Goal: Task Accomplishment & Management: Manage account settings

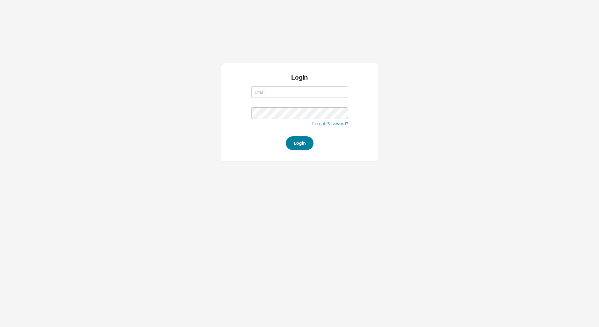
type input "[EMAIL_ADDRESS][DOMAIN_NAME]"
type input "lea@qualitybath.com"
click at [295, 144] on button "Login" at bounding box center [300, 143] width 28 height 14
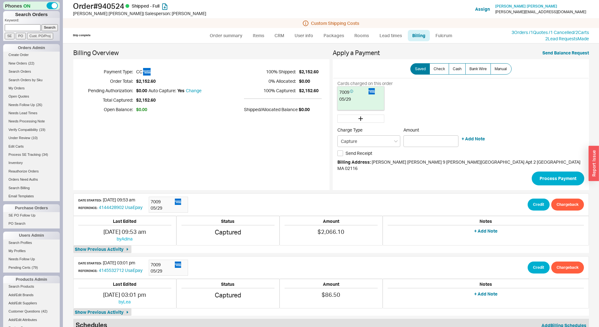
click at [32, 25] on input at bounding box center [23, 27] width 36 height 7
type input "933542"
click at [42, 24] on input "Search" at bounding box center [50, 27] width 17 height 7
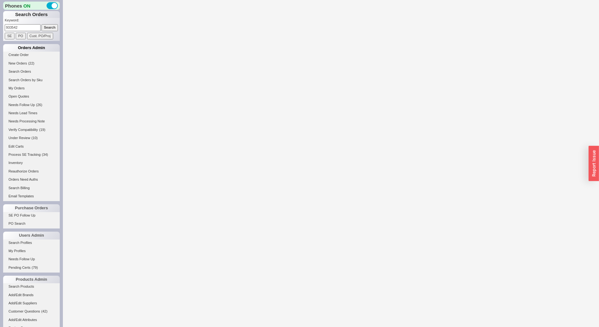
select select "*"
select select "LOW"
select select "3"
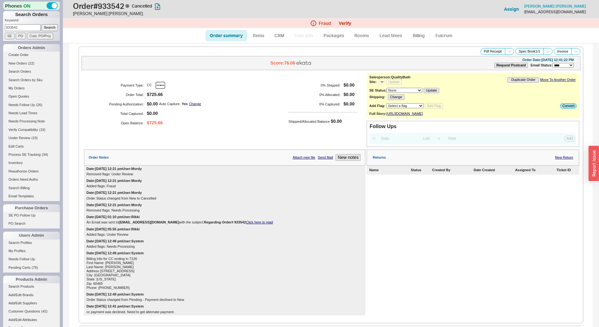
select select "*"
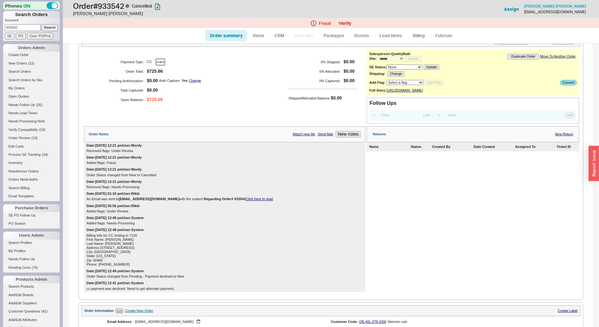
scroll to position [63, 0]
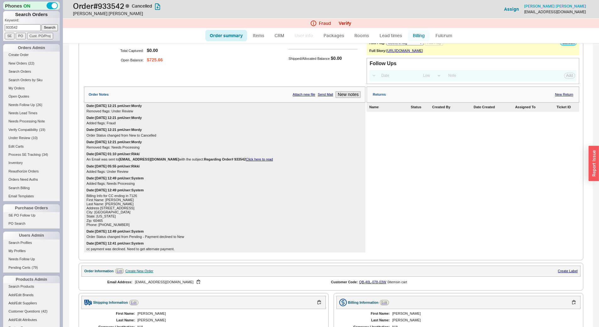
click at [414, 36] on link "Billing" at bounding box center [419, 35] width 22 height 11
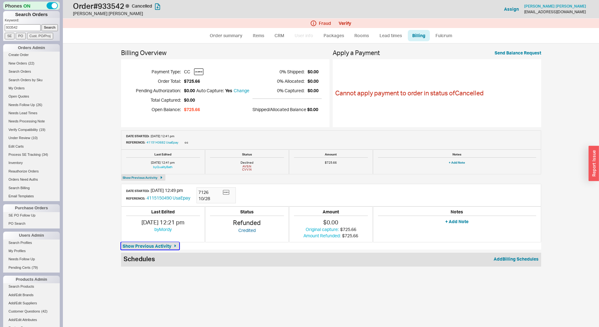
click at [174, 248] on icon "button" at bounding box center [175, 245] width 5 height 5
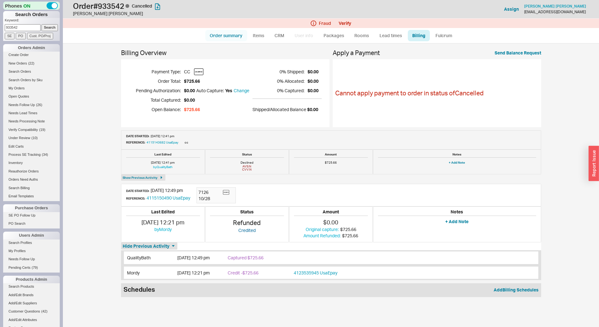
click at [233, 37] on link "Order summary" at bounding box center [226, 35] width 42 height 11
select select "*"
select select "LOW"
select select "3"
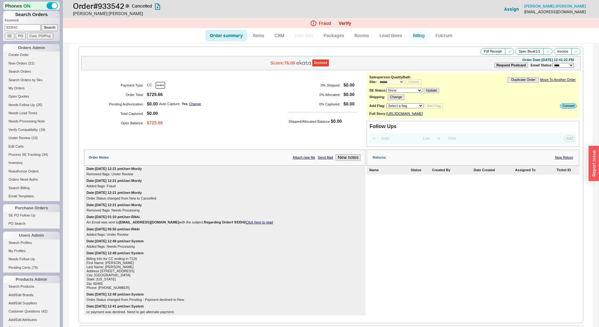
click at [420, 35] on link "Billing" at bounding box center [419, 35] width 22 height 11
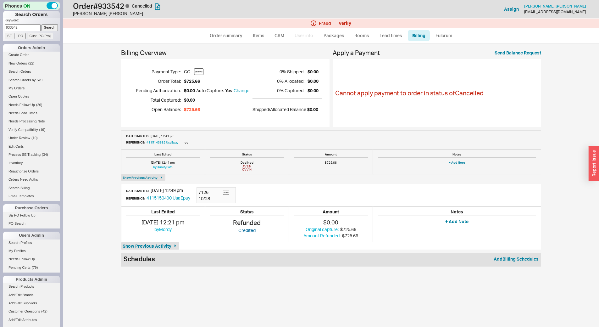
click at [153, 250] on div "Billing Overview Payment Type: CC Order Total: $725.66 Pending Authorization: $…" at bounding box center [331, 158] width 420 height 217
click at [159, 247] on span "Show Previous Activity" at bounding box center [147, 246] width 49 height 6
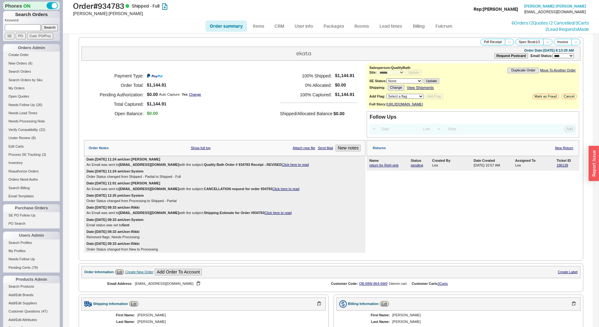
select select "*"
select select "LOW"
select select "3"
click at [390, 163] on div "Name" at bounding box center [389, 160] width 40 height 4
click at [388, 167] on link "return for Rohl sink" at bounding box center [383, 165] width 29 height 4
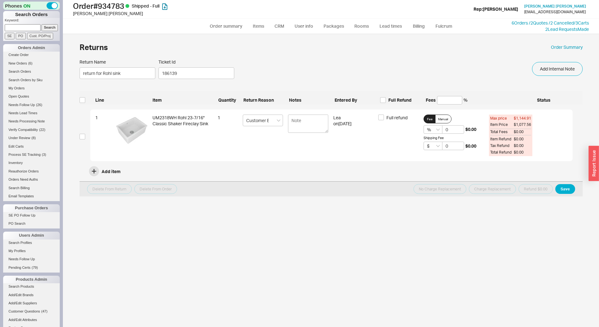
click at [398, 96] on div "Line Item Quantity Return Reason Notes Entered By Full Refund Fees % Status" at bounding box center [331, 100] width 482 height 8
click at [397, 97] on div "Line Item Quantity Return Reason Notes Entered By Full Refund Fees % Status" at bounding box center [331, 100] width 482 height 8
click at [389, 106] on form "Return Name return for Rohl sink Ticket Id 186139 Add Internal Note Line Item Q…" at bounding box center [331, 127] width 503 height 137
click at [386, 102] on label "Full Refund" at bounding box center [400, 100] width 41 height 6
click at [386, 102] on input "Full Refund" at bounding box center [383, 100] width 6 height 6
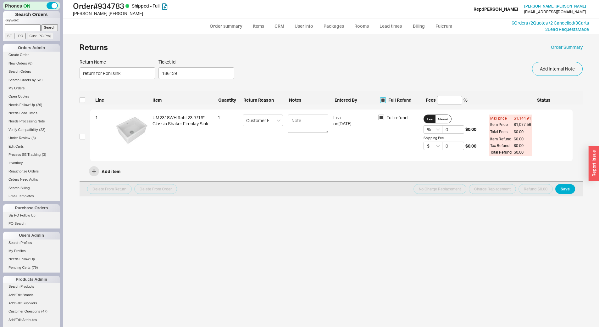
checkbox input "true"
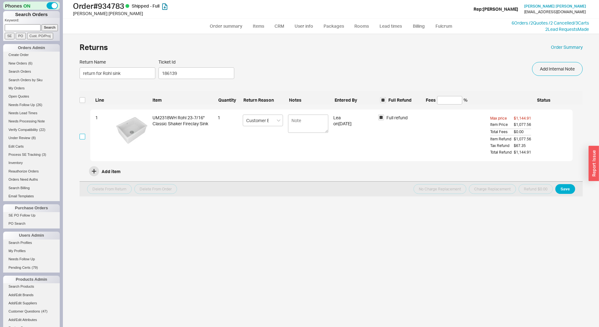
click at [84, 138] on input "checkbox" at bounding box center [83, 137] width 6 height 6
checkbox input "true"
click at [568, 191] on button "Save" at bounding box center [565, 189] width 20 height 10
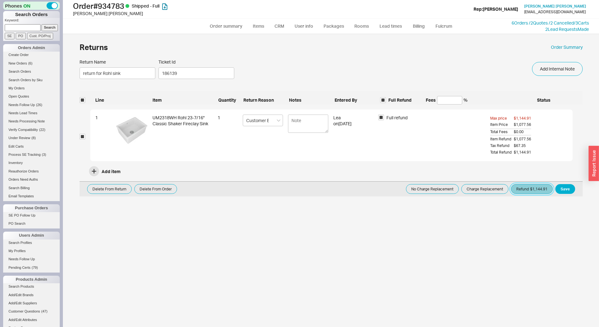
click at [541, 186] on button "Refund $1,144.91" at bounding box center [532, 189] width 42 height 10
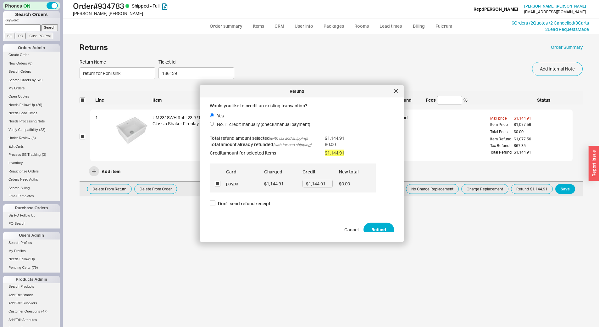
click at [392, 225] on div "Would you like to credit an existing transaction? Yes No, I'll credit manually …" at bounding box center [307, 168] width 194 height 130
drag, startPoint x: 376, startPoint y: 228, endPoint x: 272, endPoint y: 47, distance: 208.6
click at [376, 228] on button "Refund" at bounding box center [379, 229] width 31 height 14
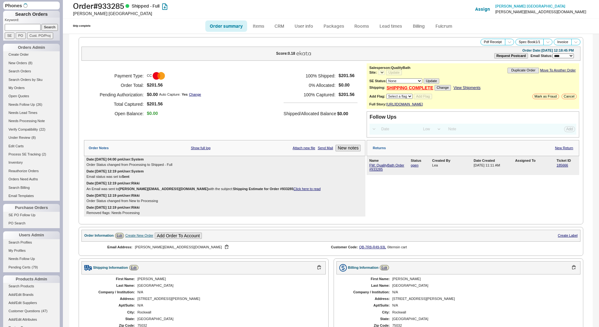
select select "LOW"
select select "3"
select select "*"
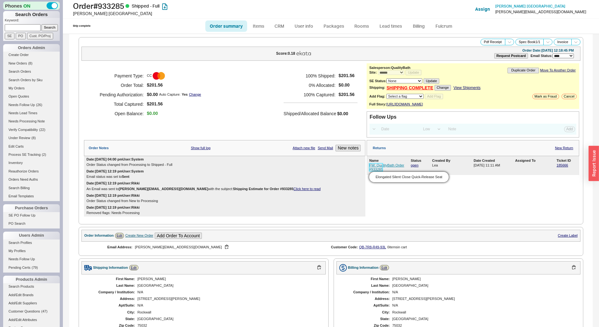
click at [387, 169] on link "FW: QualityBath Order #933285" at bounding box center [386, 167] width 35 height 8
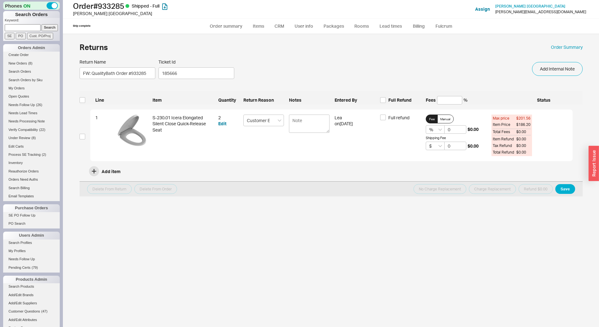
click at [409, 97] on span "Full Refund" at bounding box center [399, 100] width 23 height 6
click at [386, 97] on input "Full Refund" at bounding box center [383, 100] width 6 height 6
checkbox input "true"
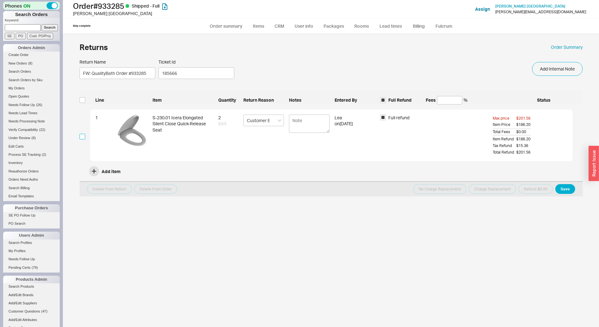
click at [82, 138] on input "checkbox" at bounding box center [83, 137] width 6 height 6
checkbox input "true"
drag, startPoint x: 574, startPoint y: 189, endPoint x: 568, endPoint y: 187, distance: 6.0
click at [574, 189] on button "Save" at bounding box center [565, 189] width 20 height 10
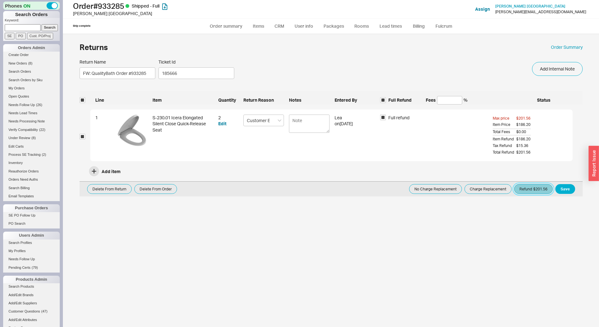
click at [531, 191] on button "Refund $201.56" at bounding box center [533, 189] width 39 height 10
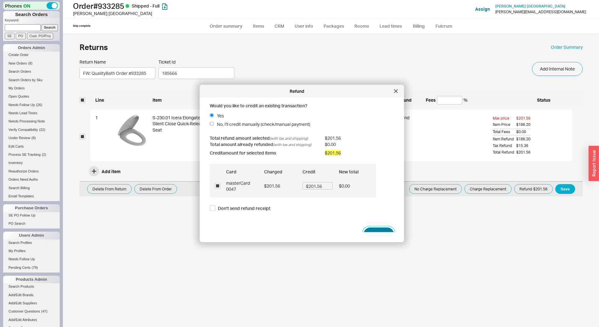
click at [367, 229] on button "Refund" at bounding box center [379, 234] width 31 height 14
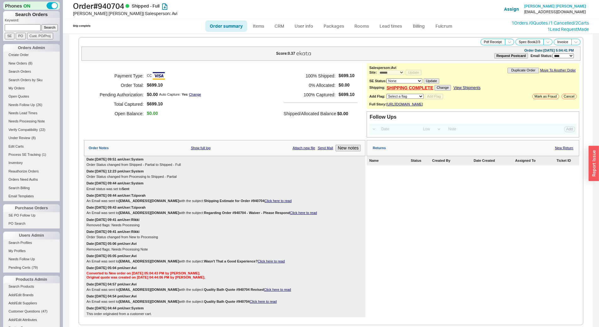
select select "*"
select select "LOW"
select select "3"
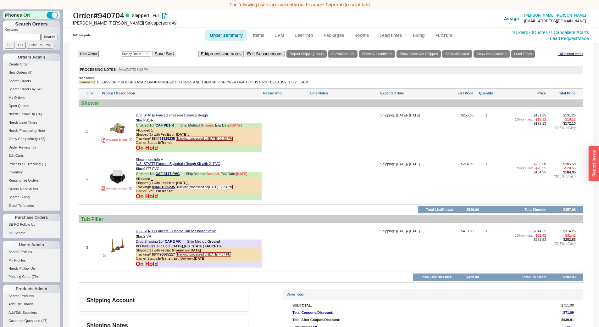
scroll to position [397, 0]
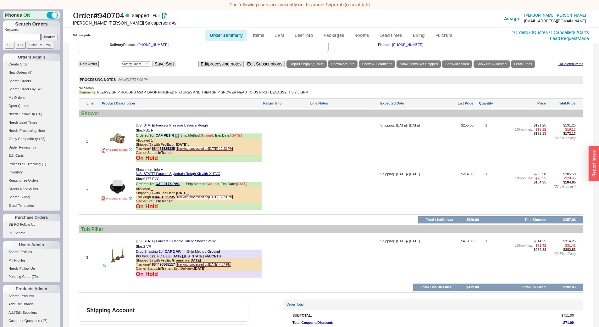
click at [176, 138] on icon at bounding box center [177, 136] width 4 height 4
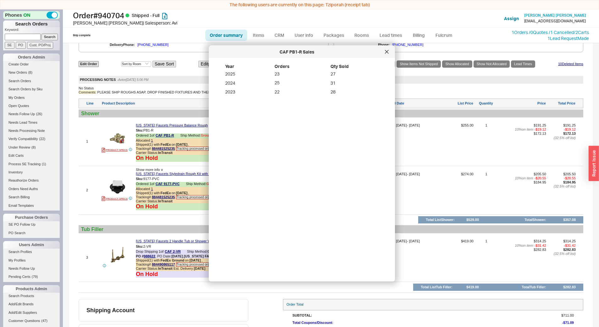
click at [390, 52] on div at bounding box center [387, 52] width 10 height 10
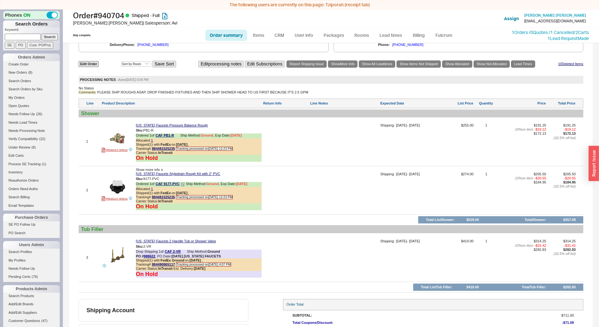
click at [183, 186] on icon at bounding box center [183, 184] width 4 height 4
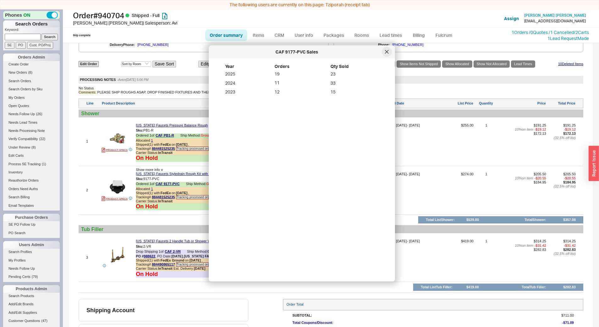
click at [388, 53] on icon at bounding box center [386, 51] width 3 height 3
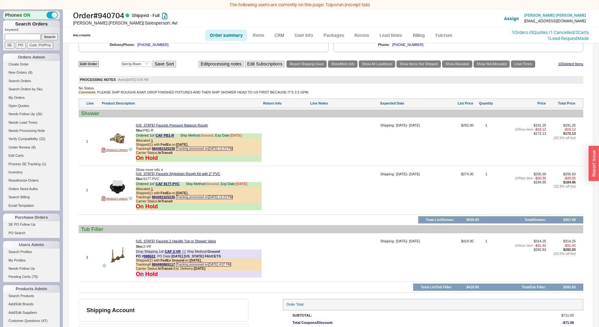
click at [185, 254] on icon at bounding box center [184, 252] width 4 height 4
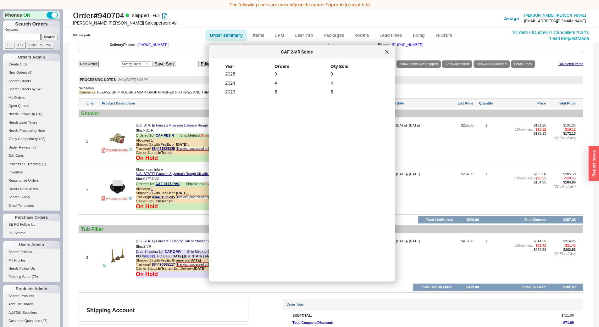
click at [386, 56] on div at bounding box center [387, 52] width 10 height 10
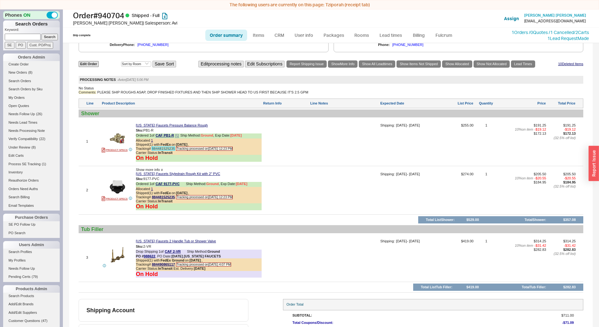
click at [162, 150] on link "884481525235" at bounding box center [163, 149] width 23 height 4
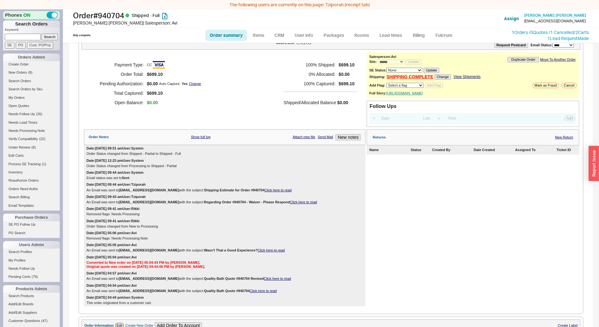
scroll to position [20, 0]
click at [562, 140] on link "New Return" at bounding box center [564, 138] width 18 height 4
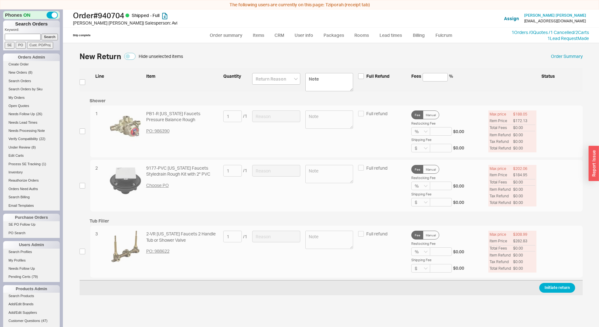
click at [83, 135] on div "1 PB1-R California Faucets Pressure Balance Rough PO: 986390 1 / 1 Full refund …" at bounding box center [331, 131] width 503 height 52
click at [81, 125] on div "1 PB1-R California Faucets Pressure Balance Rough PO: 986390 1 / 1 Full refund …" at bounding box center [331, 131] width 503 height 52
click at [82, 131] on input "checkbox" at bounding box center [83, 131] width 6 height 6
checkbox input "true"
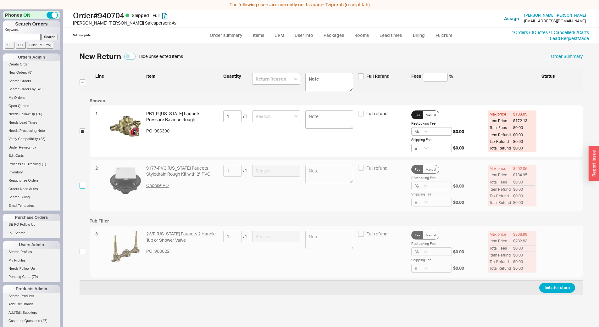
click at [83, 185] on input "checkbox" at bounding box center [83, 186] width 6 height 6
checkbox input "true"
click at [268, 86] on div at bounding box center [276, 82] width 48 height 18
click at [275, 70] on div "Line Item Quantity Full Refund Fees % Status" at bounding box center [331, 79] width 503 height 23
click at [271, 88] on div at bounding box center [276, 82] width 48 height 18
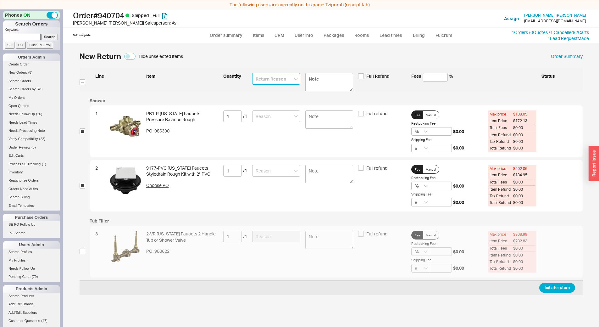
click at [271, 79] on input at bounding box center [276, 79] width 48 height 12
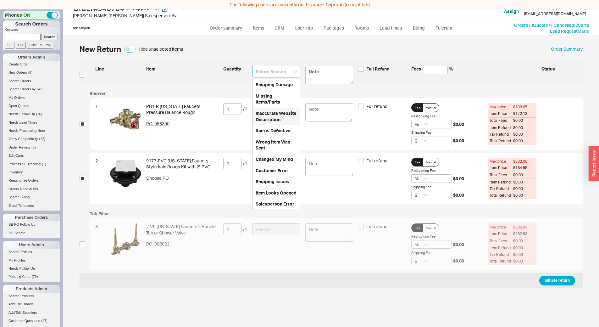
scroll to position [9, 0]
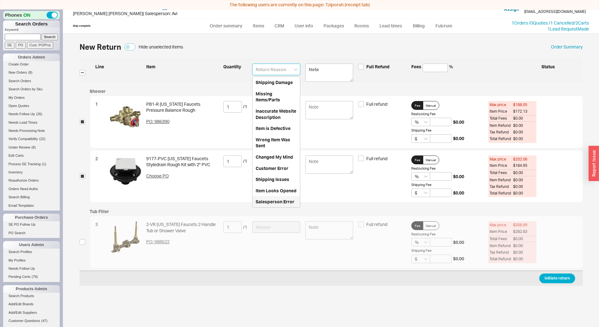
click at [274, 203] on div "Salesperson Error" at bounding box center [276, 201] width 47 height 11
type input "Salesperson Error"
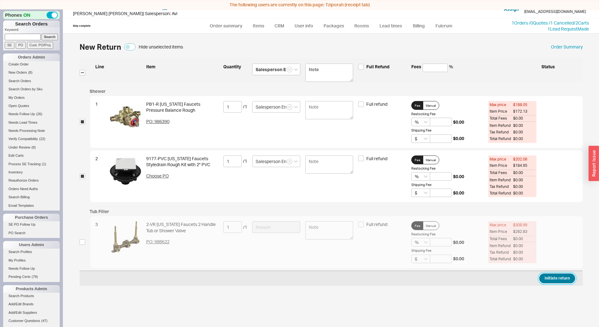
click at [557, 279] on button "Initiate return" at bounding box center [557, 278] width 36 height 10
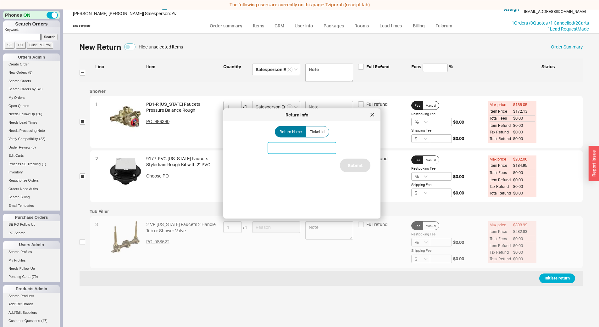
click at [305, 146] on input at bounding box center [302, 148] width 69 height 12
type input "Return for 2 roughs"
click at [335, 164] on div "Return Name Ticket Id Return for 2 roughs Submit" at bounding box center [306, 167] width 147 height 82
click at [366, 171] on div "Return Name Ticket Id Return for 2 roughs Submit" at bounding box center [306, 167] width 147 height 82
click at [359, 164] on button "Submit" at bounding box center [355, 165] width 31 height 14
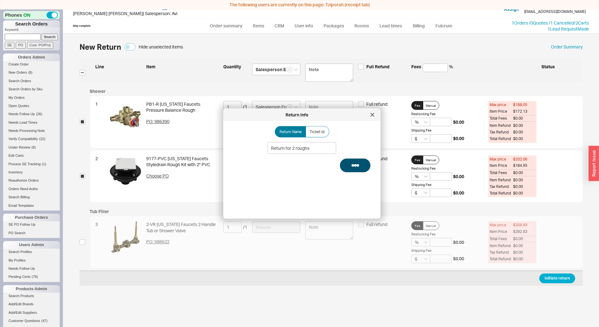
select select "*"
select select "LOW"
select select "3"
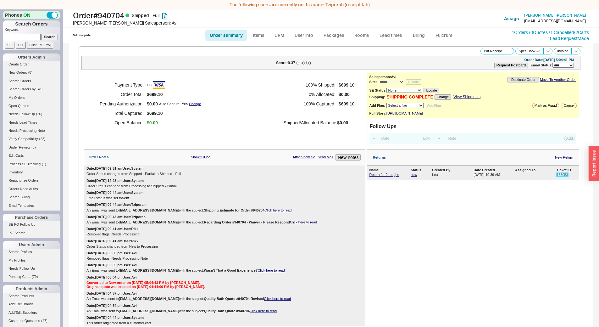
click at [559, 176] on link "188053" at bounding box center [563, 175] width 12 height 4
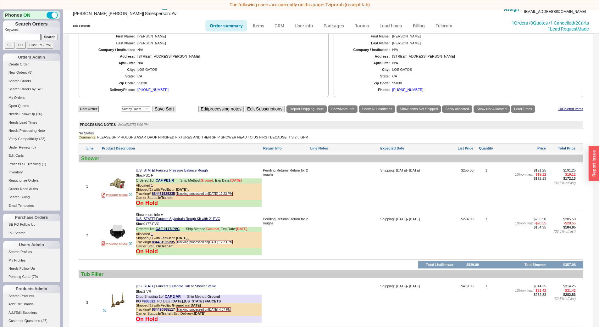
scroll to position [334, 0]
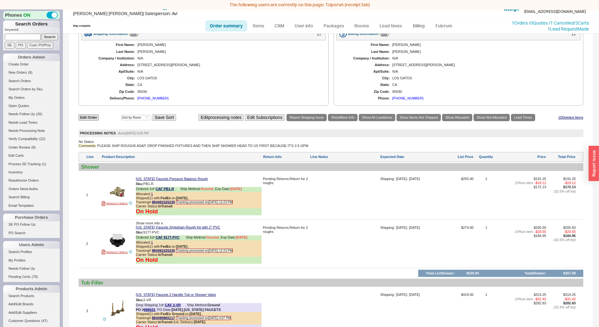
click at [349, 208] on div at bounding box center [344, 197] width 69 height 41
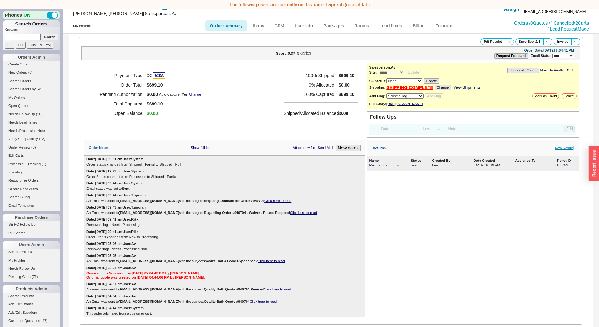
click at [555, 150] on link "New Return" at bounding box center [564, 148] width 18 height 4
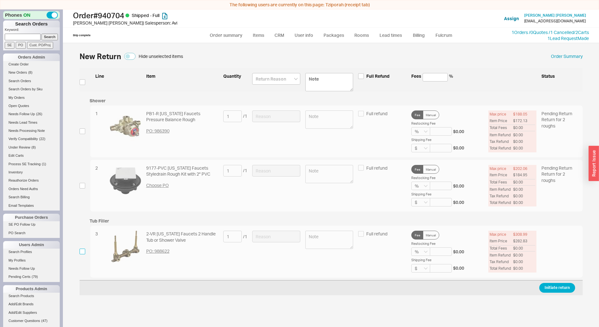
click at [82, 248] on input "checkbox" at bounding box center [83, 251] width 6 height 6
checkbox input "true"
click at [269, 237] on input at bounding box center [276, 237] width 48 height 12
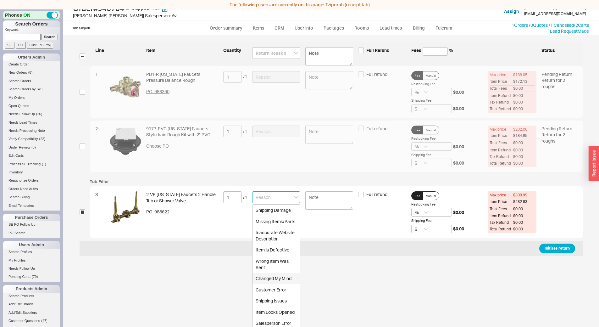
scroll to position [9, 0]
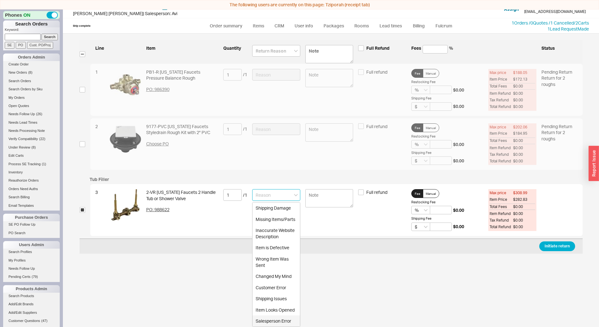
click at [275, 319] on div "Salesperson Error" at bounding box center [276, 320] width 47 height 11
type input "Salesperson Error"
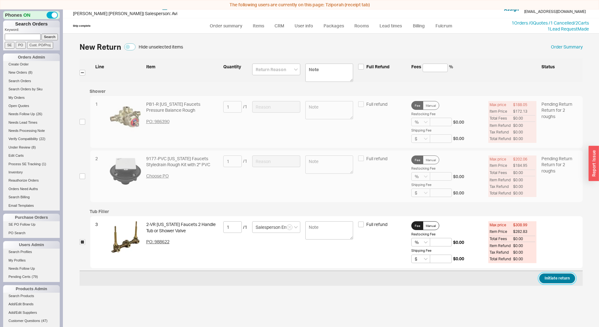
click at [564, 275] on button "Initiate return" at bounding box center [557, 278] width 36 height 10
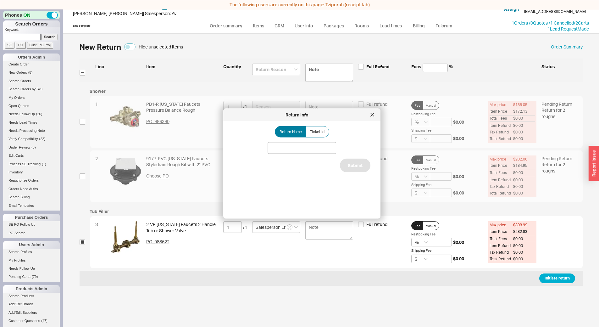
click at [289, 141] on div "Return Name Ticket Id Submit" at bounding box center [306, 167] width 147 height 82
click at [287, 146] on input at bounding box center [302, 148] width 69 height 12
type input "Return for drop ship rough"
click at [345, 167] on button "Submit" at bounding box center [355, 165] width 31 height 14
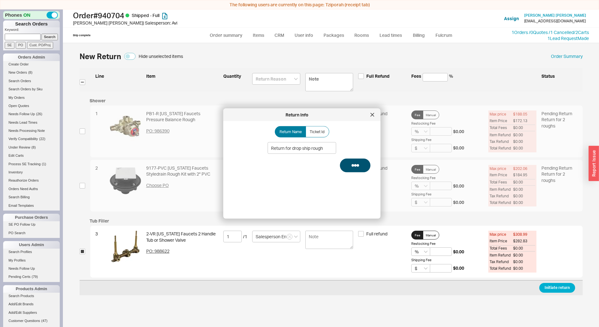
select select "*"
select select "LOW"
select select "3"
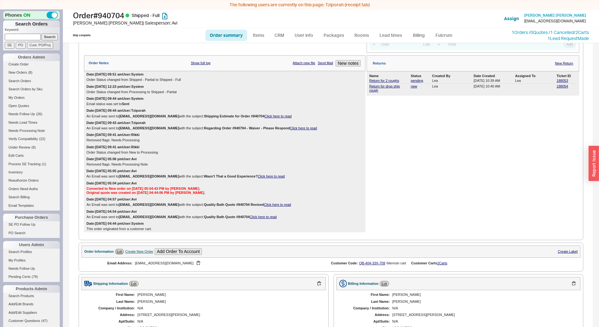
scroll to position [94, 0]
click at [557, 88] on link "188054" at bounding box center [563, 86] width 12 height 4
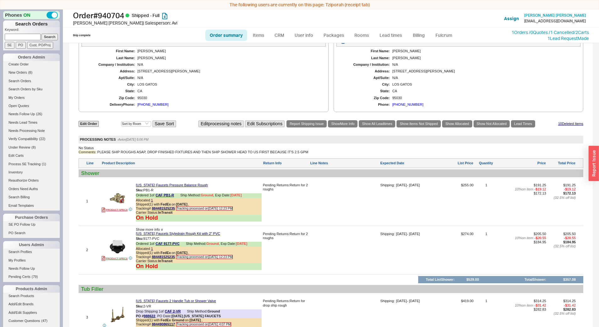
scroll to position [429, 0]
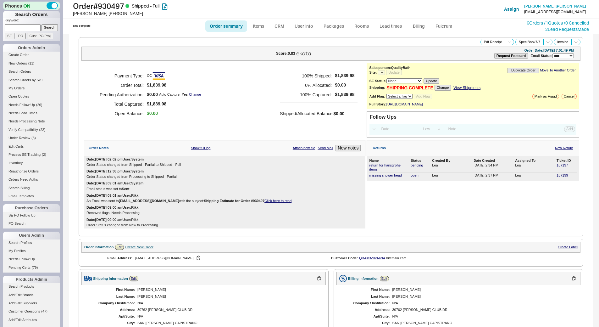
select select "LOW"
select select "3"
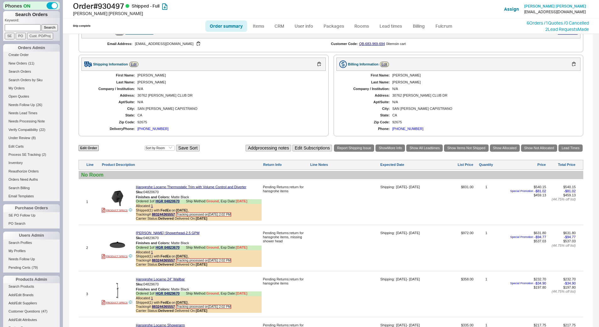
select select "*"
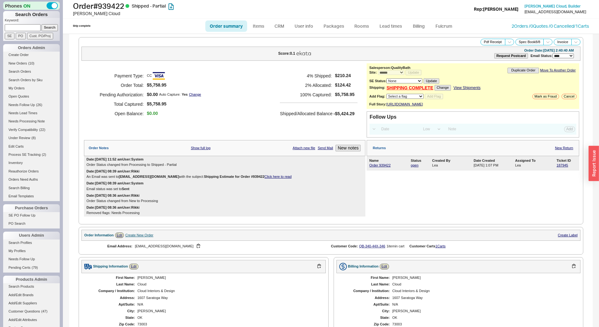
select select "*"
select select "LOW"
select select "3"
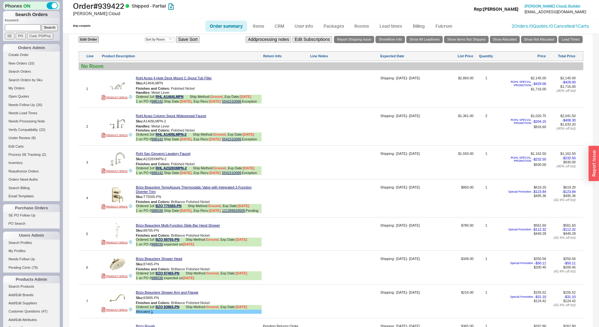
scroll to position [434, 0]
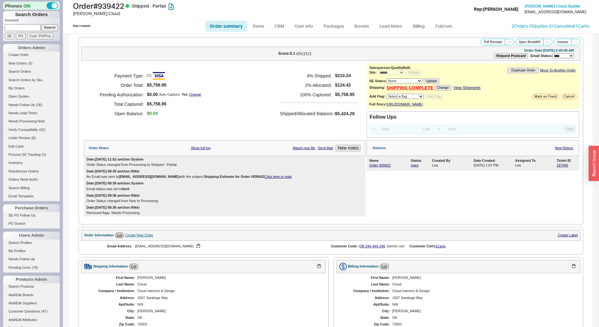
select select "*"
select select "LOW"
select select "3"
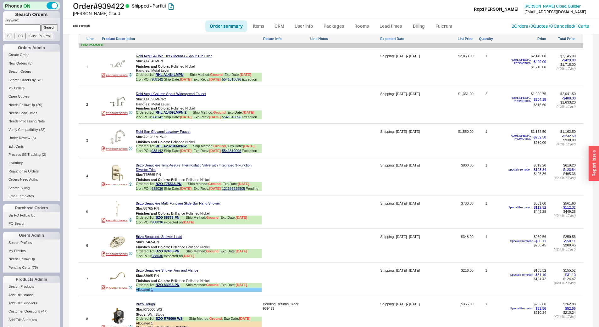
scroll to position [434, 0]
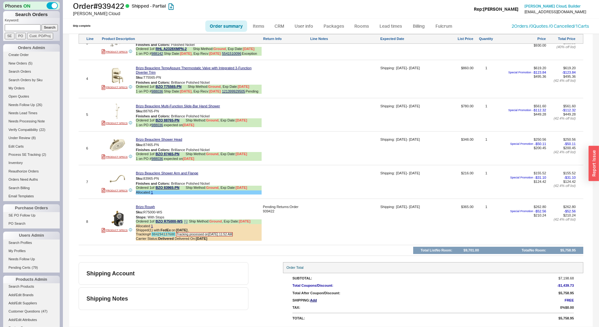
click at [155, 233] on link "884294137688" at bounding box center [163, 234] width 23 height 4
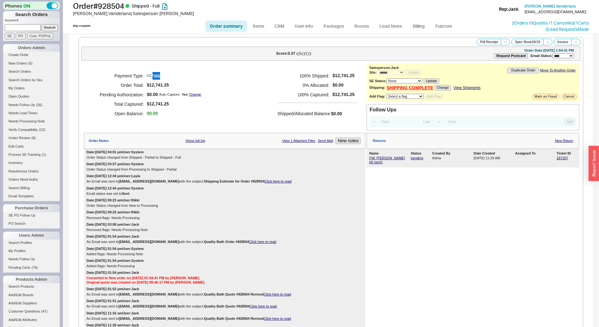
select select "*"
select select "LOW"
select select "3"
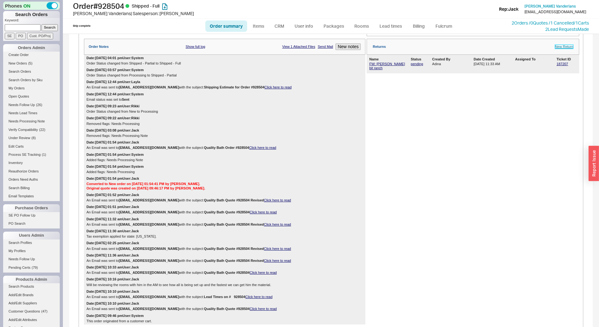
click at [562, 47] on link "New Return" at bounding box center [564, 47] width 18 height 4
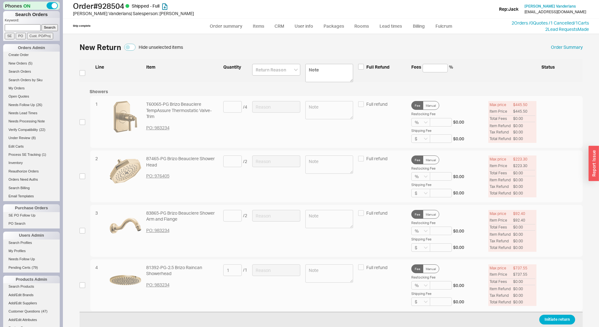
click at [83, 125] on div "1 T60065-PG Brizo Beauclere TempAssure Thermostatic Valve-Trim PO: 983234 / 4 F…" at bounding box center [331, 122] width 503 height 52
click at [83, 124] on input "checkbox" at bounding box center [83, 122] width 6 height 6
checkbox input "true"
click at [236, 106] on input at bounding box center [232, 107] width 19 height 12
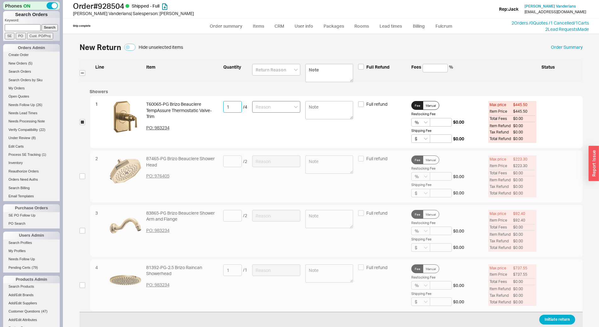
type input "1"
click at [262, 110] on input at bounding box center [276, 107] width 48 height 12
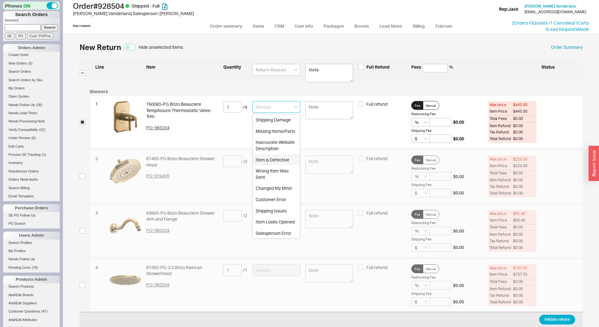
click at [270, 158] on div "Item is Defective" at bounding box center [276, 159] width 47 height 11
type input "Item is Defective"
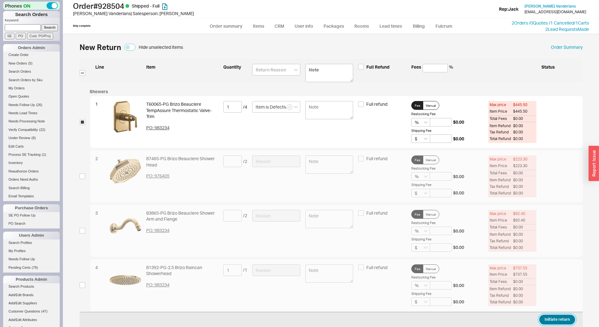
click at [539, 319] on button "Initiate return" at bounding box center [557, 319] width 36 height 10
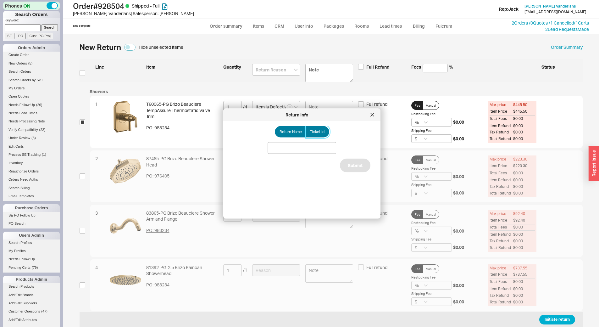
click at [318, 135] on label "Ticket Id" at bounding box center [318, 131] width 24 height 11
click at [0, 0] on input "Ticket Id" at bounding box center [0, 0] width 0 height 0
drag, startPoint x: 310, startPoint y: 149, endPoint x: 324, endPoint y: 147, distance: 13.4
click at [310, 149] on input at bounding box center [302, 148] width 69 height 12
paste input "188024"
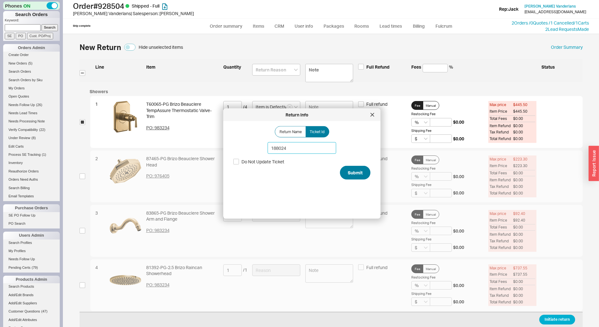
type input "188024"
drag, startPoint x: 352, startPoint y: 169, endPoint x: 350, endPoint y: 158, distance: 10.8
click at [352, 169] on button "Submit" at bounding box center [355, 173] width 31 height 14
select select "*"
select select "LOW"
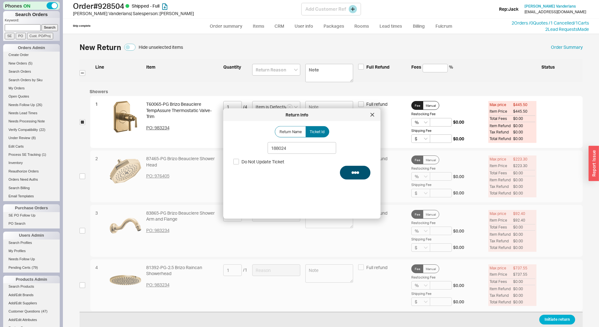
select select "3"
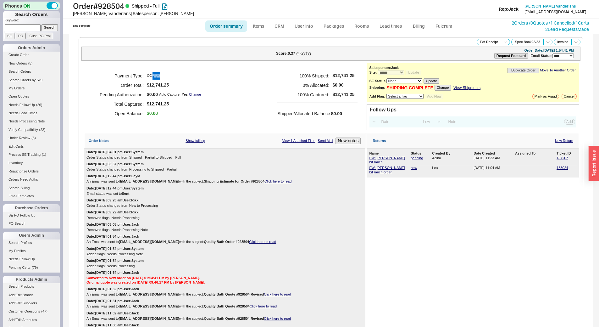
click at [29, 29] on input at bounding box center [23, 27] width 36 height 7
paste input "Yanky@Turquoisebuilder.com"
type input "Yanky@Turquoisebuilder.com"
click at [42, 29] on input "Search" at bounding box center [50, 27] width 17 height 7
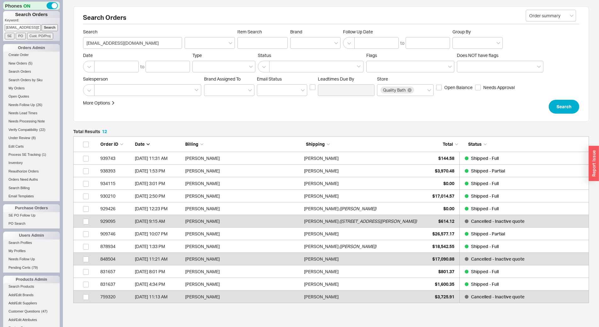
scroll to position [5, 5]
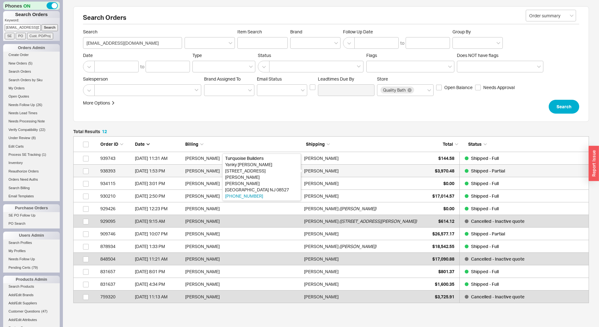
click at [322, 170] on div "Yanky Friedlander" at bounding box center [321, 170] width 35 height 13
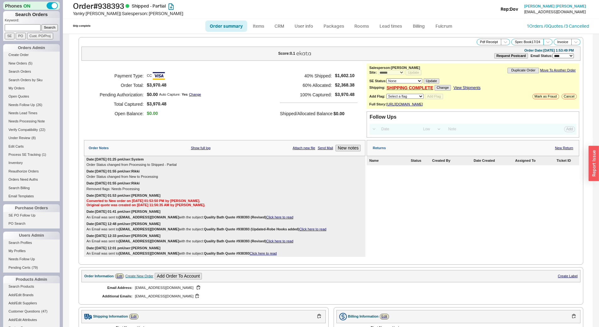
select select "*"
select select "LOW"
select select "3"
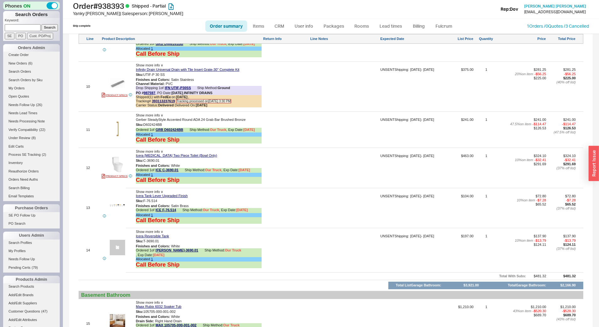
scroll to position [778, 0]
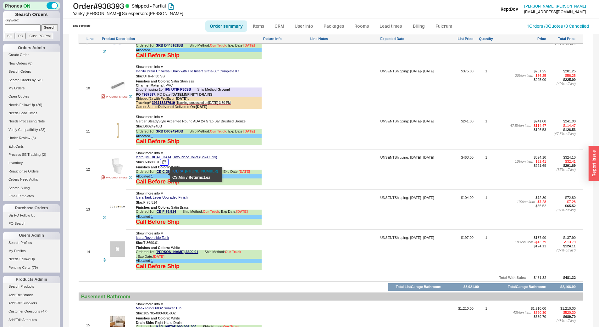
click at [164, 165] on button "button" at bounding box center [164, 162] width 8 height 6
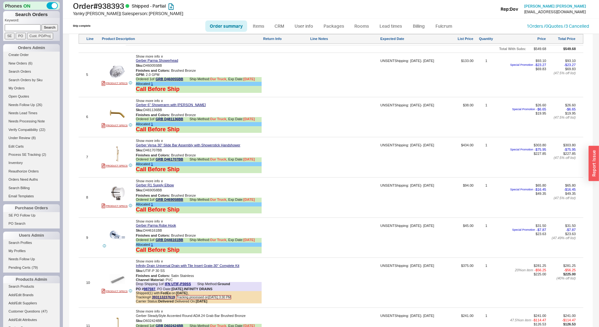
scroll to position [684, 0]
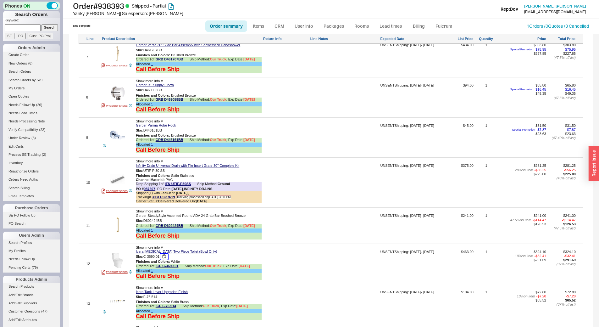
click at [165, 259] on button "button" at bounding box center [164, 256] width 8 height 6
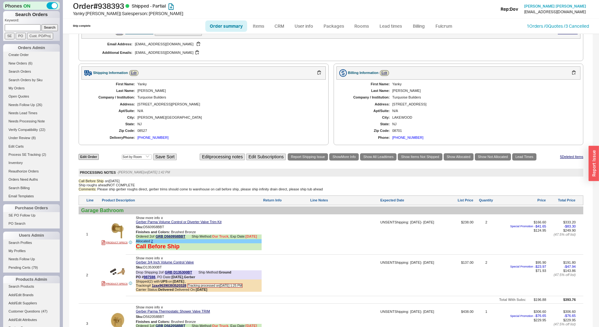
scroll to position [0, 0]
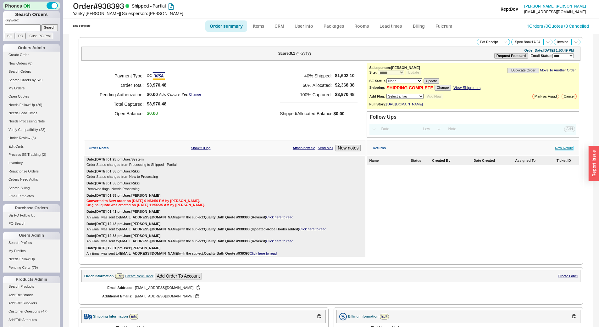
click at [556, 150] on link "New Return" at bounding box center [564, 148] width 18 height 4
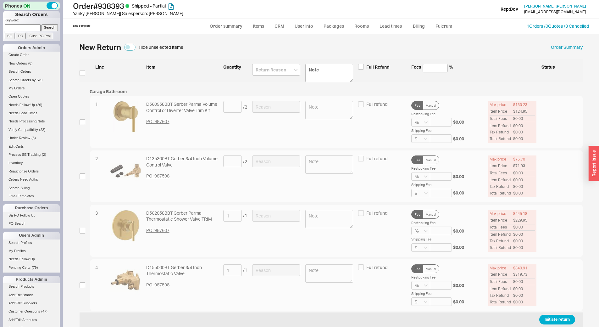
scroll to position [518, 0]
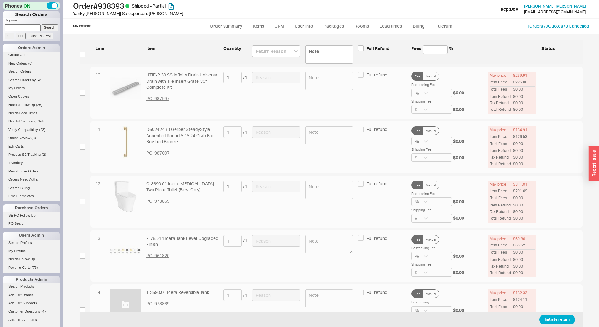
click at [82, 202] on input "checkbox" at bounding box center [83, 201] width 6 height 6
checkbox input "true"
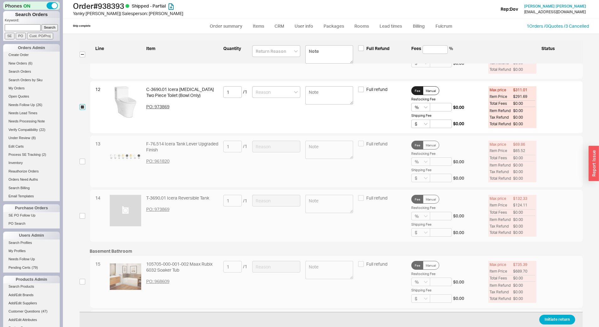
click at [83, 105] on input "checkbox" at bounding box center [83, 107] width 6 height 6
checkbox input "false"
click at [81, 212] on div "14 T-3690.01 Icera Reversible Tank PO: 973869 1 / 1 Full refund Fee Manual Rest…" at bounding box center [331, 216] width 503 height 52
click at [262, 201] on div "14 T-3690.01 Icera Reversible Tank PO: 973869 1 / 1 Full refund Fee Manual Rest…" at bounding box center [331, 216] width 503 height 52
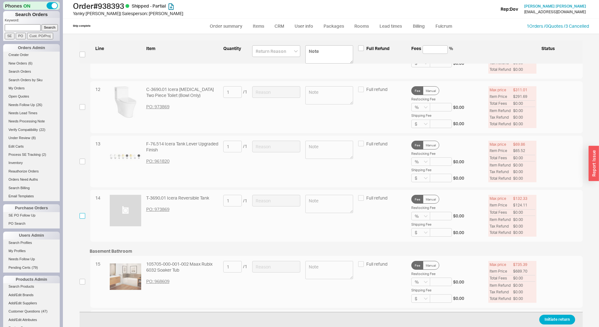
click at [83, 213] on input "checkbox" at bounding box center [83, 216] width 6 height 6
checkbox input "true"
click at [270, 195] on input at bounding box center [276, 201] width 48 height 12
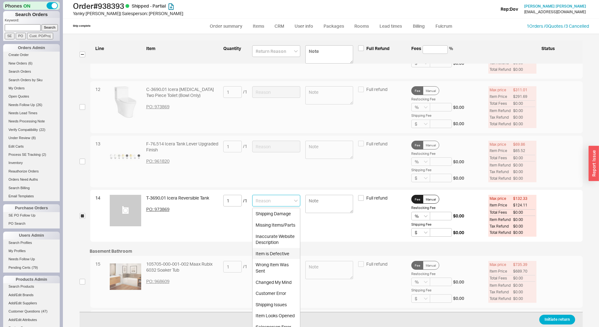
click at [267, 253] on div "Item is Defective" at bounding box center [276, 253] width 47 height 11
type input "Item is Defective"
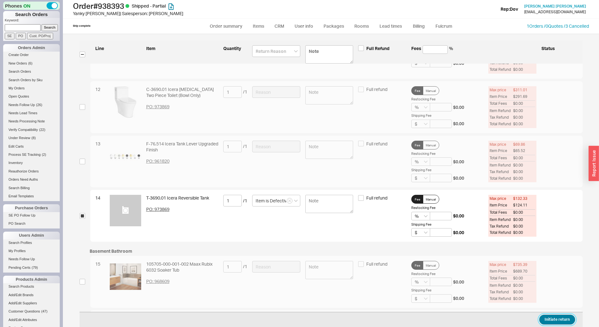
click at [556, 320] on button "Initiate return" at bounding box center [557, 319] width 36 height 10
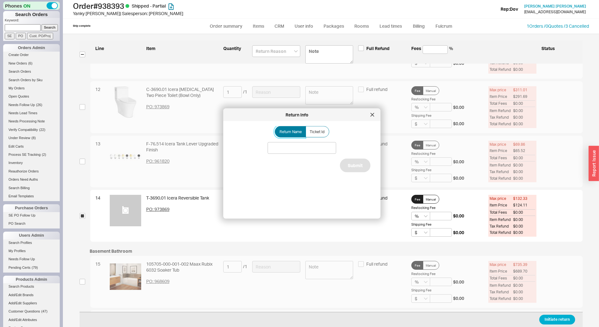
drag, startPoint x: 301, startPoint y: 126, endPoint x: 302, endPoint y: 132, distance: 6.4
click at [301, 126] on label "Return Name" at bounding box center [290, 131] width 31 height 11
click at [0, 0] on input "Return Name" at bounding box center [0, 0] width 0 height 0
click at [322, 127] on label "Ticket Id" at bounding box center [318, 131] width 24 height 11
click at [0, 0] on input "Ticket Id" at bounding box center [0, 0] width 0 height 0
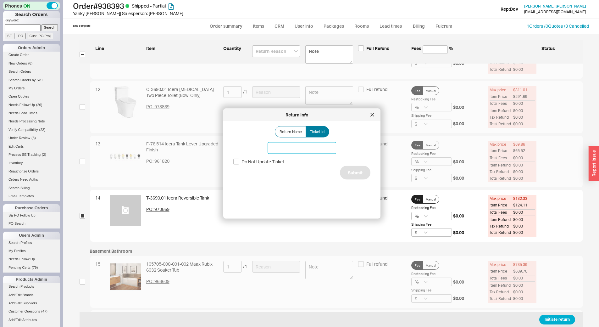
paste input "188040"
click at [303, 146] on input "188040" at bounding box center [302, 148] width 69 height 12
type input "188040"
click at [356, 167] on button "Submit" at bounding box center [355, 173] width 31 height 14
select select "*"
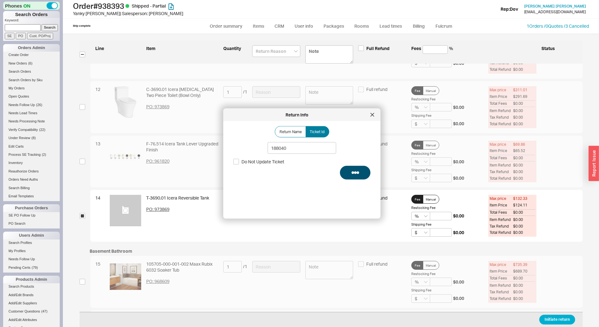
select select "*"
select select "LOW"
select select "3"
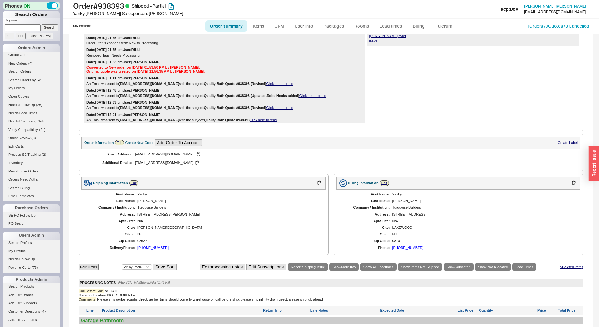
scroll to position [94, 0]
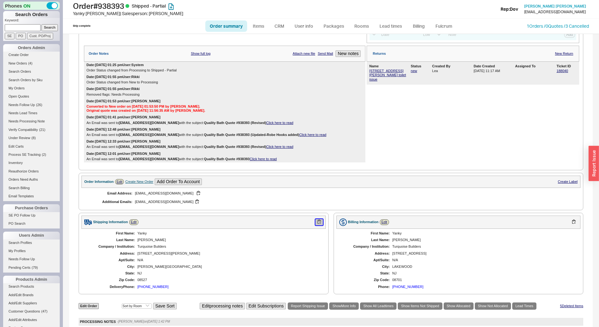
click at [315, 225] on button "button" at bounding box center [319, 222] width 8 height 6
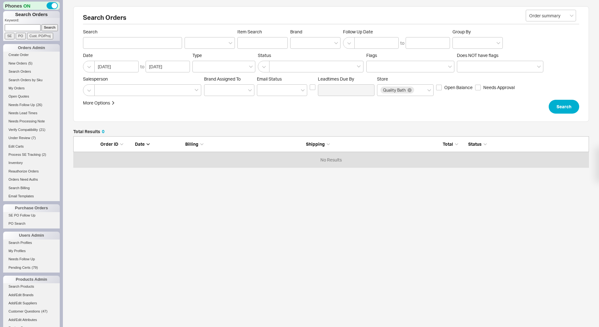
click at [30, 25] on input at bounding box center [23, 27] width 36 height 7
type input "935013"
click at [44, 25] on input "Search" at bounding box center [50, 27] width 17 height 7
type input "935013"
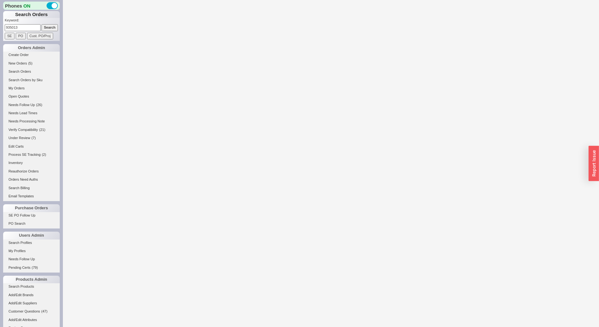
select select "LOW"
select select "3"
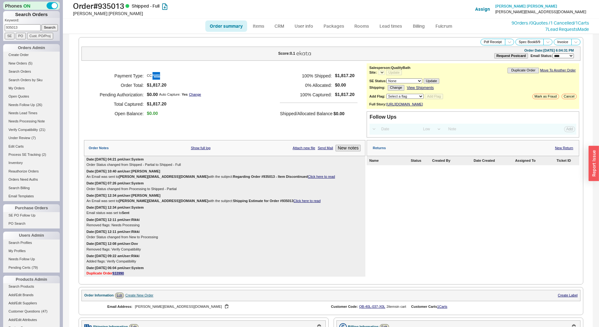
select select "*"
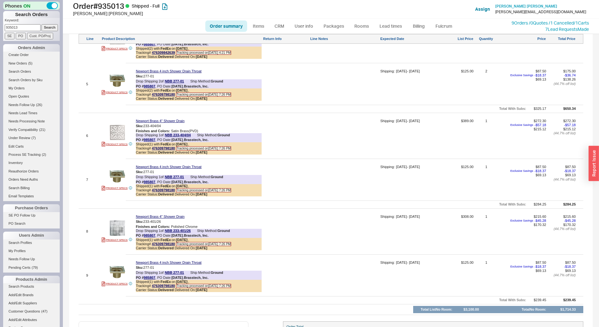
scroll to position [324, 0]
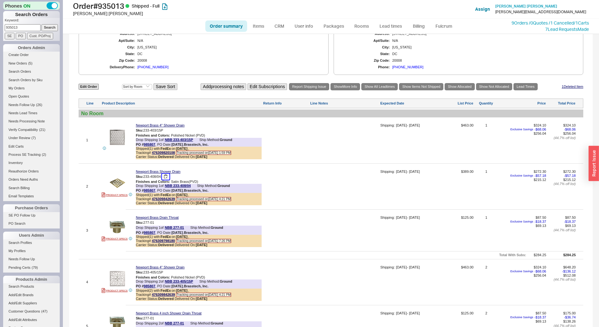
click at [166, 178] on button "button" at bounding box center [166, 177] width 8 height 6
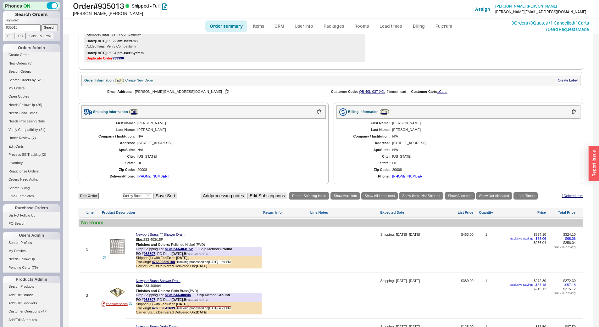
scroll to position [0, 0]
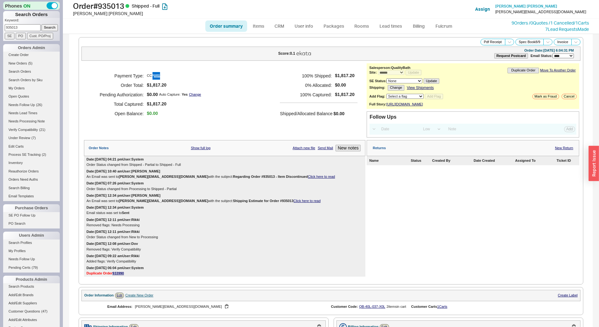
click at [553, 147] on div "Returns New Return" at bounding box center [473, 148] width 213 height 16
click at [555, 150] on link "New Return" at bounding box center [564, 148] width 18 height 4
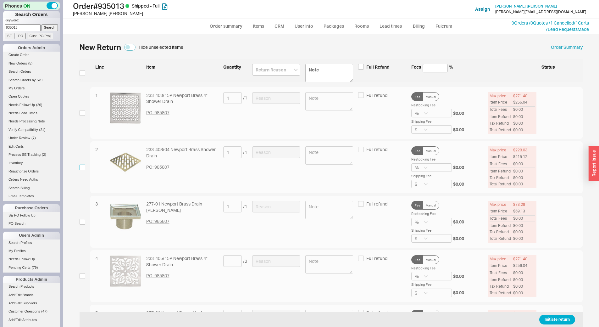
click at [83, 165] on input "checkbox" at bounding box center [83, 167] width 6 height 6
checkbox input "true"
click at [263, 149] on input at bounding box center [276, 152] width 48 height 12
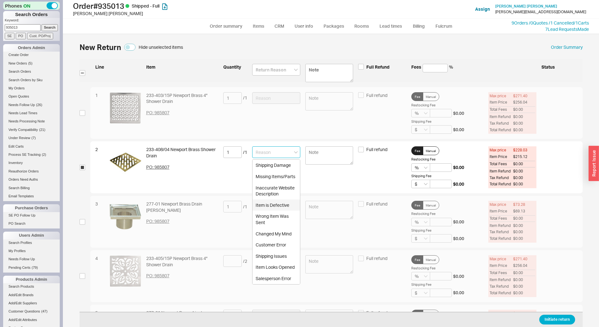
click at [270, 203] on div "Item is Defective" at bounding box center [276, 204] width 47 height 11
type input "Item is Defective"
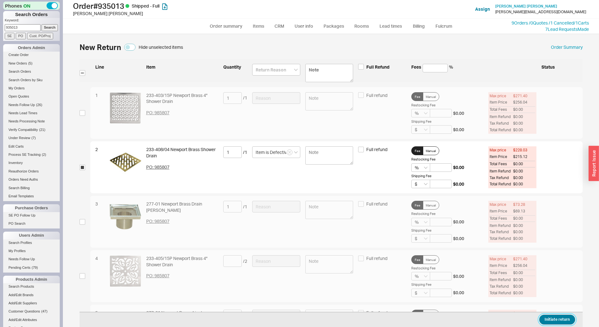
drag, startPoint x: 561, startPoint y: 319, endPoint x: 333, endPoint y: 229, distance: 245.4
click at [561, 319] on button "Initiate return" at bounding box center [557, 319] width 36 height 10
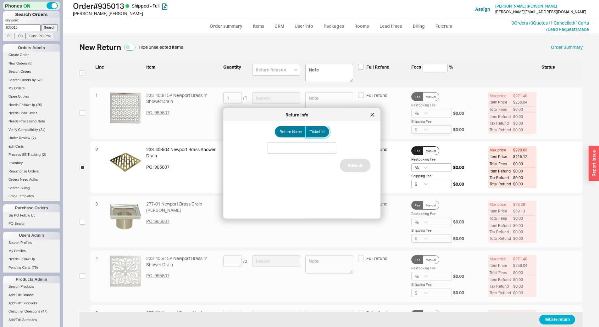
click at [324, 129] on label "Ticket Id" at bounding box center [318, 131] width 24 height 11
click at [0, 0] on input "Ticket Id" at bounding box center [0, 0] width 0 height 0
click at [316, 152] on input at bounding box center [302, 148] width 69 height 12
paste input "188043"
type input "188043"
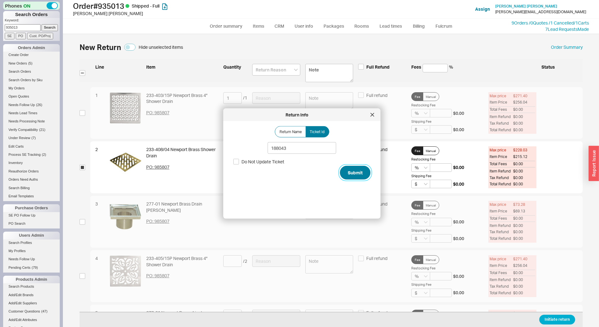
click at [356, 174] on button "Submit" at bounding box center [355, 173] width 31 height 14
select select "*"
select select "LOW"
select select "3"
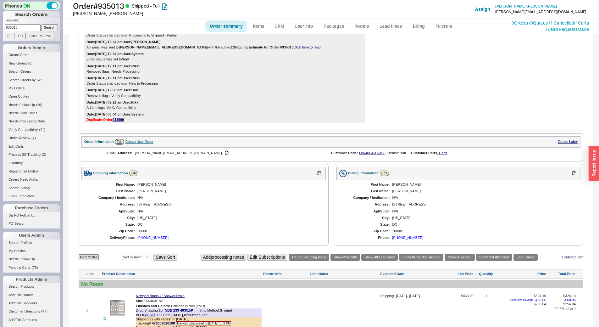
scroll to position [346, 0]
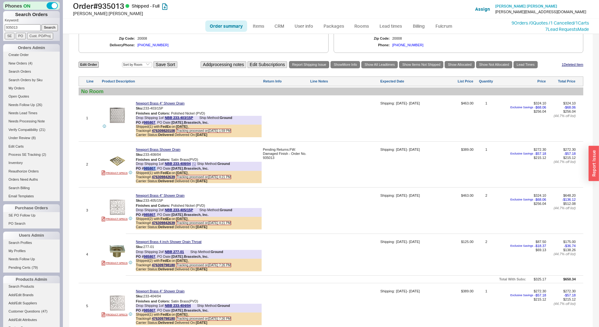
drag, startPoint x: 156, startPoint y: 171, endPoint x: 143, endPoint y: 171, distance: 12.9
click at [143, 170] on div "PO # 985807 , PO Date: 8/20/25 , Brasstech, Inc." at bounding box center [172, 168] width 73 height 4
copy div "985807 ,"
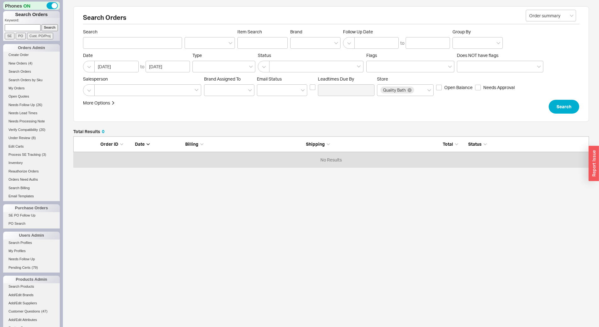
click at [20, 30] on input at bounding box center [23, 27] width 36 height 7
click at [21, 29] on input at bounding box center [23, 27] width 36 height 7
type input "940445"
click at [48, 25] on input "Search" at bounding box center [50, 27] width 17 height 7
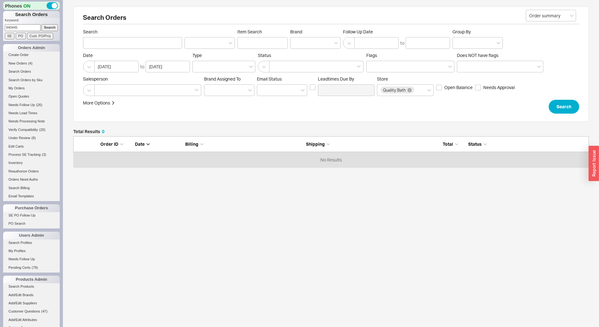
type input "940445"
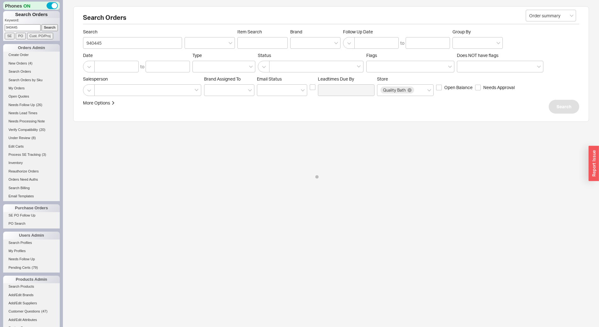
select select "LOW"
select select "3"
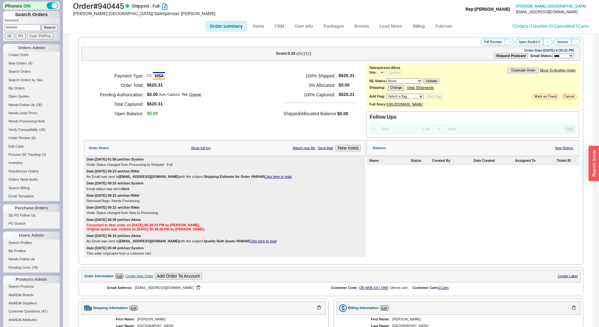
select select "*"
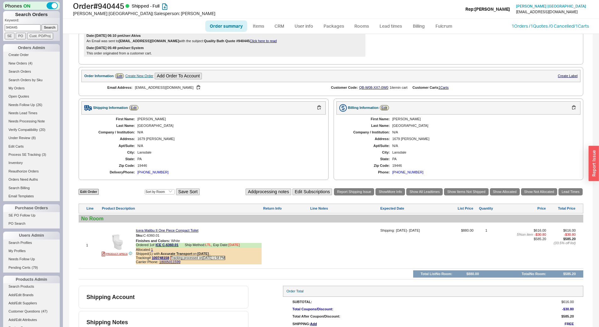
scroll to position [227, 0]
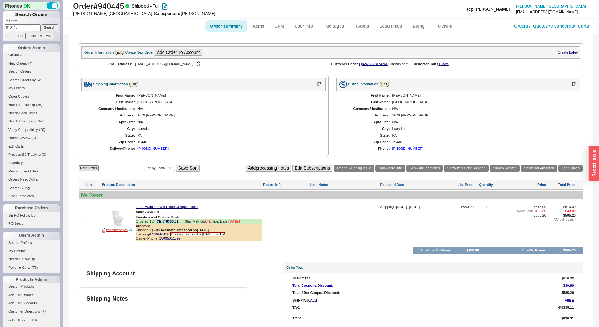
click at [253, 97] on div "[PERSON_NAME]" at bounding box center [228, 95] width 182 height 4
click at [162, 236] on span "Tracking# 100748158" at bounding box center [152, 234] width 33 height 4
click at [162, 236] on link "100748158" at bounding box center [160, 234] width 17 height 4
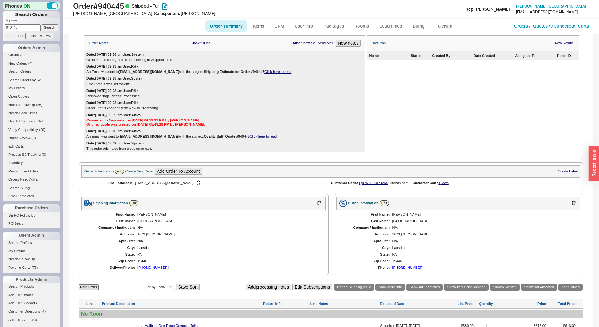
scroll to position [7, 0]
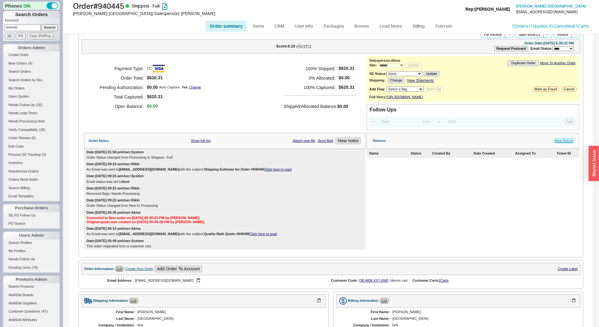
click at [555, 143] on link "New Return" at bounding box center [564, 141] width 18 height 4
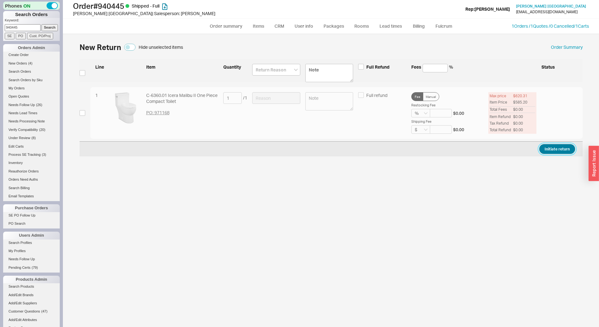
click at [556, 148] on button "Initiate return" at bounding box center [557, 149] width 36 height 10
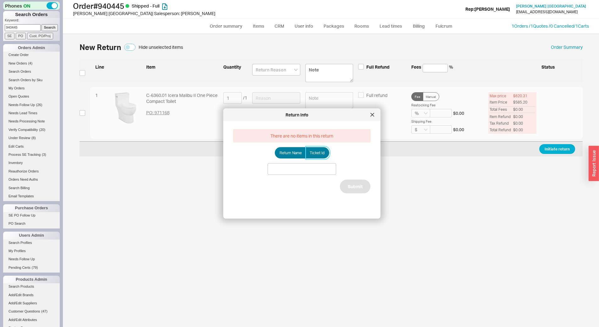
click at [310, 157] on label "Ticket Id" at bounding box center [318, 152] width 24 height 11
click at [0, 0] on input "Ticket Id" at bounding box center [0, 0] width 0 height 0
click at [322, 168] on input at bounding box center [302, 169] width 69 height 12
paste input "188051"
type input "188051"
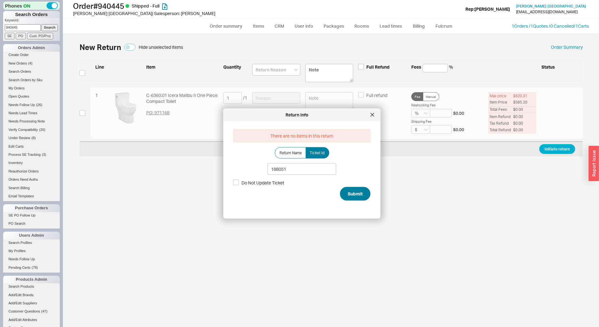
drag, startPoint x: 330, startPoint y: 197, endPoint x: 336, endPoint y: 193, distance: 7.2
click at [331, 197] on div "There are no items in this return Return Name Ticket Id 188051 Do Not Update Ti…" at bounding box center [306, 167] width 147 height 82
click at [340, 192] on button "Submit" at bounding box center [355, 193] width 31 height 14
select select "*"
select select "LOW"
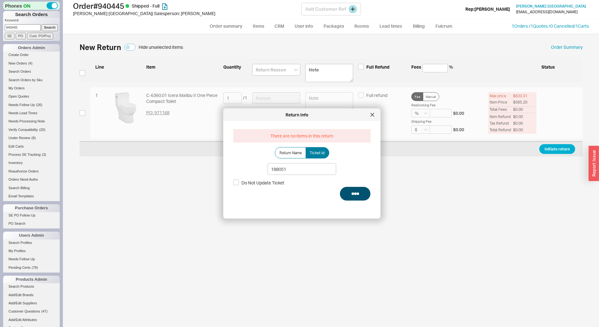
select select "3"
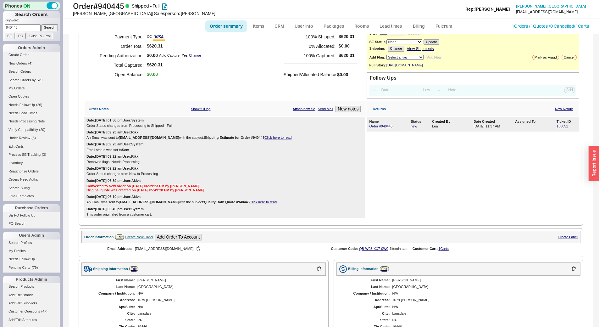
scroll to position [189, 0]
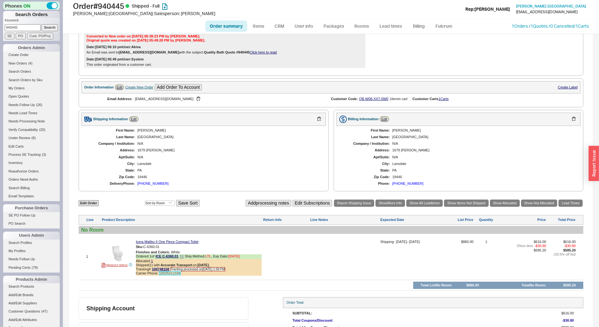
click at [161, 275] on link "18005011599" at bounding box center [169, 273] width 21 height 4
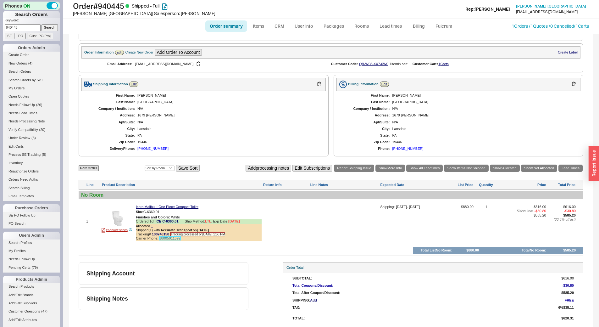
scroll to position [227, 0]
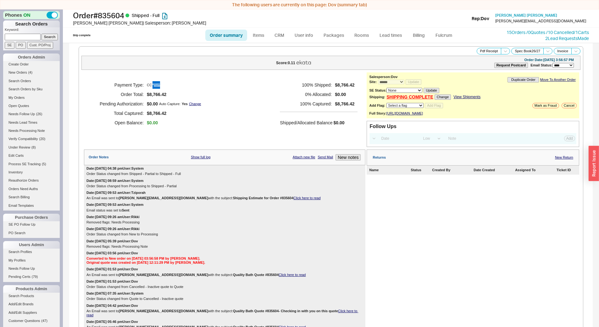
select select "*"
select select "LOW"
select select "3"
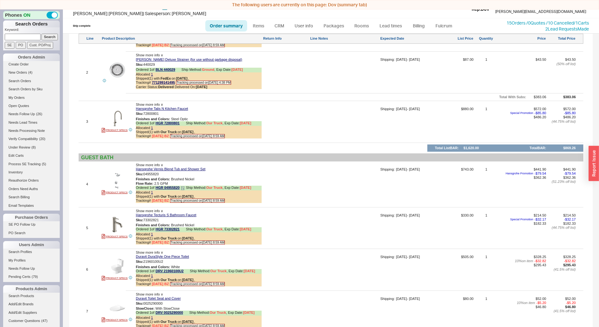
scroll to position [629, 0]
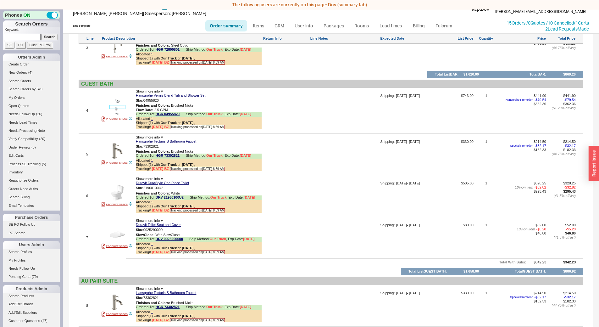
click at [116, 102] on img at bounding box center [117, 106] width 15 height 15
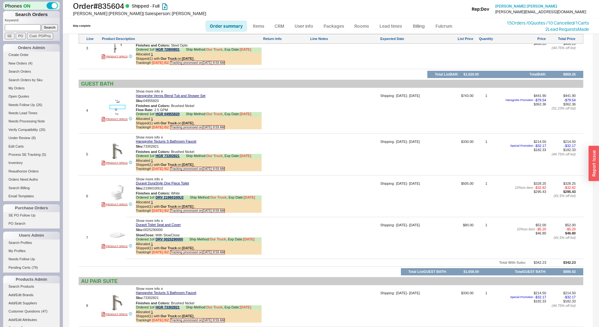
scroll to position [0, 0]
click at [165, 102] on button "button" at bounding box center [164, 101] width 8 height 6
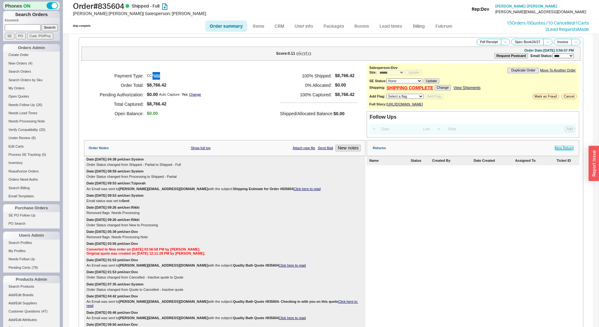
click at [559, 150] on link "New Return" at bounding box center [564, 148] width 18 height 4
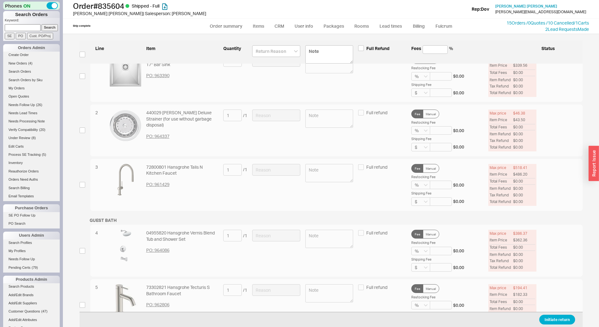
scroll to position [126, 0]
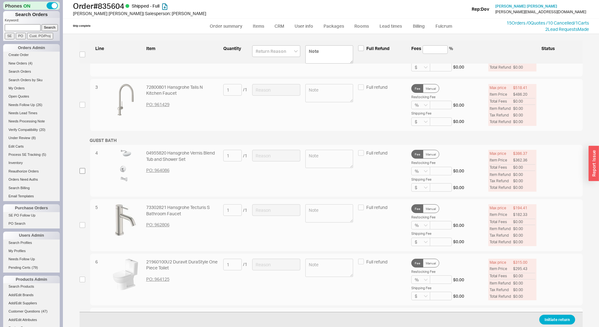
drag, startPoint x: 84, startPoint y: 167, endPoint x: 84, endPoint y: 171, distance: 3.8
click at [84, 168] on div "4 04955820 Hansgrohe Vernis Blend Tub and Shower Set PO: 964086 1 / 1 Full refu…" at bounding box center [331, 171] width 503 height 52
click at [84, 171] on input "checkbox" at bounding box center [83, 171] width 6 height 6
checkbox input "true"
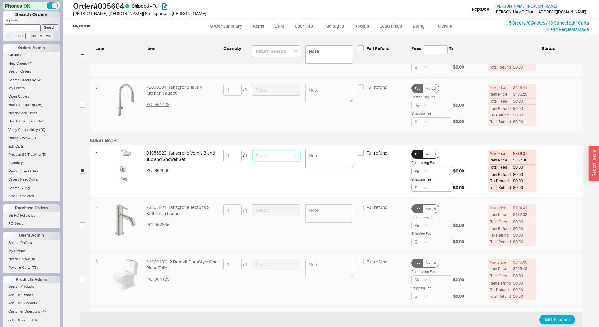
click at [286, 153] on input at bounding box center [276, 156] width 48 height 12
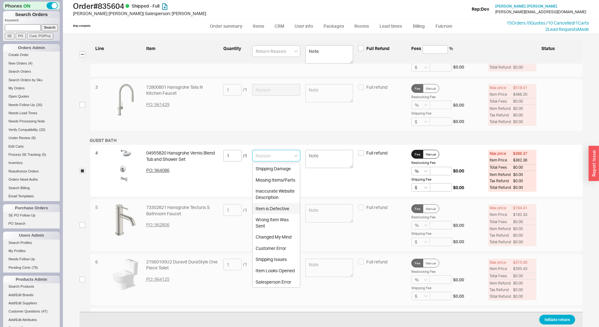
click at [284, 208] on div "Item is Defective" at bounding box center [276, 208] width 47 height 11
type input "Item is Defective"
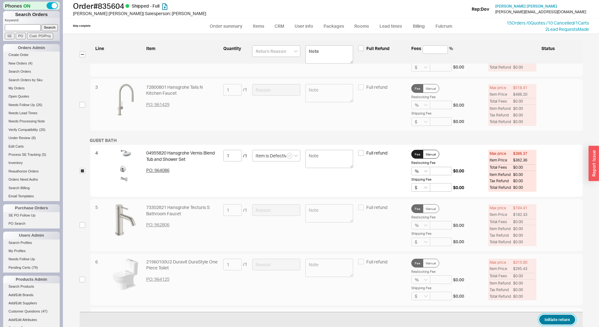
click at [556, 320] on button "Initiate return" at bounding box center [557, 319] width 36 height 10
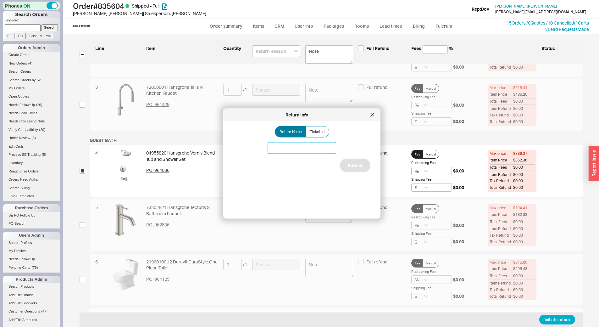
click at [281, 145] on input at bounding box center [302, 148] width 69 height 12
type input "Hansgrohe tub issue"
click at [347, 159] on button "Submit" at bounding box center [355, 165] width 31 height 14
select select "*"
select select "LOW"
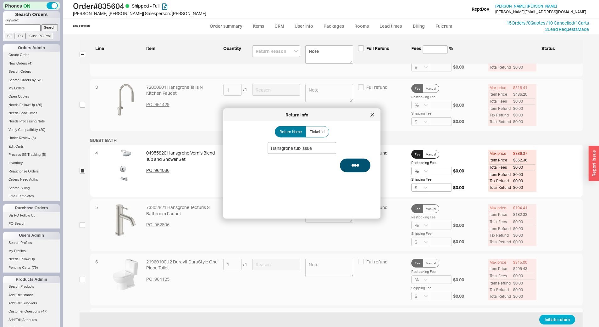
select select "3"
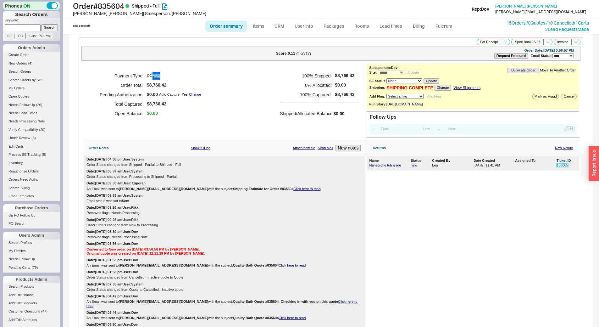
click at [557, 167] on link "188065" at bounding box center [563, 165] width 12 height 4
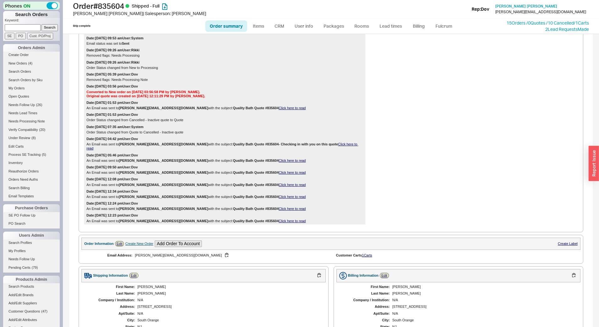
scroll to position [252, 0]
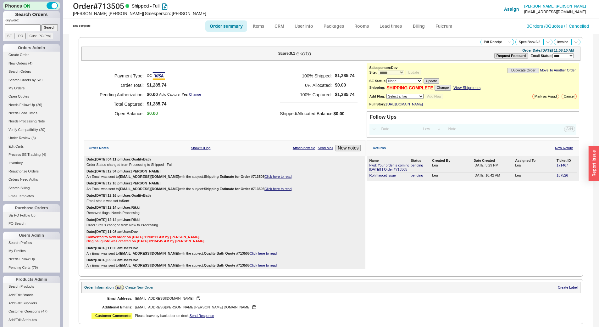
select select "*"
select select "LOW"
select select "3"
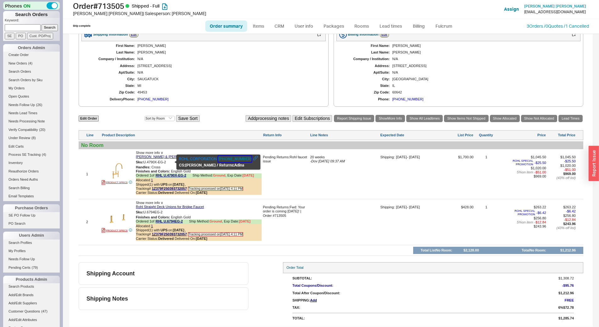
click at [230, 157] on button "800-777-9762" at bounding box center [234, 159] width 33 height 6
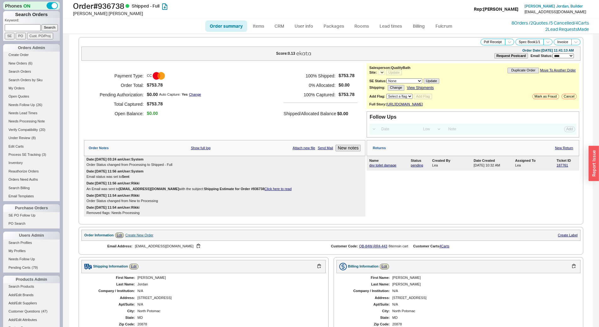
select select "LOW"
select select "3"
select select "*"
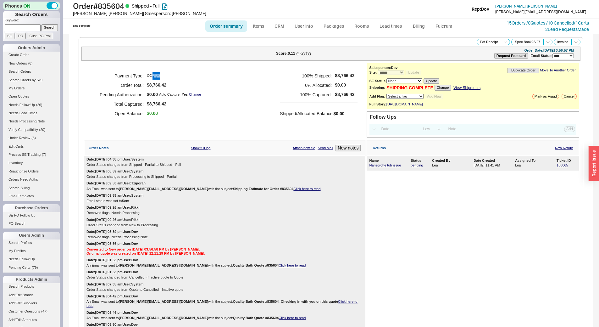
select select "*"
select select "LOW"
select select "3"
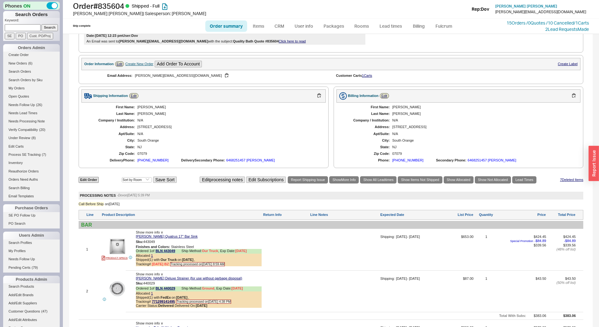
scroll to position [314, 0]
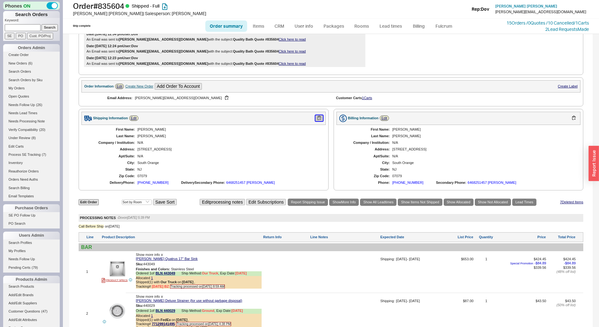
click at [316, 118] on button "button" at bounding box center [319, 118] width 8 height 6
click at [18, 26] on input at bounding box center [23, 27] width 36 height 7
type input "939888"
click at [42, 24] on input "Search" at bounding box center [50, 27] width 17 height 7
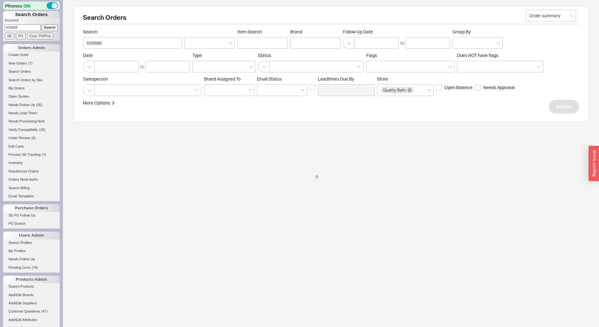
select select "*"
select select "LOW"
select select "3"
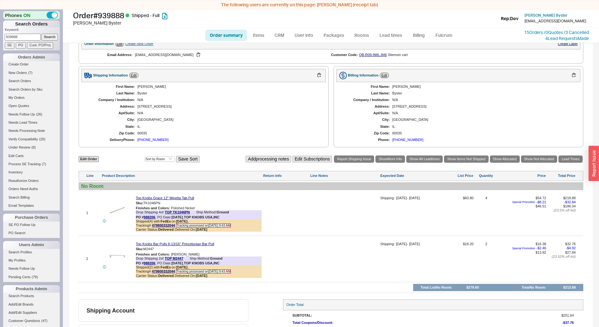
scroll to position [232, 0]
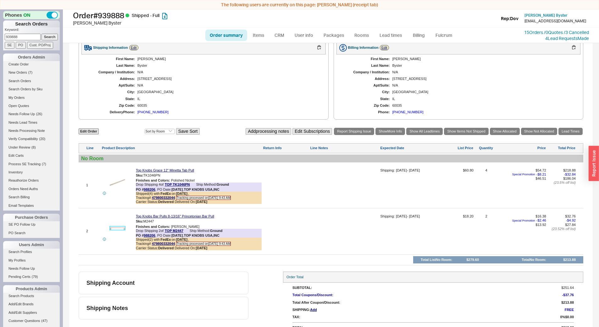
click at [118, 227] on img at bounding box center [117, 227] width 15 height 15
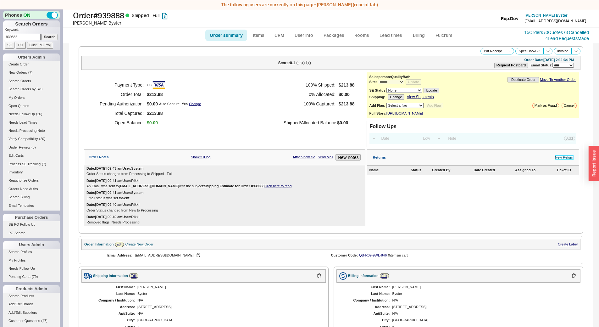
click at [559, 159] on link "New Return" at bounding box center [564, 157] width 18 height 4
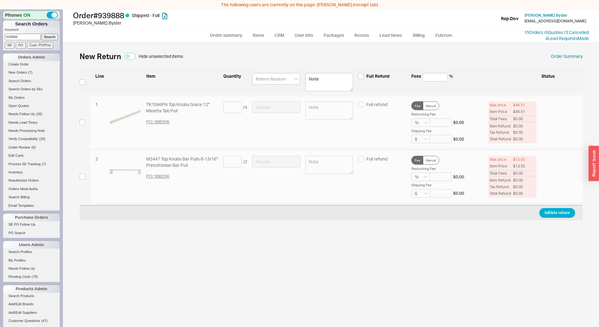
drag, startPoint x: 87, startPoint y: 175, endPoint x: 91, endPoint y: 179, distance: 6.0
click at [87, 175] on div "2 M2447 Top Knobs Bar Pulls 8-13/16" Princetonian Bar Pull PO: 988206 / 2 Full …" at bounding box center [331, 177] width 503 height 52
click at [84, 177] on input "checkbox" at bounding box center [83, 177] width 6 height 6
checkbox input "true"
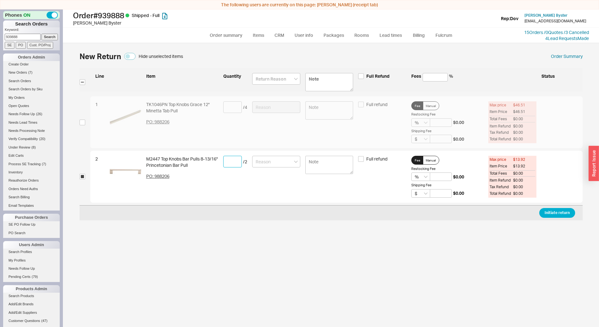
click at [236, 157] on input at bounding box center [232, 162] width 19 height 12
type input "1"
click at [265, 162] on input at bounding box center [276, 162] width 48 height 12
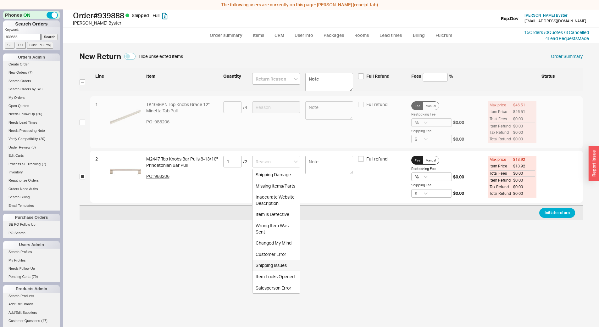
click at [501, 209] on div "Initiate return" at bounding box center [331, 212] width 503 height 15
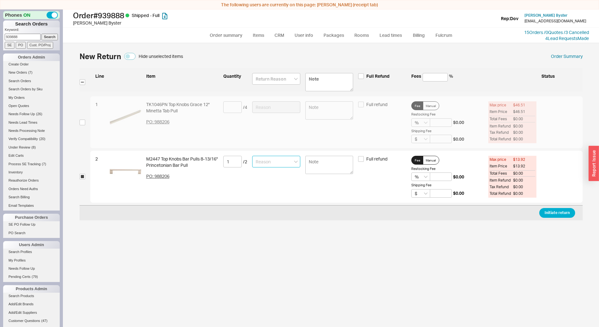
click at [267, 159] on input at bounding box center [276, 162] width 48 height 12
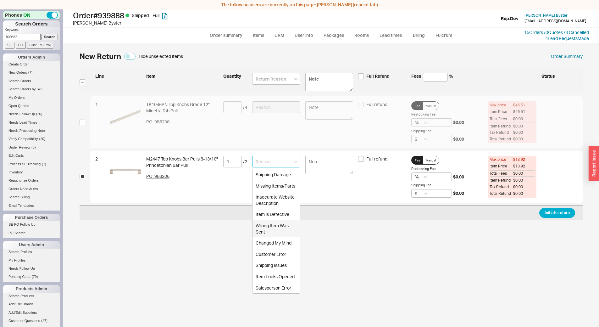
click at [270, 225] on div "Wrong Item Was Sent" at bounding box center [276, 228] width 47 height 17
type input "Wrong Item Was Sent"
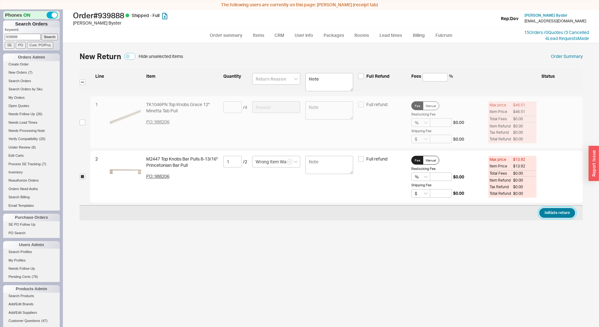
click at [558, 208] on button "Initiate return" at bounding box center [557, 213] width 36 height 10
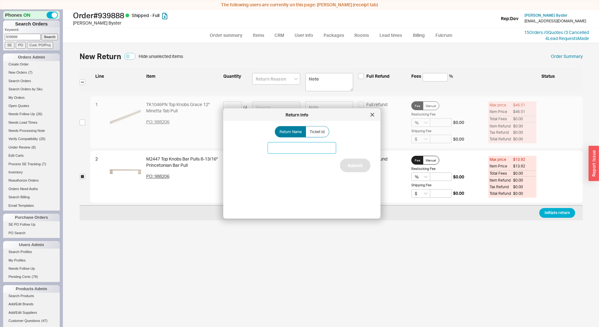
click at [279, 148] on input at bounding box center [302, 148] width 69 height 12
type input "Top Knobs issue"
click at [341, 160] on button "Submit" at bounding box center [355, 165] width 31 height 14
select select "*"
select select "LOW"
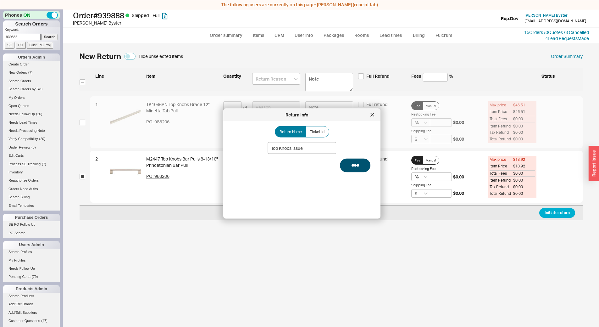
select select "3"
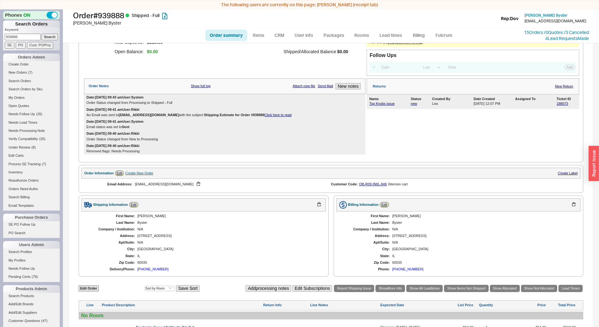
scroll to position [12, 0]
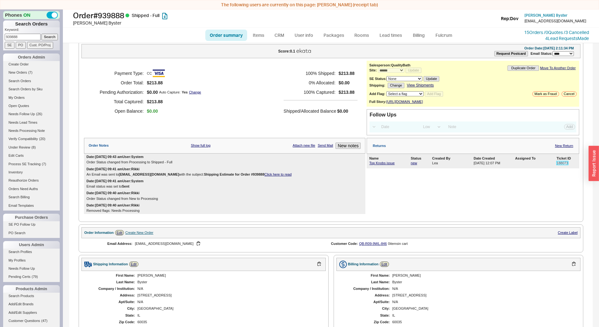
click at [558, 165] on link "188073" at bounding box center [563, 163] width 12 height 4
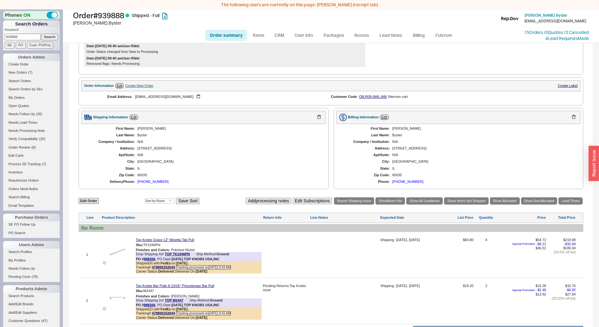
scroll to position [232, 0]
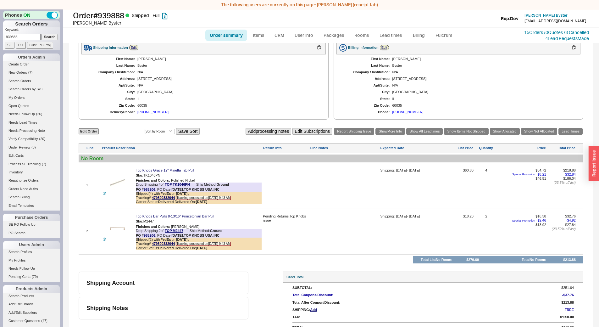
click at [126, 227] on div at bounding box center [117, 227] width 31 height 15
click at [123, 228] on img at bounding box center [117, 227] width 15 height 15
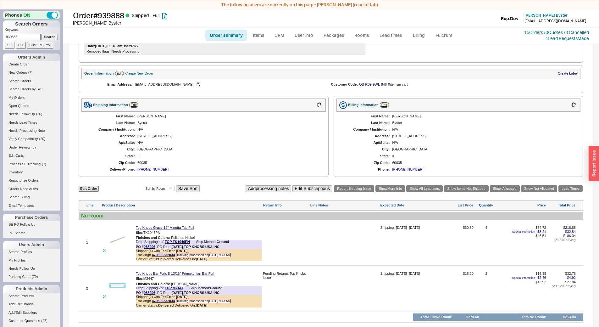
scroll to position [169, 0]
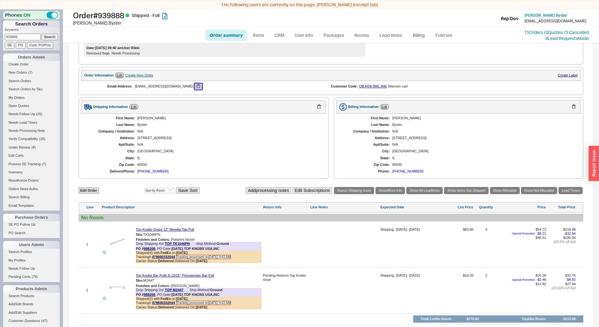
click at [195, 87] on button "button" at bounding box center [199, 86] width 8 height 6
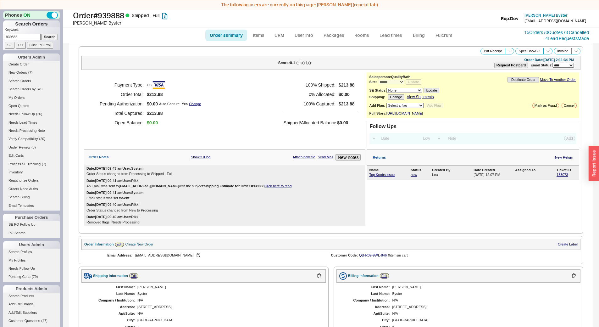
drag, startPoint x: 277, startPoint y: 191, endPoint x: 272, endPoint y: 190, distance: 4.5
click at [276, 188] on div "An Email was sent to [EMAIL_ADDRESS][DOMAIN_NAME] with the subject: Shipping Es…" at bounding box center [224, 186] width 276 height 4
click at [272, 188] on link "Click here to read" at bounding box center [277, 186] width 27 height 4
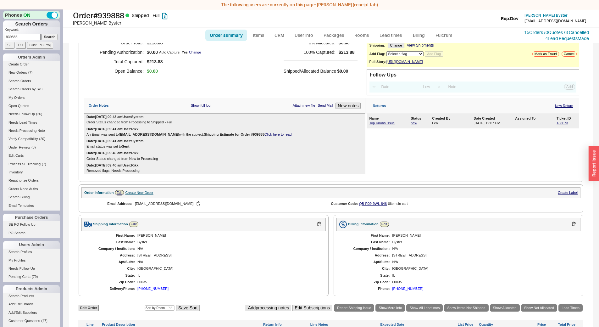
scroll to position [189, 0]
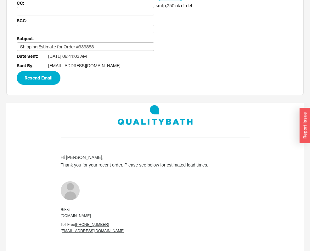
scroll to position [31, 0]
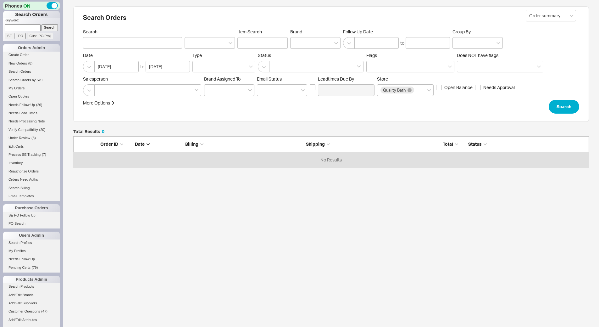
scroll to position [26, 511]
click at [15, 29] on input at bounding box center [23, 27] width 36 height 7
click at [27, 26] on input at bounding box center [23, 27] width 36 height 7
click at [33, 26] on input at bounding box center [23, 27] width 36 height 7
click at [32, 26] on input at bounding box center [23, 27] width 36 height 7
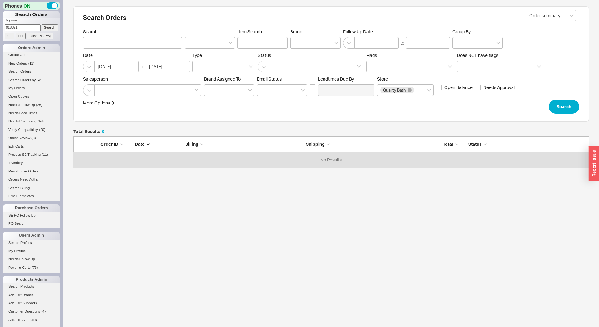
type input "918321"
click at [42, 24] on input "Search" at bounding box center [50, 27] width 17 height 7
type input "918321"
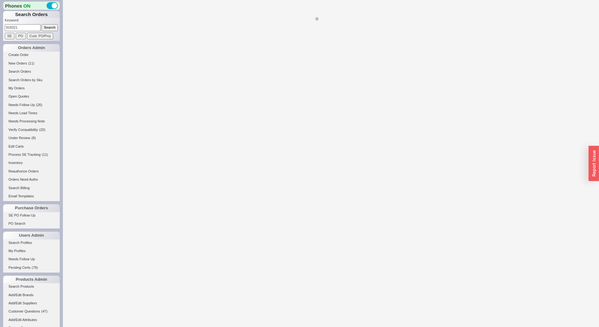
select select "LOW"
select select "3"
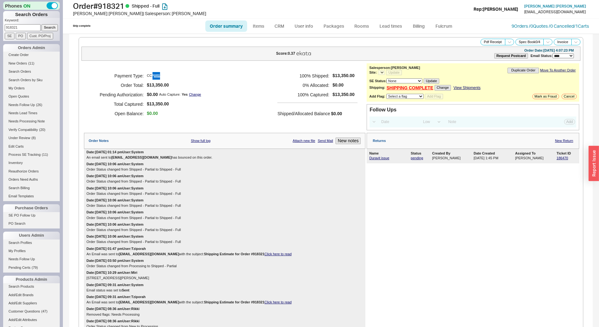
select select "*"
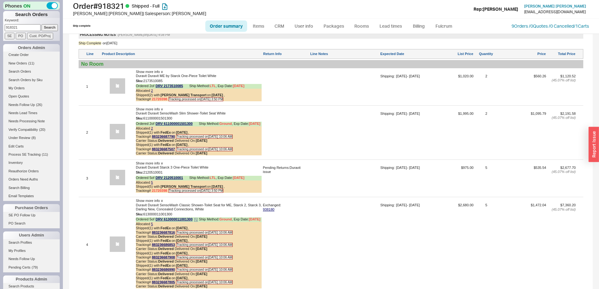
scroll to position [582, 0]
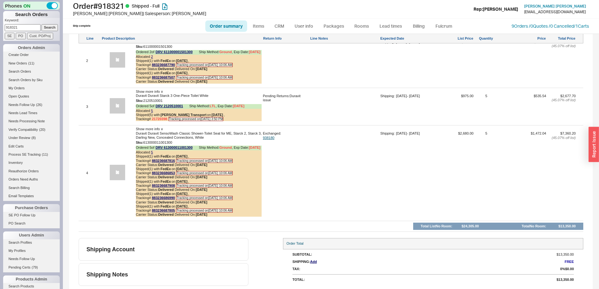
click at [262, 137] on div "4 Show more info ∨ Duravit Duravit SensoWash Classic Shower-Toilet Seat for ME,…" at bounding box center [331, 173] width 505 height 92
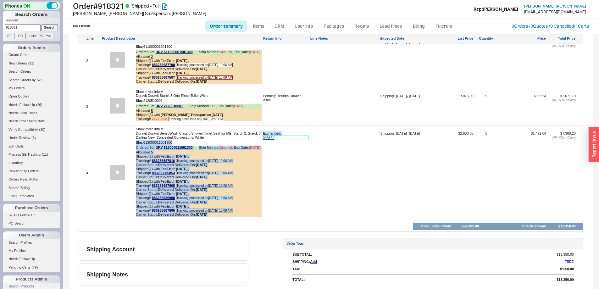
click at [281, 138] on link "938180" at bounding box center [286, 138] width 46 height 4
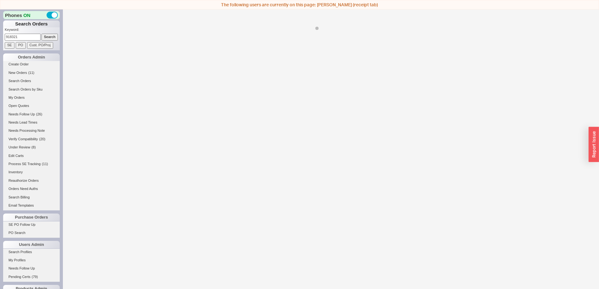
select select "*"
select select "LOW"
select select "3"
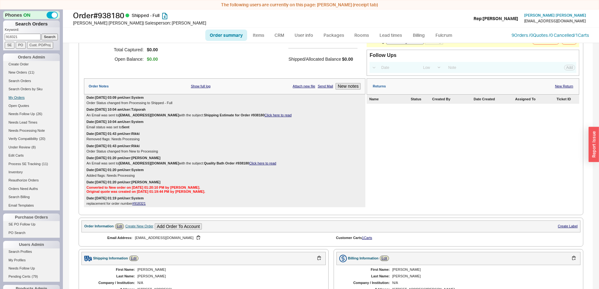
scroll to position [157, 0]
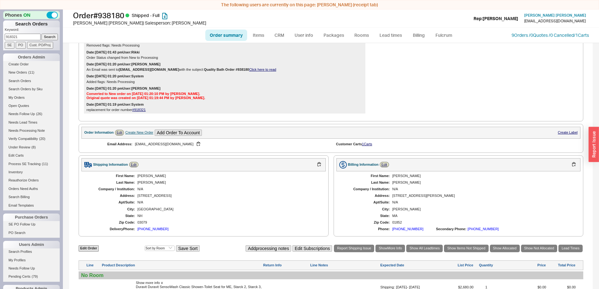
click at [145, 110] on link "#918321" at bounding box center [139, 110] width 14 height 4
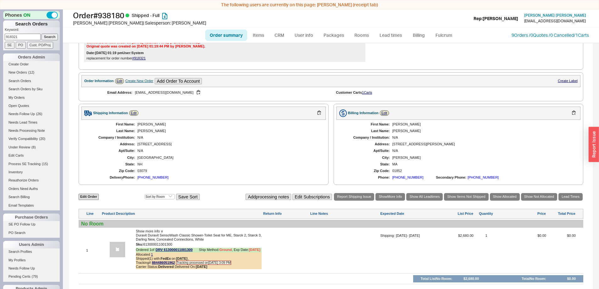
scroll to position [252, 0]
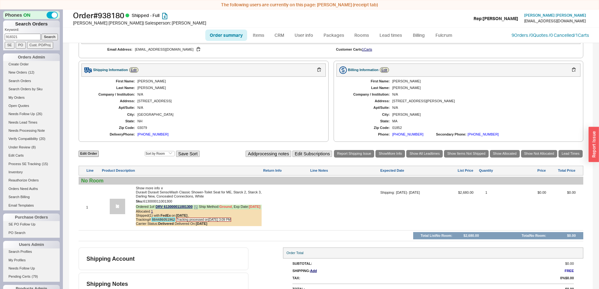
click at [168, 221] on link "884486051962" at bounding box center [163, 220] width 23 height 4
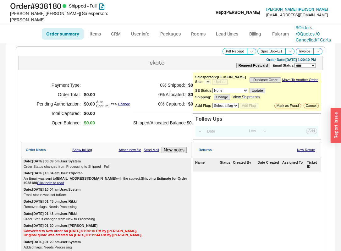
select select "LOW"
select select "3"
select select "*"
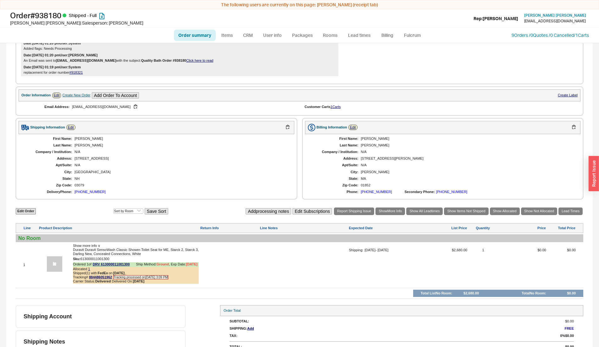
scroll to position [195, 0]
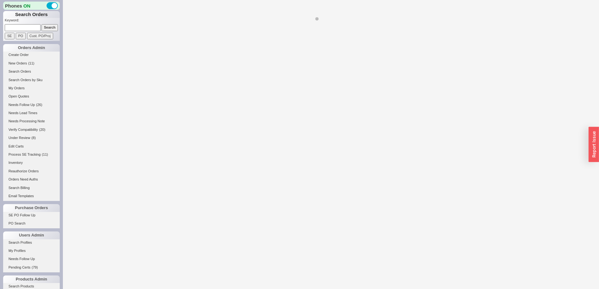
select select "LOW"
select select "3"
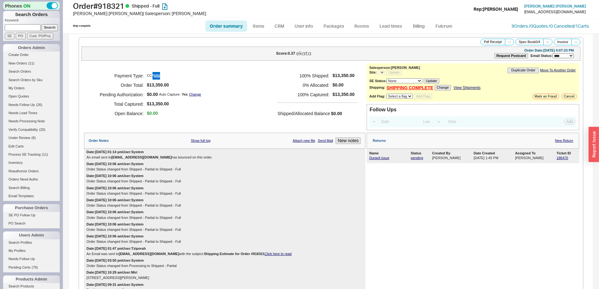
select select "*"
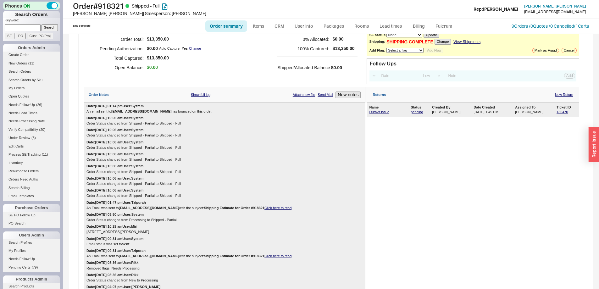
scroll to position [16, 0]
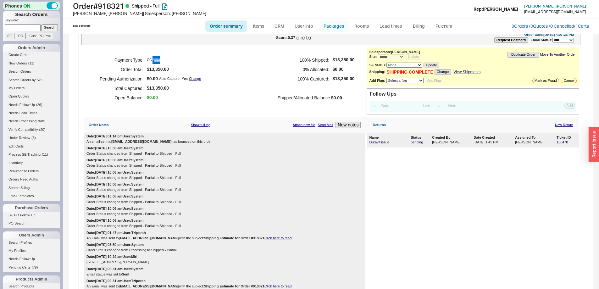
click at [342, 23] on link "Packages" at bounding box center [334, 25] width 30 height 11
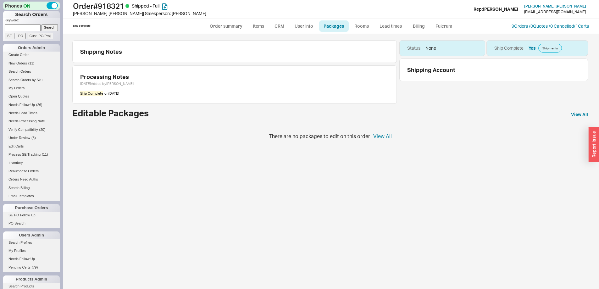
click at [379, 132] on div "Shipping Notes Processing Notes 5/22/25 Added by Josh Ship Complete on 7/1/25 S…" at bounding box center [330, 89] width 516 height 99
click at [586, 113] on link "View All" at bounding box center [579, 114] width 17 height 6
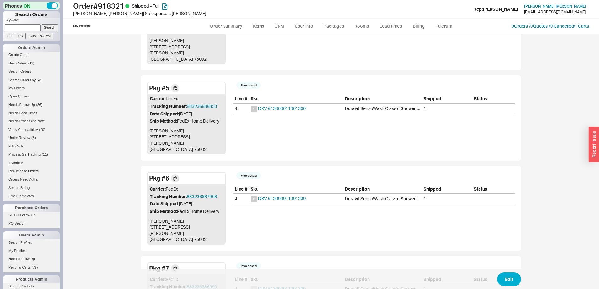
scroll to position [146, 0]
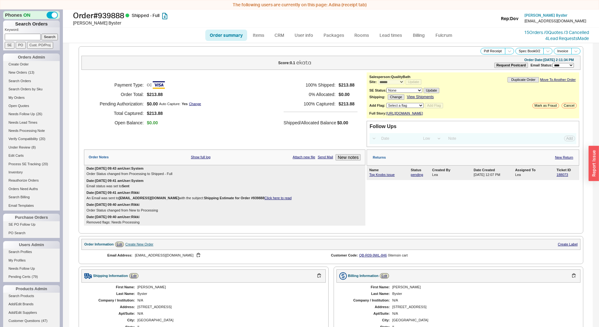
select select "*"
select select "LOW"
select select "3"
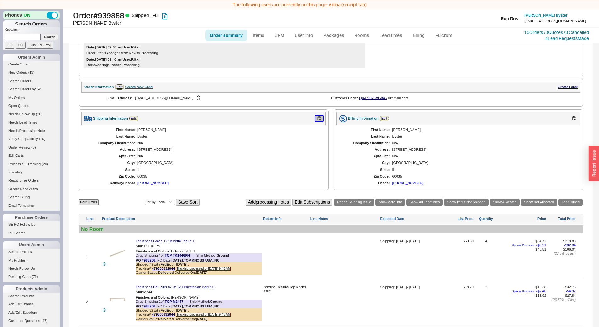
click at [316, 121] on button "button" at bounding box center [319, 118] width 8 height 6
click at [317, 121] on button "button" at bounding box center [319, 118] width 8 height 6
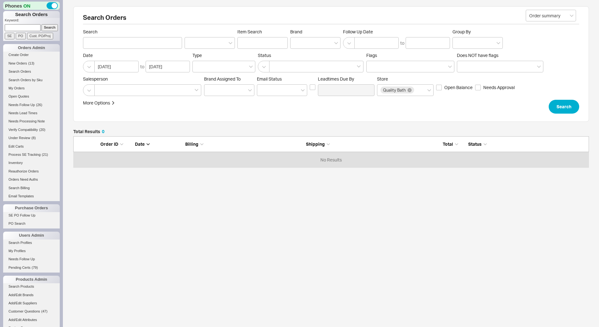
scroll to position [26, 511]
click at [28, 24] on input at bounding box center [23, 27] width 36 height 7
paste input "939888"
type input "939888"
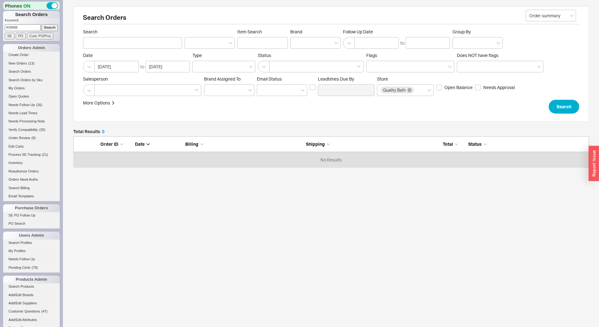
click at [42, 27] on input "Search" at bounding box center [50, 27] width 17 height 7
type input "939888"
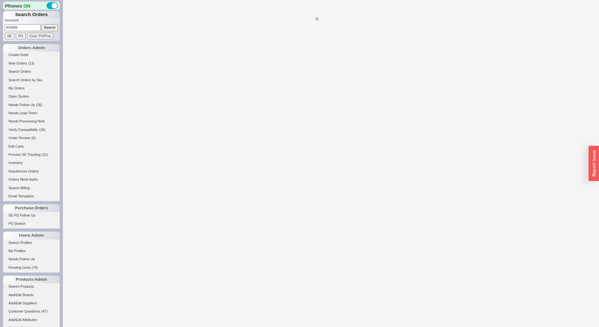
select select "*"
select select "LOW"
select select "3"
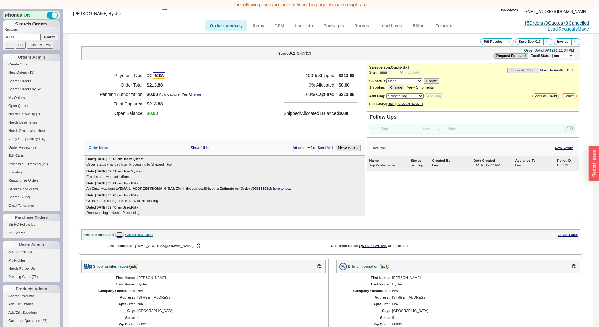
click at [537, 20] on link "15 Orders / 0 Quotes / 3 Cancelled" at bounding box center [556, 22] width 65 height 5
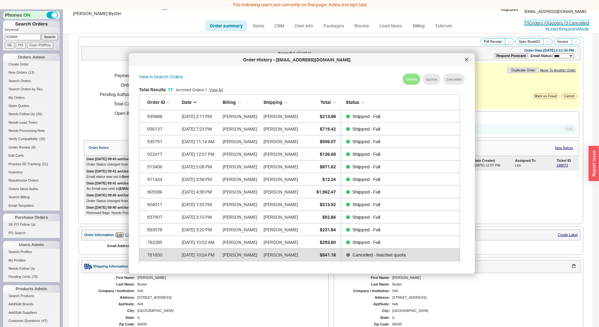
scroll to position [188, 326]
click at [463, 63] on div at bounding box center [467, 60] width 10 height 10
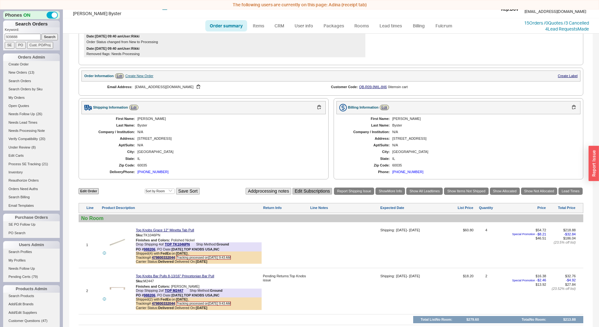
scroll to position [232, 0]
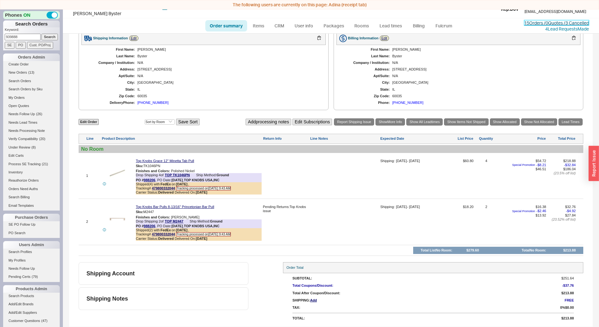
click at [552, 22] on link "15 Orders / 0 Quotes / 3 Cancelled" at bounding box center [556, 22] width 65 height 5
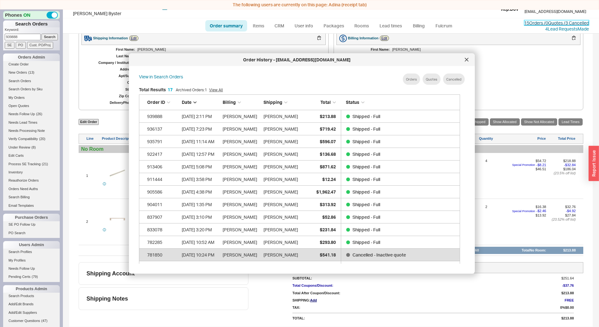
scroll to position [188, 326]
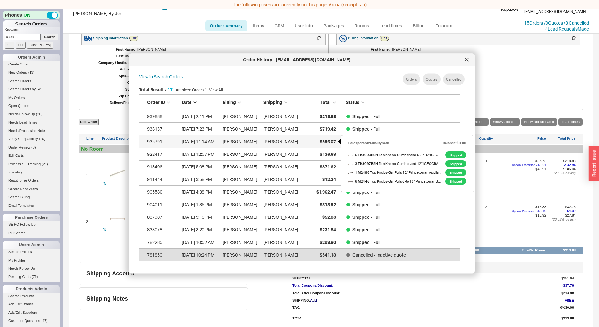
click at [321, 142] on span "$596.07" at bounding box center [328, 140] width 16 height 5
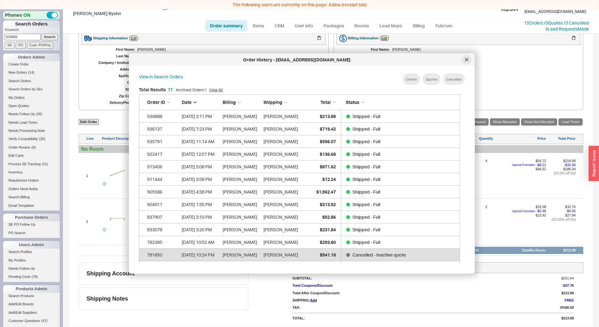
click at [466, 60] on icon at bounding box center [467, 60] width 4 height 4
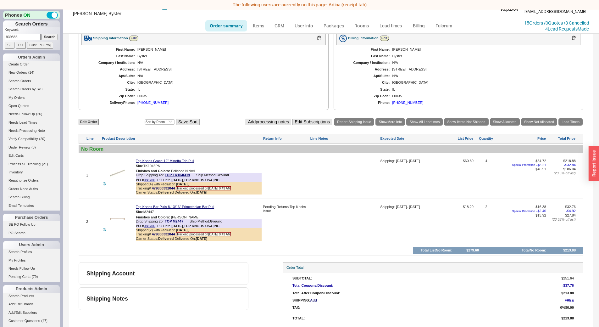
click at [13, 39] on input "939888" at bounding box center [23, 37] width 36 height 7
paste input "7836"
type input "937836"
click at [47, 35] on input "Search" at bounding box center [50, 37] width 17 height 7
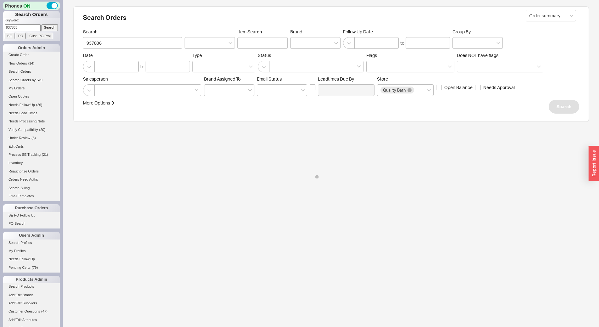
select select "*"
select select "LOW"
select select "3"
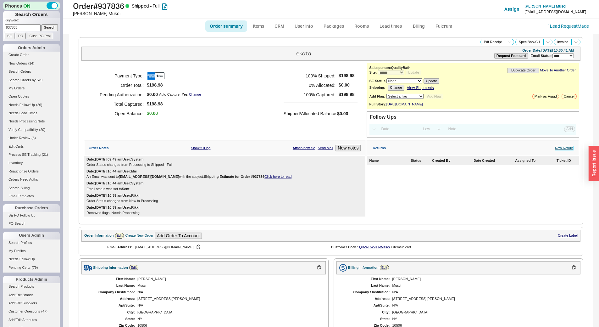
click at [566, 150] on link "New Return" at bounding box center [564, 148] width 18 height 4
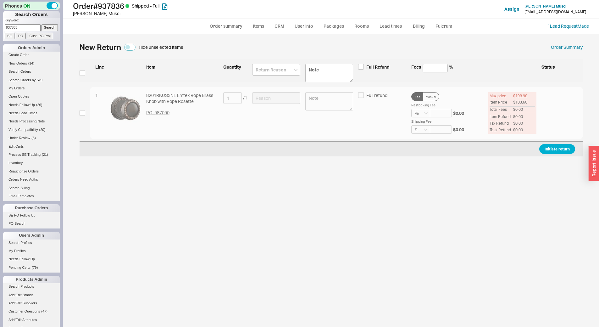
click at [86, 112] on div "1 8201RKUS3NL Emtek Rope Brass Knob with Rope Rosette PO: 987090 1 / 1 Full ref…" at bounding box center [331, 113] width 503 height 52
click at [81, 116] on div "1 8201RKUS3NL Emtek Rope Brass Knob with Rope Rosette PO: 987090 1 / 1 Full ref…" at bounding box center [331, 113] width 503 height 52
click at [86, 111] on div "1 8201RKUS3NL Emtek Rope Brass Knob with Rope Rosette PO: 987090 1 / 1 Full ref…" at bounding box center [331, 113] width 503 height 52
click at [86, 112] on div "1 8201RKUS3NL Emtek Rope Brass Knob with Rope Rosette PO: 987090 1 / 1 Full ref…" at bounding box center [331, 113] width 503 height 52
click at [85, 112] on div "1 8201RKUS3NL Emtek Rope Brass Knob with Rope Rosette PO: 987090 1 / 1 Full ref…" at bounding box center [331, 113] width 503 height 52
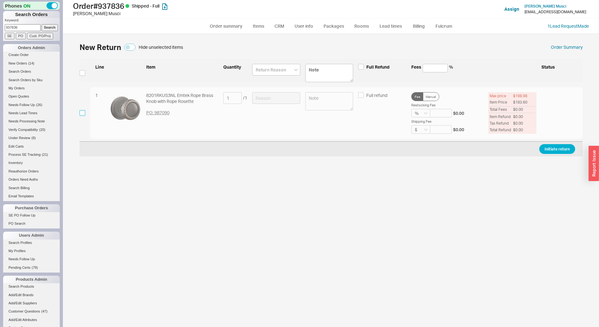
click at [82, 114] on input "checkbox" at bounding box center [83, 113] width 6 height 6
checkbox input "true"
drag, startPoint x: 284, startPoint y: 99, endPoint x: 282, endPoint y: 103, distance: 4.2
click at [284, 100] on input at bounding box center [276, 98] width 48 height 12
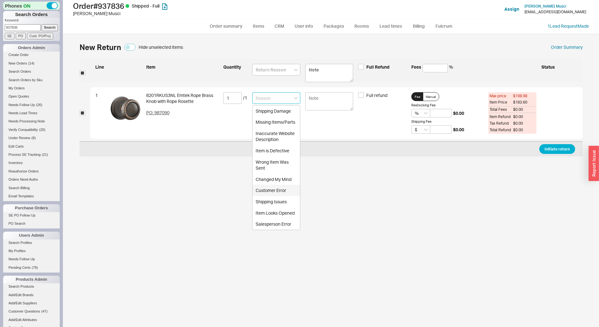
click at [279, 189] on div "Customer Error" at bounding box center [276, 190] width 47 height 11
type input "Customer Error"
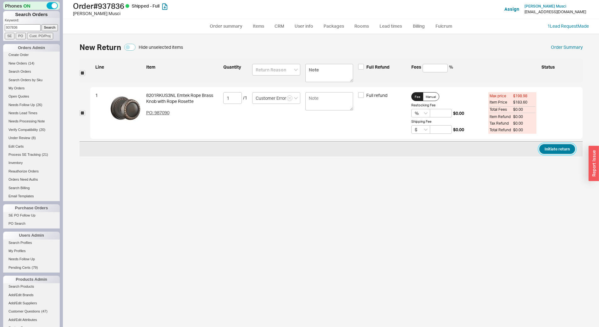
click at [547, 147] on button "Initiate return" at bounding box center [557, 149] width 36 height 10
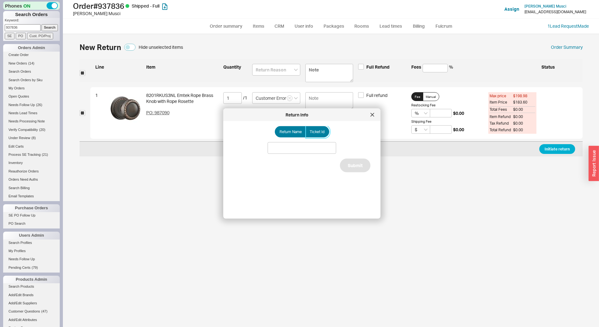
click at [318, 132] on span "Ticket Id" at bounding box center [317, 131] width 15 height 5
click at [0, 0] on input "Ticket Id" at bounding box center [0, 0] width 0 height 0
click at [315, 151] on input at bounding box center [302, 148] width 69 height 12
paste input "188070"
type input "188070"
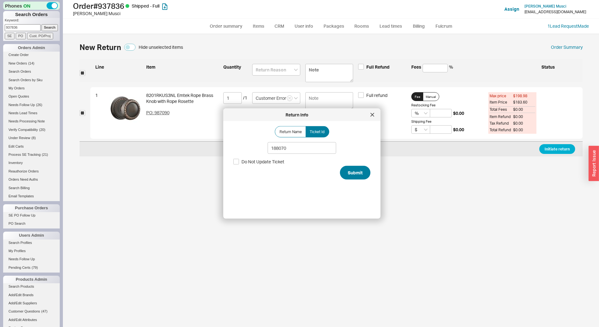
drag, startPoint x: 336, startPoint y: 183, endPoint x: 351, endPoint y: 169, distance: 20.3
click at [337, 181] on div "Return Name Ticket Id 188070 Do Not Update Ticket Submit" at bounding box center [306, 167] width 147 height 82
click at [352, 169] on button "Submit" at bounding box center [355, 173] width 31 height 14
select select "*"
select select "LOW"
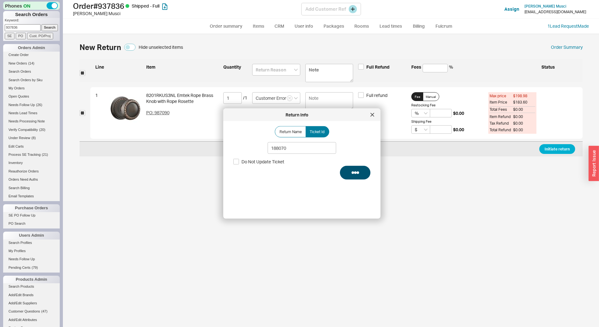
select select "3"
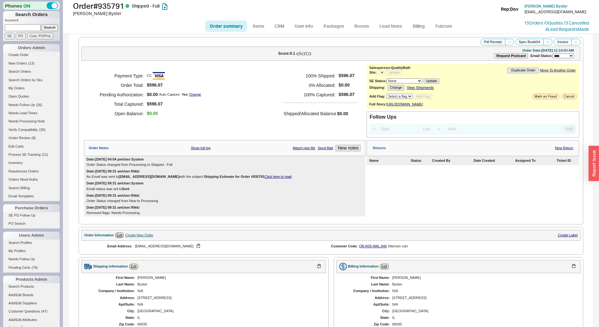
select select "LOW"
select select "3"
select select "*"
click at [540, 22] on link "15 Orders / 0 Quotes / 3 Cancelled" at bounding box center [556, 22] width 65 height 5
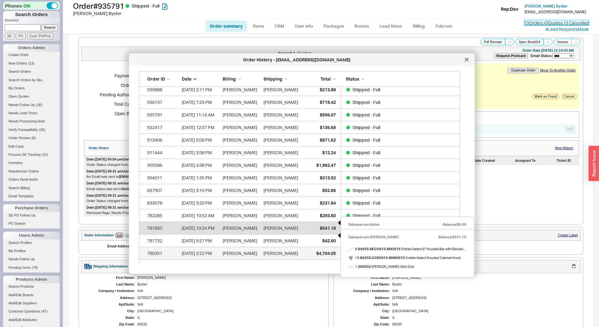
scroll to position [60, 0]
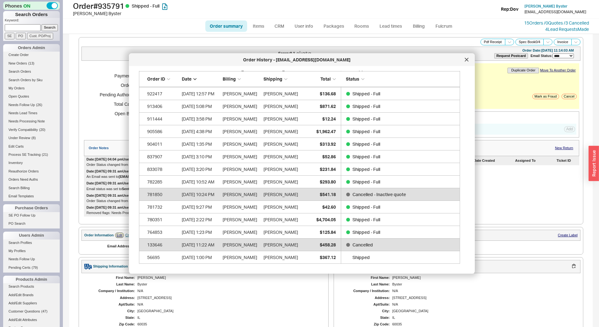
click at [467, 53] on div "Order History - bysters@ameritech.net" at bounding box center [302, 59] width 346 height 13
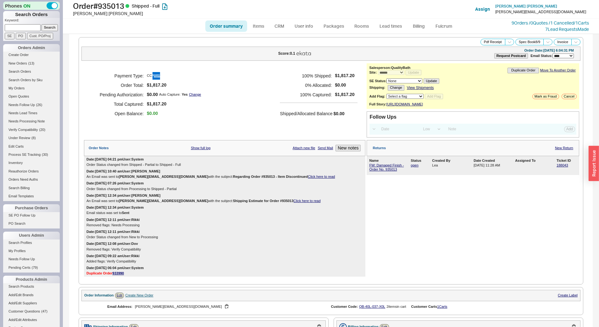
select select "*"
select select "LOW"
select select "3"
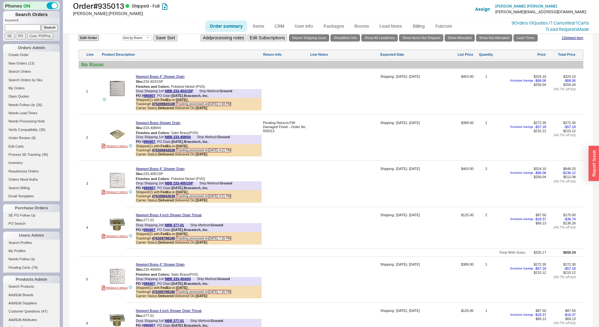
scroll to position [409, 0]
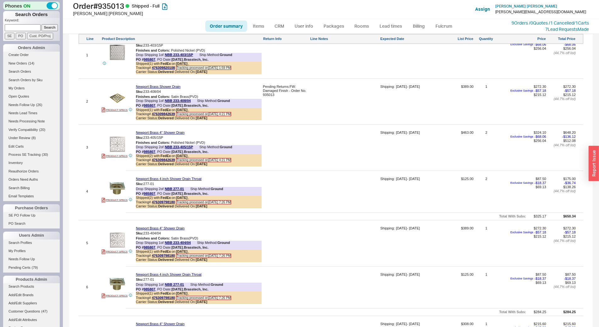
click at [27, 29] on input at bounding box center [23, 27] width 36 height 7
type input "909277"
click at [42, 24] on input "Search" at bounding box center [50, 27] width 17 height 7
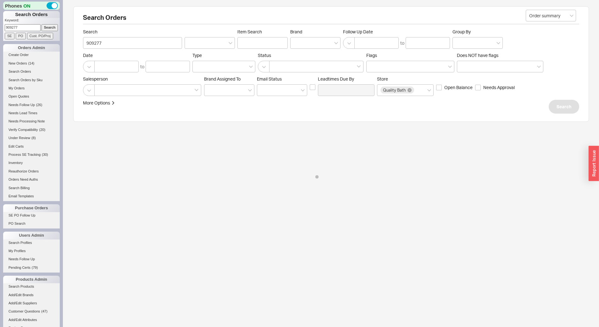
select select "*"
select select "LOW"
select select "3"
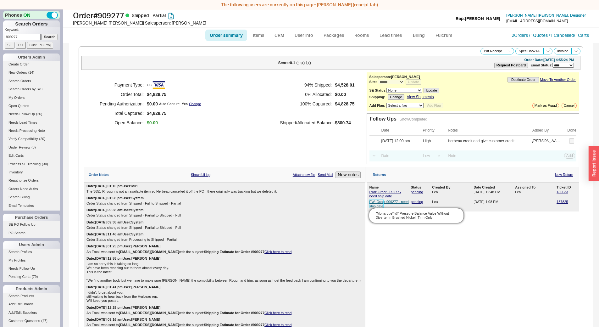
click at [370, 203] on link "FW: Order 909277 - need ship date" at bounding box center [388, 204] width 39 height 8
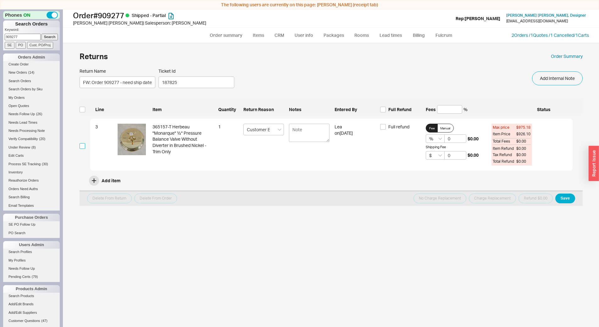
click at [84, 146] on input "checkbox" at bounding box center [83, 146] width 6 height 6
checkbox input "true"
click at [391, 125] on span "Full refund" at bounding box center [398, 127] width 21 height 6
click at [386, 125] on input "Full refund" at bounding box center [383, 127] width 6 height 6
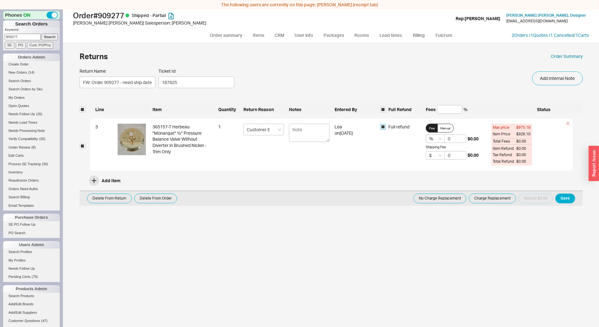
checkbox input "true"
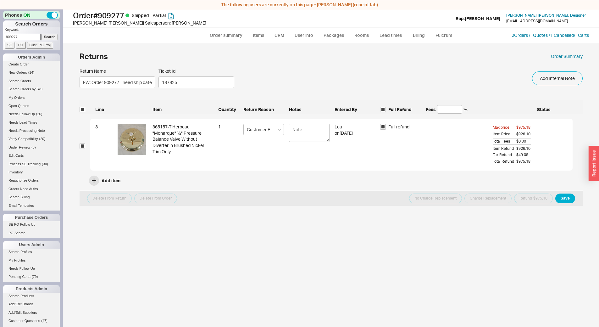
click at [576, 202] on div "Delete From Return Delete From Order No Charge Replacement Charge Replacement R…" at bounding box center [331, 198] width 503 height 15
click at [561, 197] on button "Save" at bounding box center [565, 198] width 20 height 10
click at [570, 56] on link "Order Summary" at bounding box center [567, 56] width 32 height 6
select select "*"
select select "LOW"
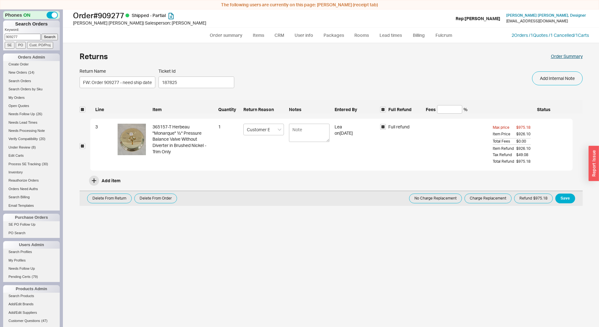
select select "3"
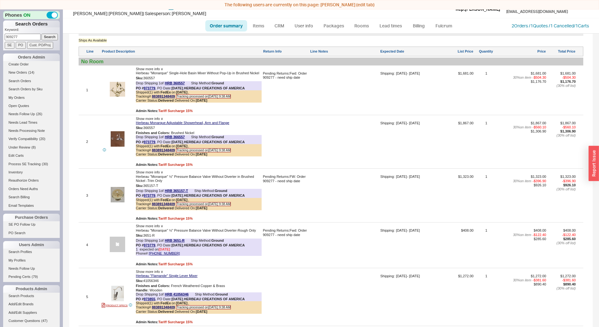
scroll to position [519, 0]
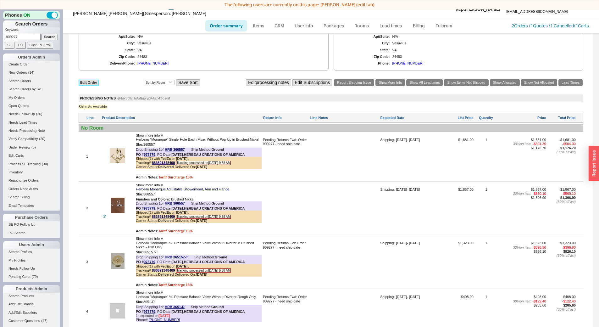
click at [91, 83] on link "Edit Order" at bounding box center [89, 83] width 20 height 6
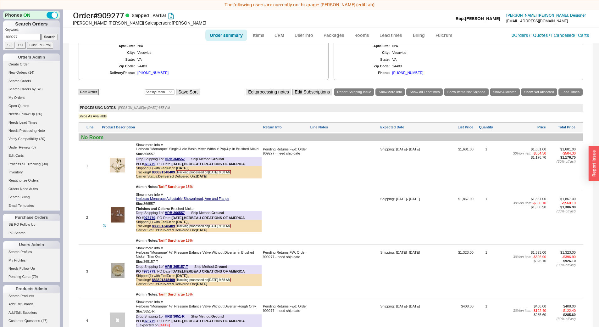
select select "3"
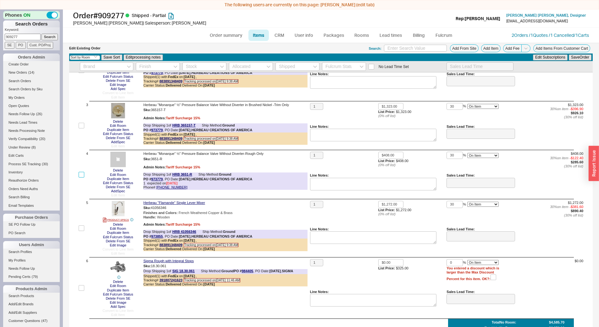
click at [81, 172] on input "checkbox" at bounding box center [82, 175] width 6 height 6
checkbox input "true"
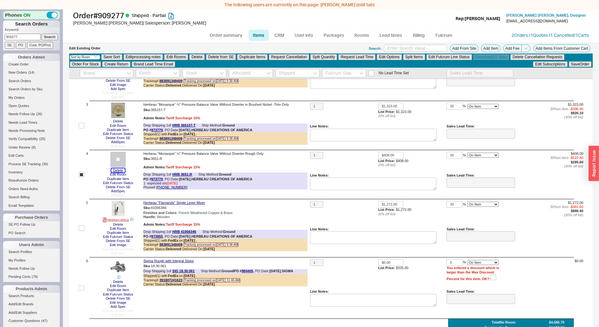
click at [118, 170] on button "Delete" at bounding box center [118, 170] width 14 height 4
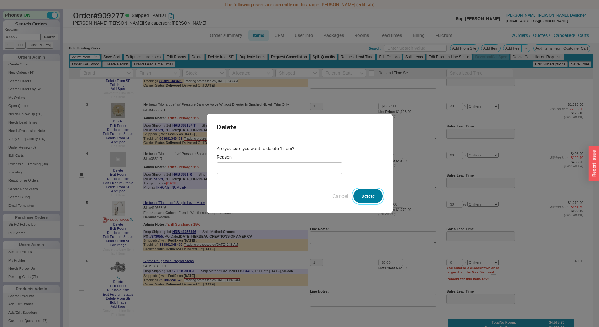
click at [368, 191] on button "Delete" at bounding box center [367, 196] width 29 height 14
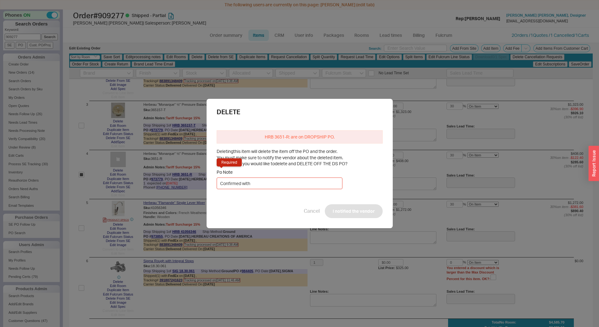
click at [272, 182] on input "Confirmed with" at bounding box center [280, 183] width 126 height 12
type input "Confirmed with mimi and herbeau"
click at [345, 213] on button "I notified the vendor" at bounding box center [354, 211] width 58 height 14
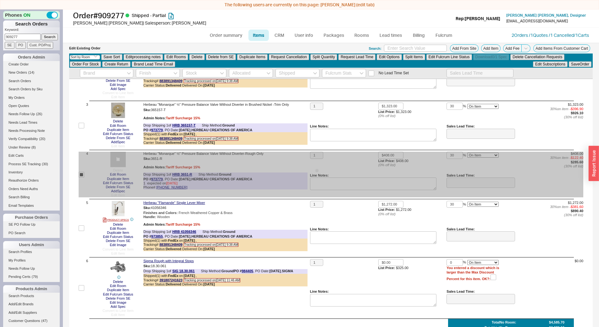
checkbox input "false"
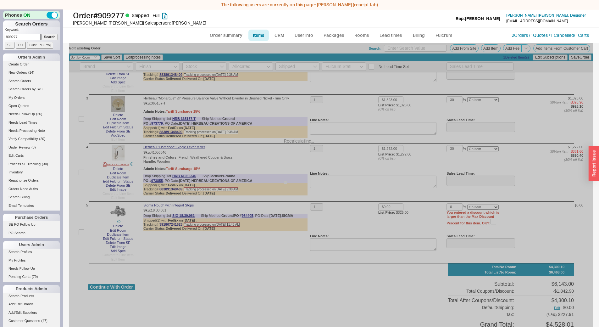
scroll to position [126, 0]
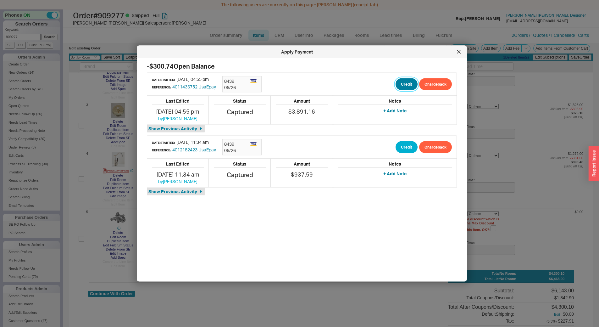
click at [401, 86] on button "Credit" at bounding box center [407, 84] width 22 height 12
click at [402, 114] on button "Credit" at bounding box center [401, 114] width 21 height 12
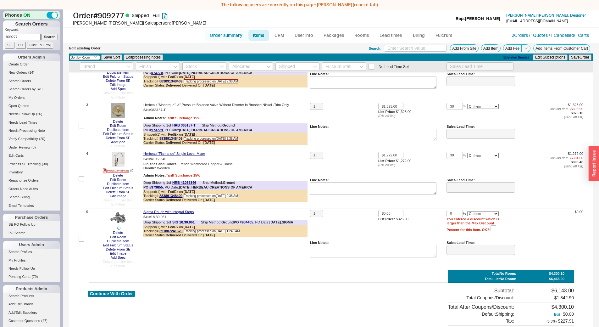
click at [231, 32] on link "Order summary" at bounding box center [226, 35] width 42 height 11
select select "*"
select select "LOW"
select select "3"
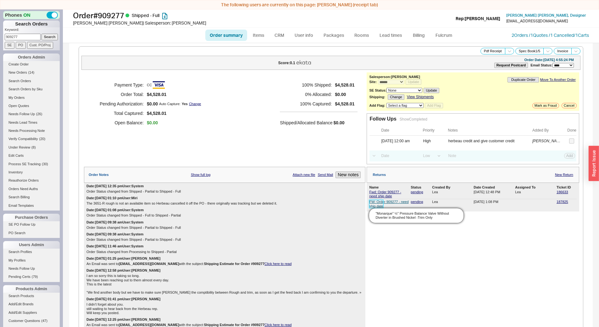
click at [375, 208] on link "FW: Order 909277 - need ship date" at bounding box center [388, 204] width 39 height 8
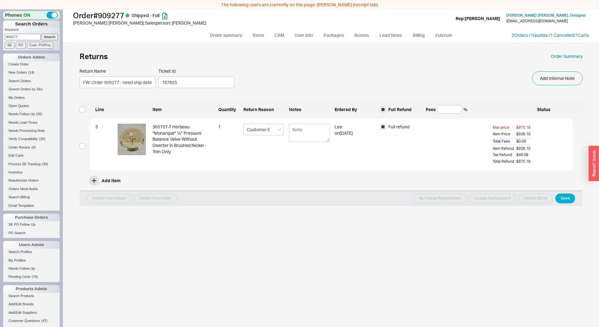
click at [77, 147] on div "Returns Order Summary Return Name FW: Order 909277 - need ship date Ticket Id 1…" at bounding box center [331, 192] width 516 height 286
click at [81, 146] on input "checkbox" at bounding box center [83, 146] width 6 height 6
checkbox input "true"
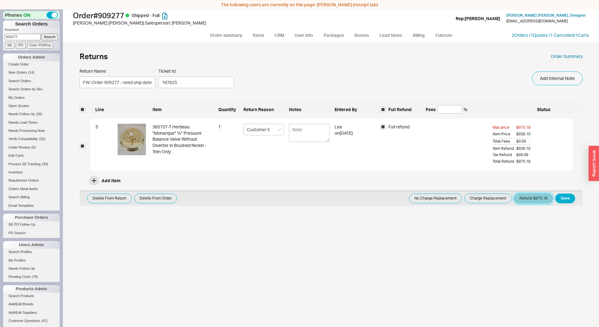
click at [527, 201] on button "Refund $975.18" at bounding box center [533, 198] width 39 height 10
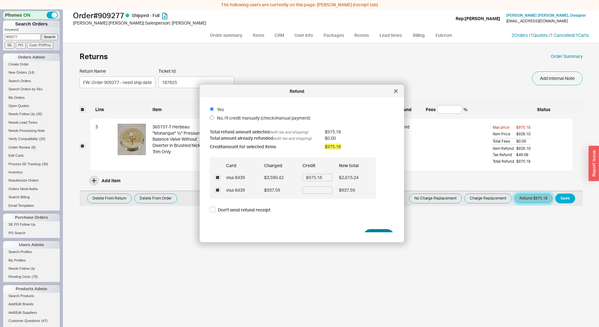
scroll to position [17, 0]
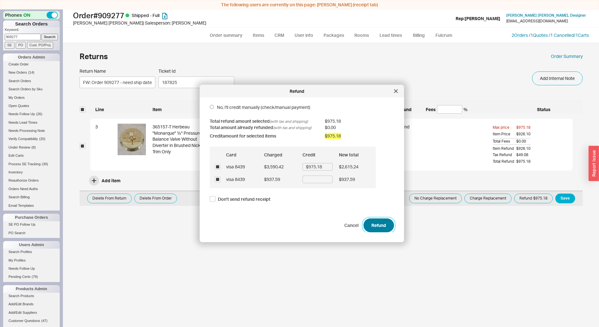
click at [380, 226] on button "Refund" at bounding box center [379, 225] width 31 height 14
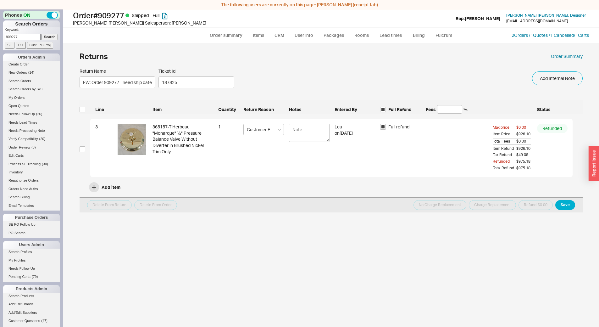
click at [560, 49] on div "Returns Order Summary Return Name FW: Order 909277 - need ship date Ticket Id 1…" at bounding box center [331, 189] width 536 height 293
click at [559, 55] on link "Order Summary" at bounding box center [567, 56] width 32 height 6
select select "*"
select select "LOW"
select select "3"
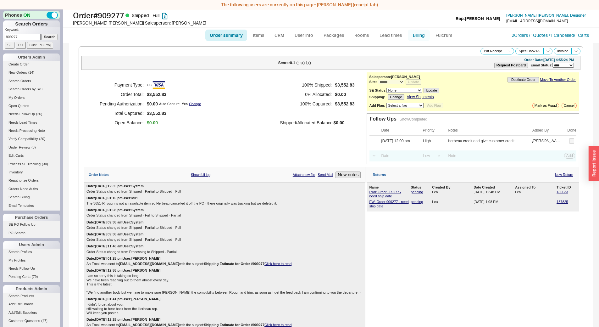
click at [411, 37] on link "Billing" at bounding box center [419, 35] width 22 height 11
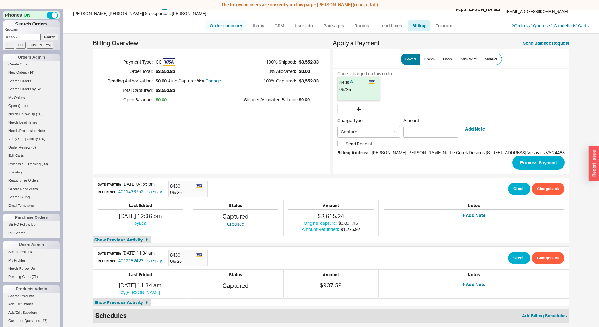
click at [217, 27] on link "Order summary" at bounding box center [226, 25] width 42 height 11
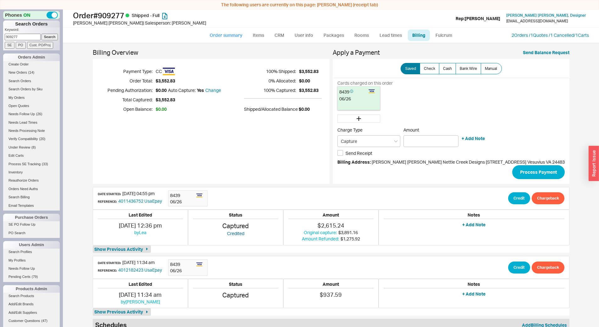
select select "*"
select select "LOW"
select select "3"
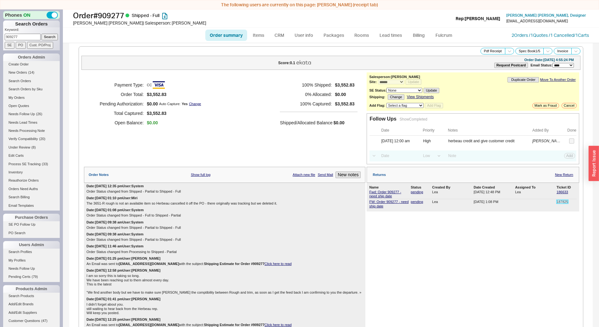
click at [557, 201] on link "187825" at bounding box center [563, 202] width 12 height 4
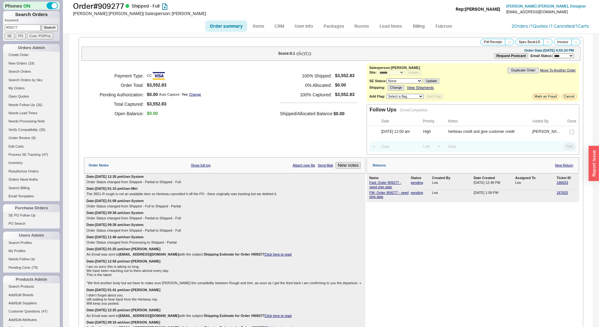
click at [21, 23] on p "Keyword:" at bounding box center [32, 21] width 55 height 6
click at [21, 27] on input "909277" at bounding box center [23, 27] width 36 height 7
type input "922581"
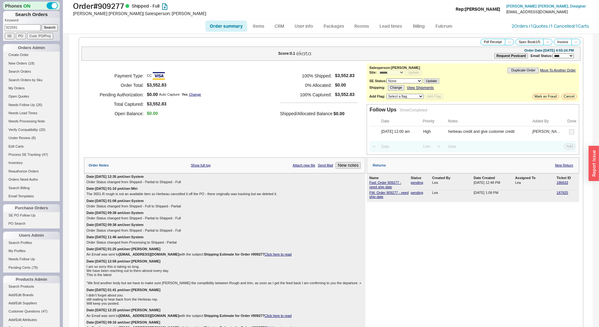
click at [42, 24] on input "Search" at bounding box center [50, 27] width 17 height 7
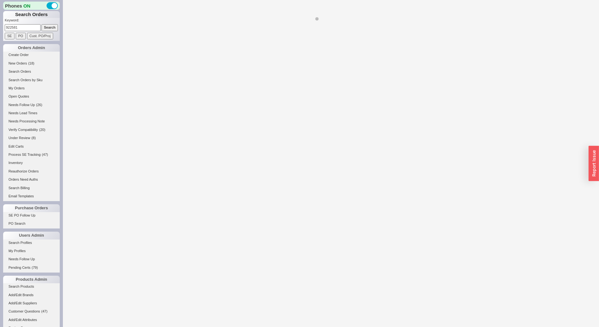
select select "*"
select select "LOW"
select select "3"
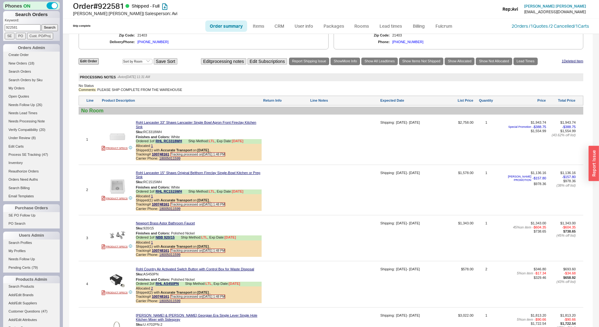
scroll to position [440, 0]
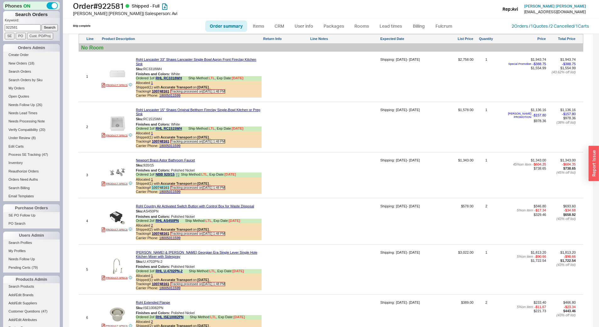
click at [160, 189] on link "100748161" at bounding box center [160, 188] width 17 height 4
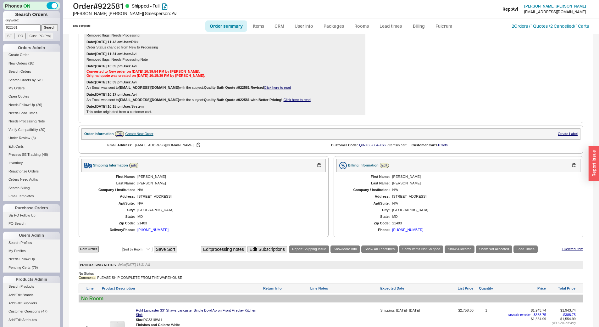
scroll to position [240, 0]
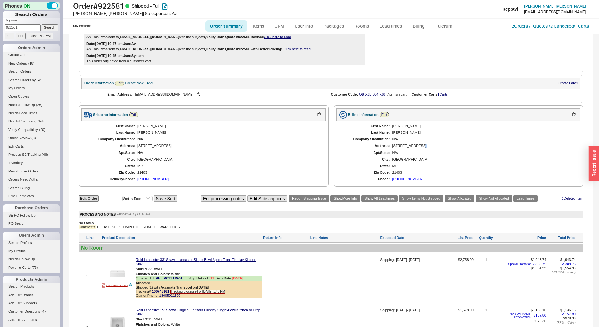
drag, startPoint x: 415, startPoint y: 148, endPoint x: 364, endPoint y: 154, distance: 50.7
click at [364, 154] on div "First Name: Meredith Last Name: Carroll Company / Institution: N/A Address: 55 …" at bounding box center [458, 152] width 244 height 63
click at [286, 155] on div "N/A" at bounding box center [228, 153] width 182 height 4
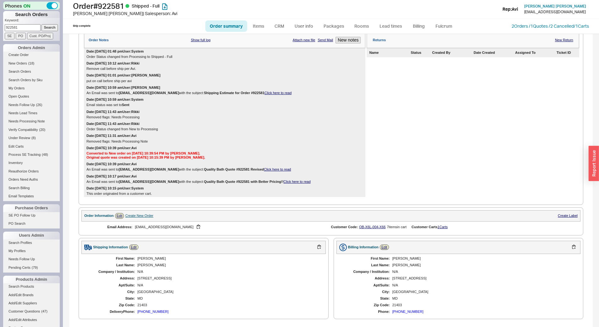
scroll to position [20, 0]
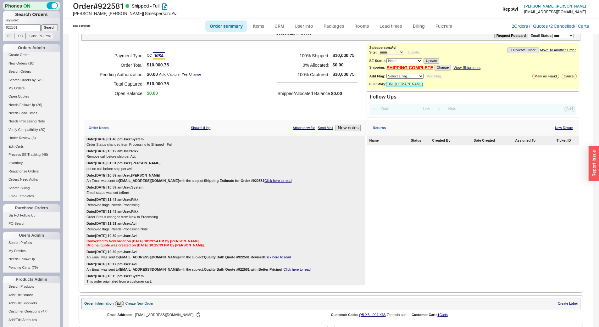
click at [423, 83] on link "https://app.fullstory.com/ui/JmB/client-session/c2687ed1-cb94-44cd-b498-63e2d1d…" at bounding box center [404, 84] width 36 height 4
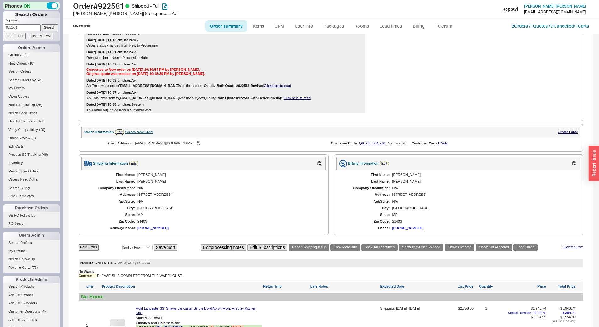
scroll to position [0, 0]
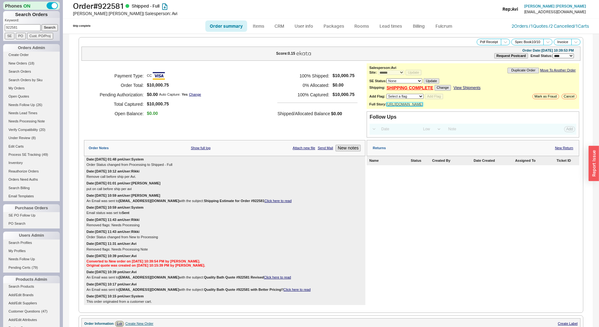
click at [423, 106] on link "https://app.fullstory.com/ui/JmB/client-session/c2687ed1-cb94-44cd-b498-63e2d1d…" at bounding box center [404, 104] width 36 height 4
click at [414, 103] on link "https://app.fullstory.com/ui/JmB/client-session/c2687ed1-cb94-44cd-b498-63e2d1d…" at bounding box center [404, 104] width 36 height 4
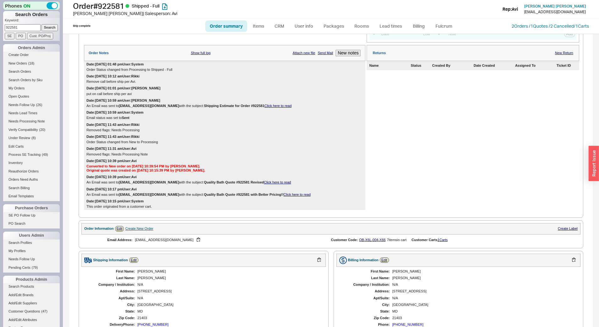
scroll to position [94, 0]
click at [267, 108] on link "Click here to read" at bounding box center [277, 106] width 27 height 4
click at [99, 56] on div "Order Notes" at bounding box center [99, 54] width 20 height 4
click at [195, 56] on link "Show full log" at bounding box center [200, 54] width 19 height 4
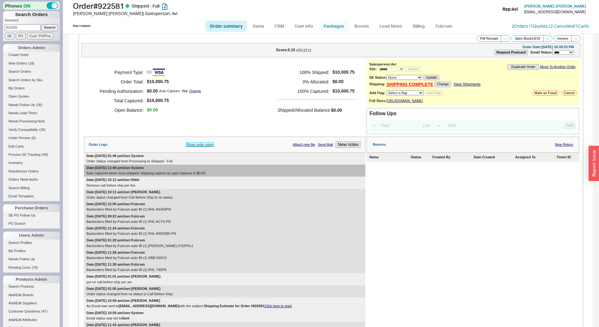
scroll to position [0, 0]
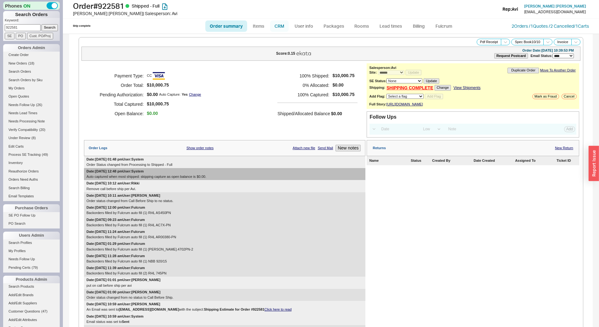
click at [275, 28] on link "CRM" at bounding box center [279, 25] width 19 height 11
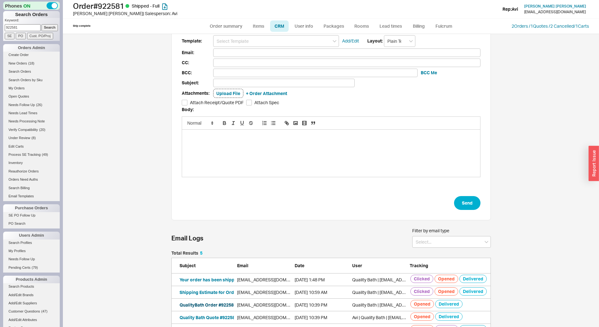
scroll to position [33, 0]
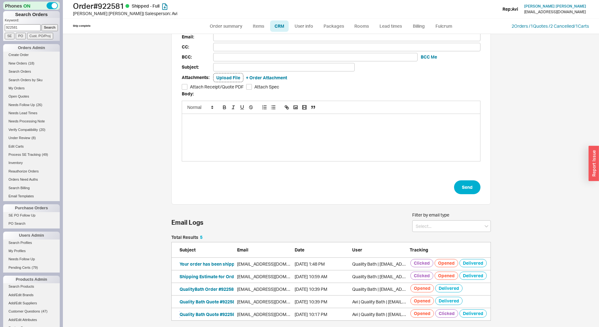
click at [203, 315] on button "Quality Bath Quote #922581 with Better Pricing!!" at bounding box center [230, 314] width 100 height 6
click at [207, 290] on button "QualityBath Order #922581" at bounding box center [208, 289] width 57 height 6
click at [232, 25] on link "Order summary" at bounding box center [226, 25] width 42 height 11
select select "*"
select select "LOW"
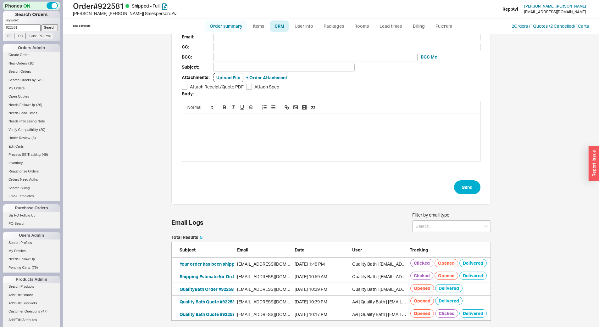
select select "3"
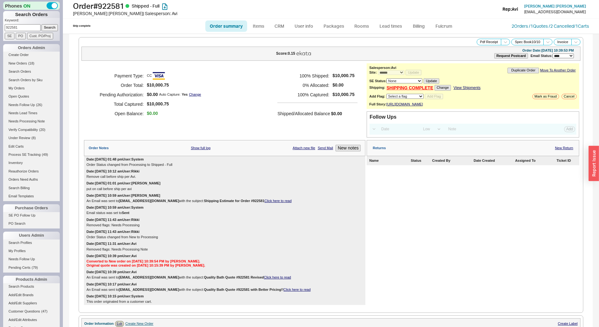
click at [271, 92] on div "Payment Type: CC Order Total: $10,000.75 Pending Authorization: $0.00 Auto Capt…" at bounding box center [224, 94] width 281 height 63
drag, startPoint x: 179, startPoint y: 258, endPoint x: 255, endPoint y: 266, distance: 76.5
click at [258, 269] on div "Date: 06/12/2025 10:39 pm User: Avi Converted to New order on 06/12/2025 10:39:…" at bounding box center [224, 261] width 281 height 16
click at [254, 262] on div "Date: 06/12/2025 10:39 pm User: Avi Converted to New order on 06/12/2025 10:39:…" at bounding box center [224, 261] width 281 height 16
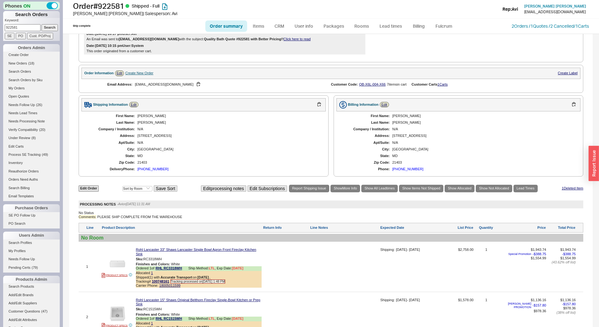
scroll to position [252, 0]
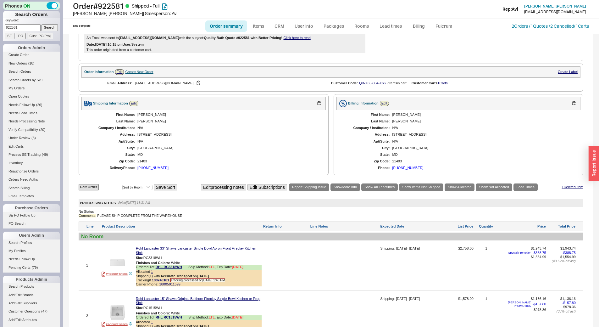
click at [233, 122] on div "First Name: Meredith Last Name: Carroll Company / Institution: N/A Address: 26 …" at bounding box center [203, 141] width 244 height 63
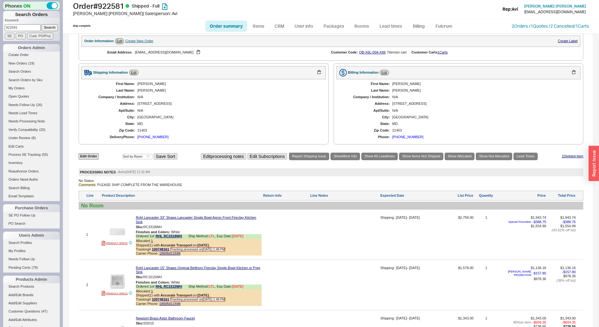
scroll to position [283, 0]
click at [270, 98] on div "N/A" at bounding box center [228, 96] width 182 height 4
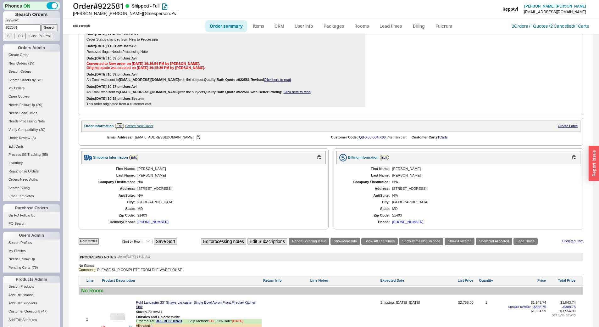
scroll to position [189, 0]
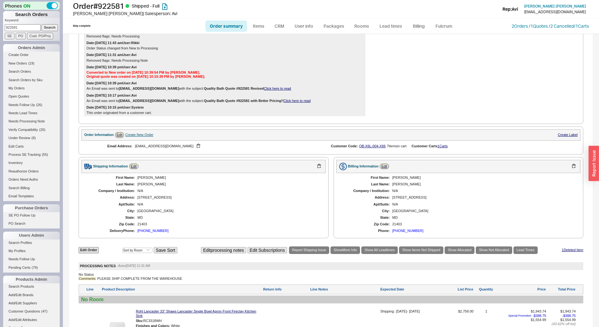
click at [287, 71] on div "Date: 06/12/2025 10:39 pm User: Avi Converted to New order on 06/12/2025 10:39:…" at bounding box center [224, 72] width 281 height 16
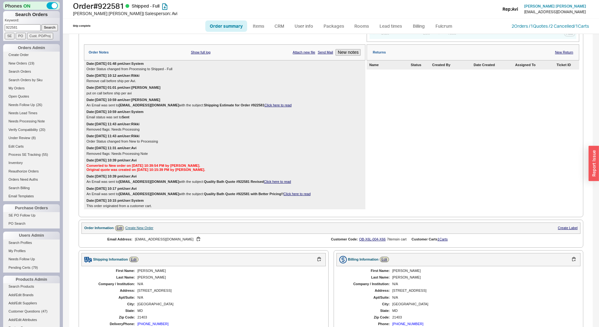
scroll to position [94, 0]
click at [259, 86] on div "Date: 09/18/2025 10:12 am User: Rikki Remove call before ship per Avi." at bounding box center [224, 80] width 281 height 12
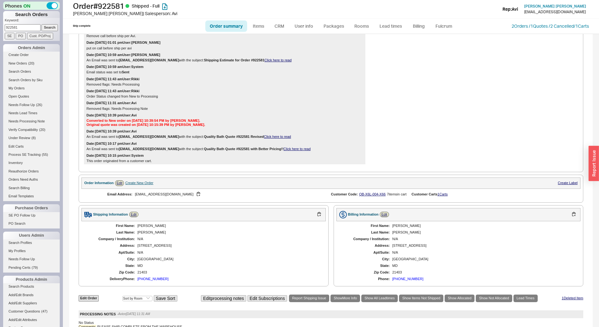
scroll to position [283, 0]
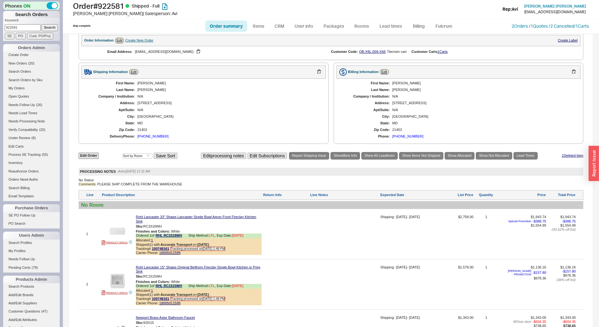
click at [237, 103] on div "First Name: Meredith Last Name: Carroll Company / Institution: N/A Address: 26 …" at bounding box center [203, 110] width 244 height 63
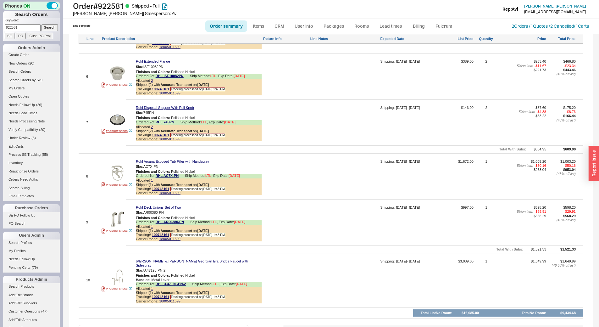
scroll to position [743, 0]
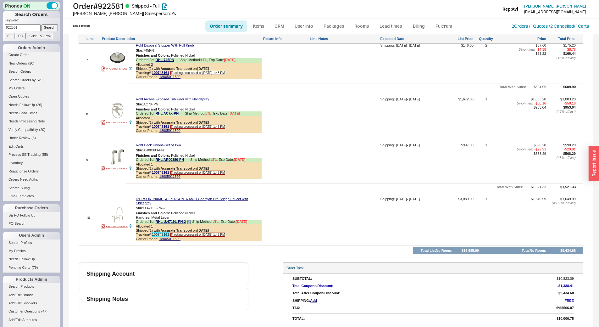
click at [168, 235] on link "100748161" at bounding box center [160, 234] width 17 height 4
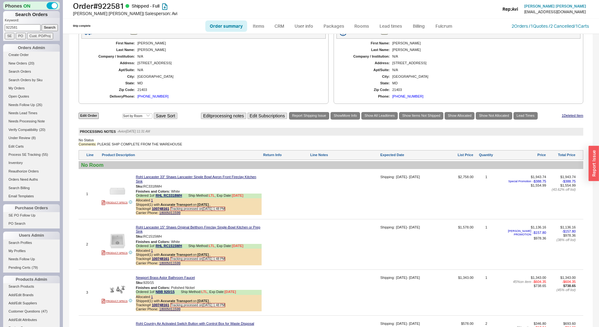
scroll to position [314, 0]
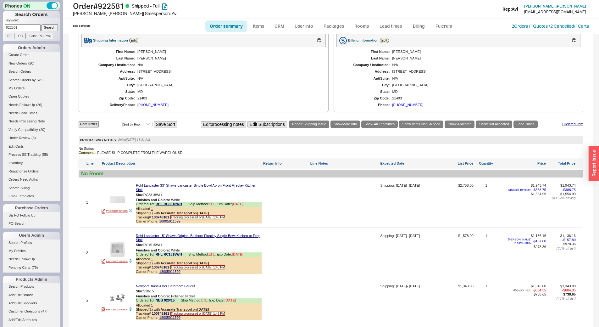
click at [144, 78] on div "First Name: Meredith Last Name: Carroll Company / Institution: N/A Address: 26 …" at bounding box center [203, 78] width 244 height 63
click at [144, 74] on div "26 River Dr" at bounding box center [228, 71] width 182 height 4
copy div "26 River Dr"
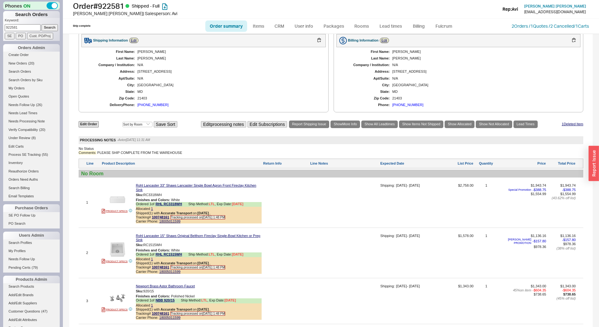
click at [142, 87] on div "ANNAPOLIS" at bounding box center [228, 85] width 182 height 4
copy div "ANNAPOLIS"
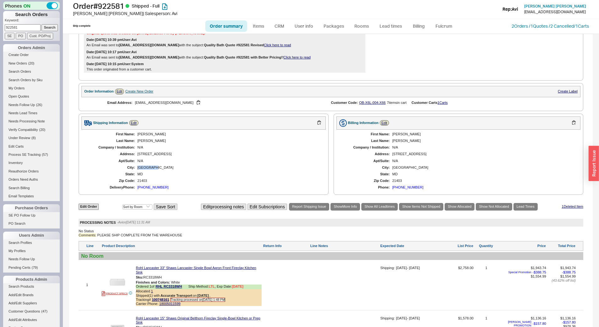
scroll to position [189, 0]
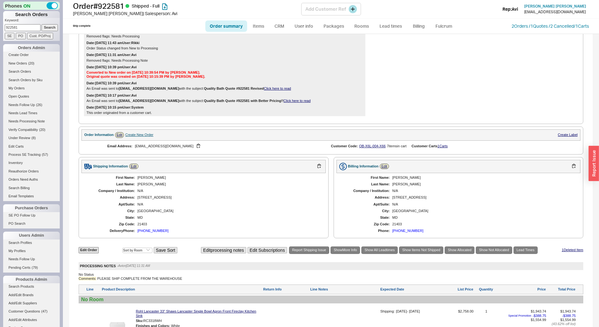
click at [109, 4] on h1 "Order # 922581 Shipped - Full" at bounding box center [187, 6] width 228 height 9
copy h1 "Order # 922581"
click at [398, 199] on div "First Name: Meredith Last Name: Carroll Company / Institution: N/A Address: 55 …" at bounding box center [458, 204] width 244 height 63
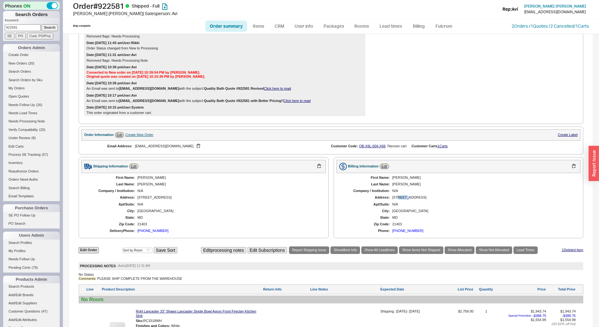
click at [398, 199] on div "First Name: Meredith Last Name: Carroll Company / Institution: N/A Address: 55 …" at bounding box center [458, 204] width 244 height 63
copy div "55 East Lake Dr"
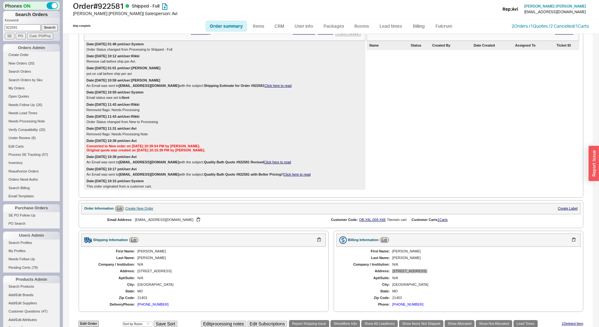
scroll to position [0, 0]
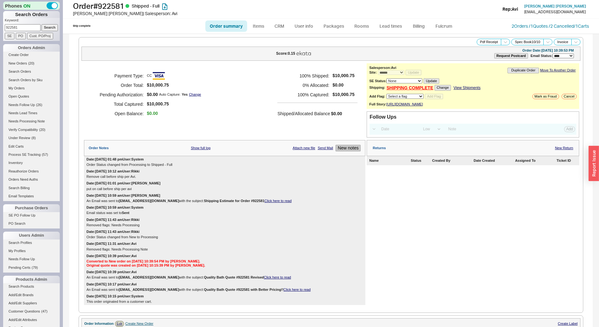
click at [347, 151] on button "New notes" at bounding box center [348, 148] width 25 height 7
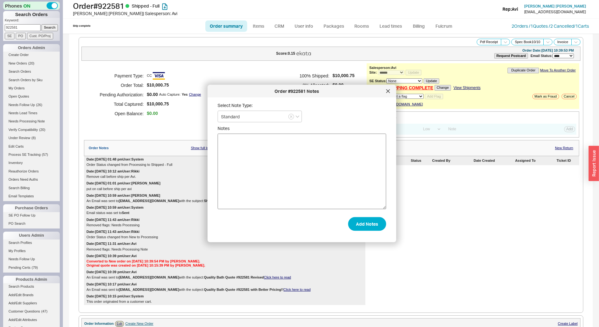
click at [285, 193] on textarea "Notes" at bounding box center [302, 171] width 169 height 75
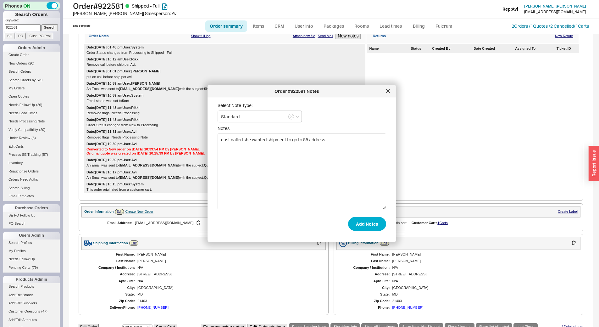
scroll to position [220, 0]
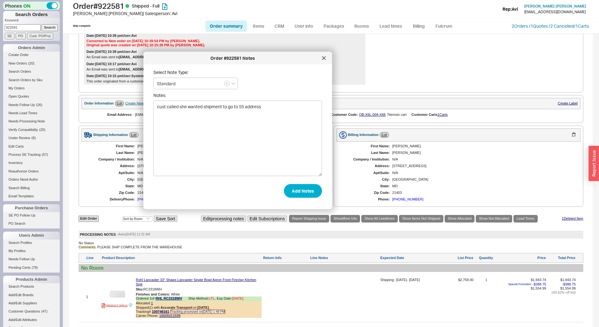
drag, startPoint x: 353, startPoint y: 93, endPoint x: 296, endPoint y: 60, distance: 66.2
click at [296, 60] on div "Order #922581 Notes" at bounding box center [233, 58] width 172 height 6
click at [269, 131] on textarea "cust called she wanted shipment to go to 55 address" at bounding box center [237, 138] width 169 height 75
click at [529, 23] on div "2 Orders / 1 Quotes / 2 Cancelled / 1 Carts" at bounding box center [550, 26] width 77 height 6
click at [533, 25] on link "2 Orders / 1 Quotes / 2 Cancelled" at bounding box center [543, 25] width 62 height 5
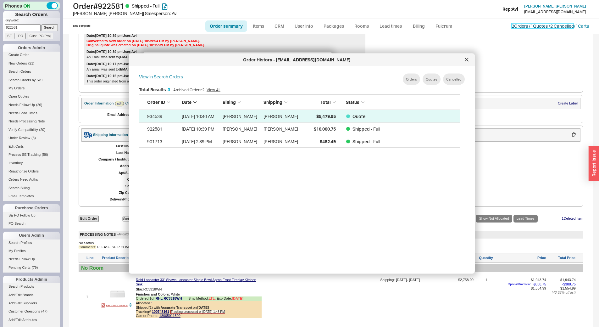
scroll to position [188, 326]
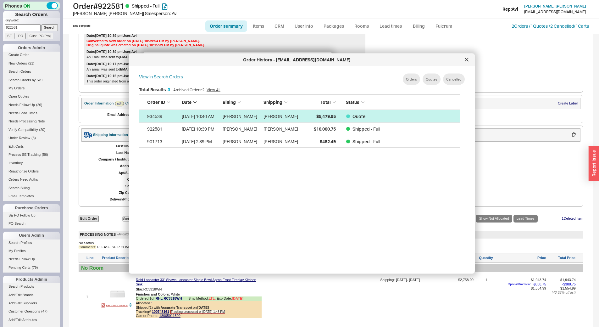
click at [337, 114] on link "934539 8/18/25 10:40 AM Meredith Carroll Meredith Carroll $5,479.95 Quote" at bounding box center [299, 116] width 321 height 13
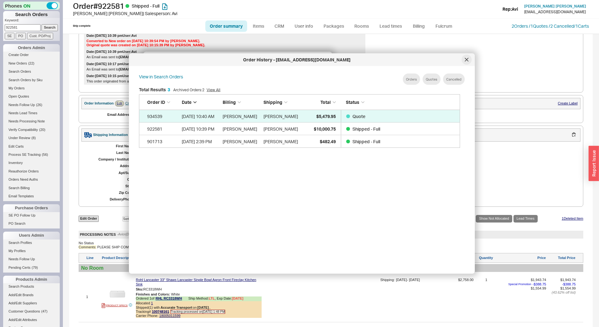
click at [467, 59] on icon at bounding box center [467, 60] width 4 height 4
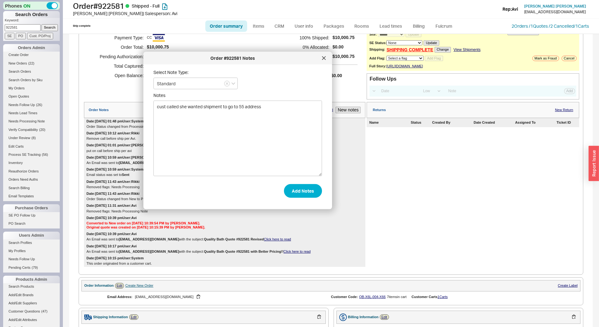
scroll to position [31, 0]
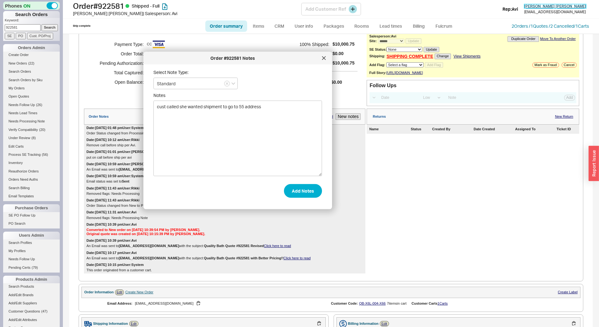
click at [549, 4] on span "Meredith Carroll" at bounding box center [555, 6] width 62 height 5
click at [298, 110] on textarea "cust called she wanted shipment to go to 55 address" at bounding box center [237, 138] width 169 height 75
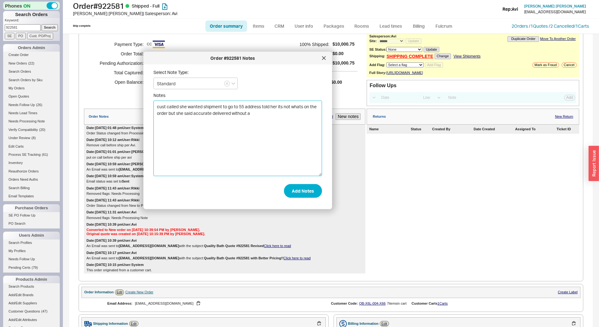
scroll to position [220, 0]
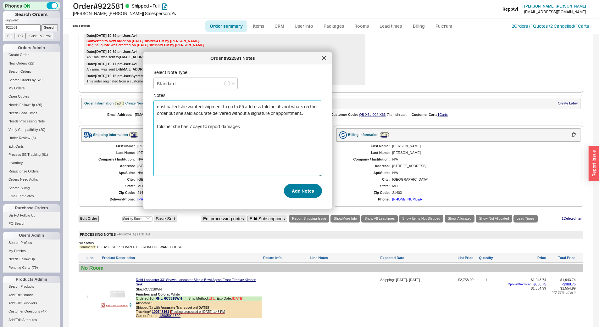
type textarea "cust called she wanted shipment to go to 55 address told her its not whats on t…"
drag, startPoint x: 305, startPoint y: 191, endPoint x: 367, endPoint y: 38, distance: 164.6
click at [304, 191] on button "Add Notes" at bounding box center [303, 191] width 38 height 14
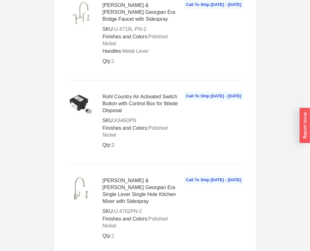
scroll to position [786, 0]
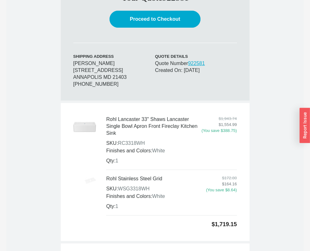
scroll to position [252, 0]
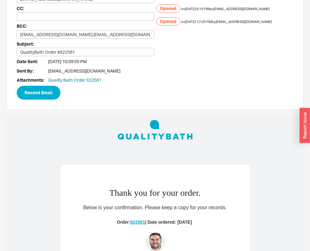
scroll to position [252, 0]
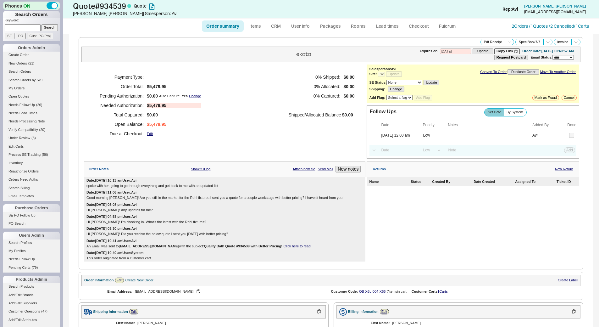
select select "*"
select select "LOW"
select select "3"
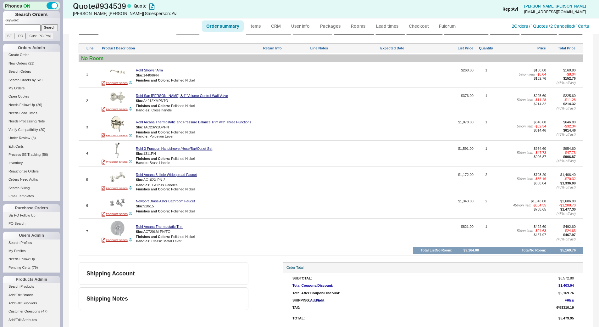
select select "*"
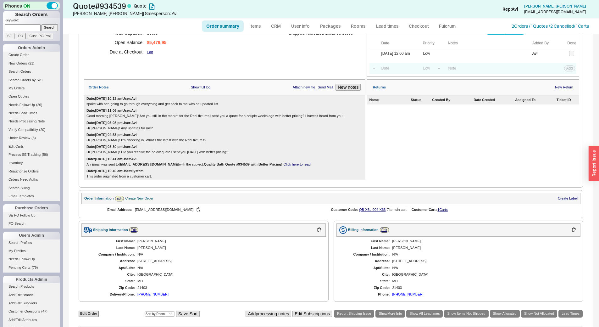
scroll to position [0, 0]
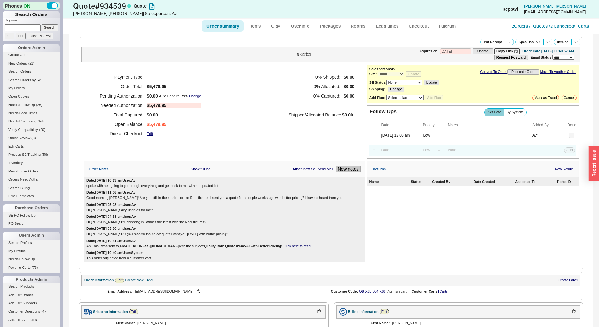
click at [345, 172] on button "New notes" at bounding box center [348, 169] width 25 height 7
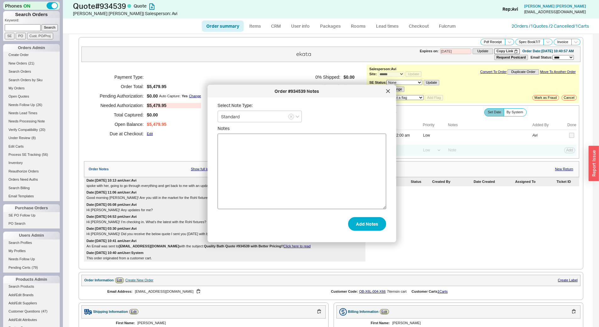
click at [264, 176] on textarea "Notes" at bounding box center [302, 171] width 169 height 75
type textarea "m"
click at [388, 92] on icon at bounding box center [388, 91] width 4 height 4
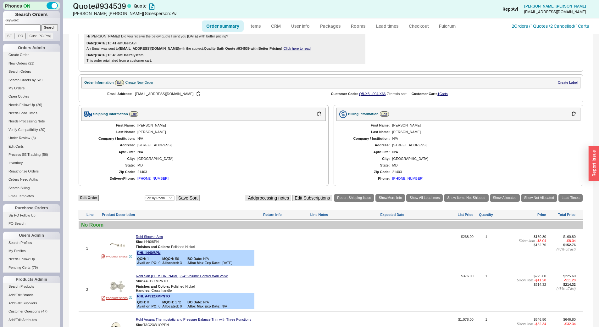
scroll to position [477, 0]
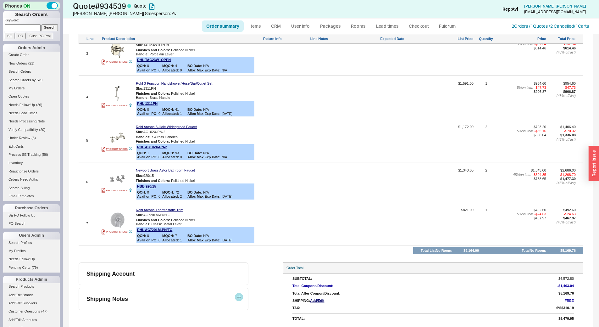
click at [241, 292] on div "Shipping Notes" at bounding box center [164, 298] width 170 height 23
click at [238, 299] on button at bounding box center [239, 297] width 8 height 8
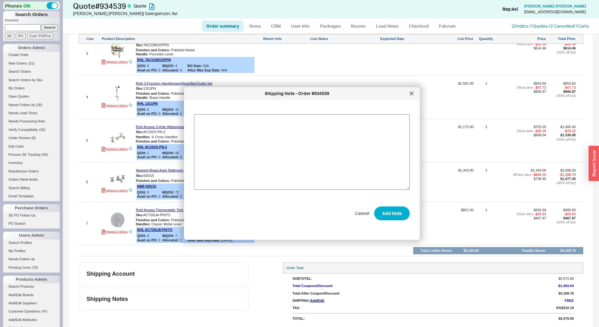
click at [238, 153] on textarea at bounding box center [302, 151] width 216 height 75
click at [371, 125] on textarea "MUST MAKE SURE WE HAVE A REQUEST FOR AN APPOINTMENT FOR THIS DELIVERY" at bounding box center [302, 151] width 216 height 75
click at [393, 134] on textarea "MUST MAKE SURE WE HAVE A REQUEST FOR AN APPOINTMENT FOR THIS DELIVERY" at bounding box center [302, 151] width 216 height 75
drag, startPoint x: 203, startPoint y: 117, endPoint x: 246, endPoint y: 122, distance: 42.8
click at [246, 122] on textarea "MUST MAKE SURE WE HAVE A REQUEST FOR AN APPOINTMENT FOR THIS DELIVERY" at bounding box center [302, 151] width 216 height 75
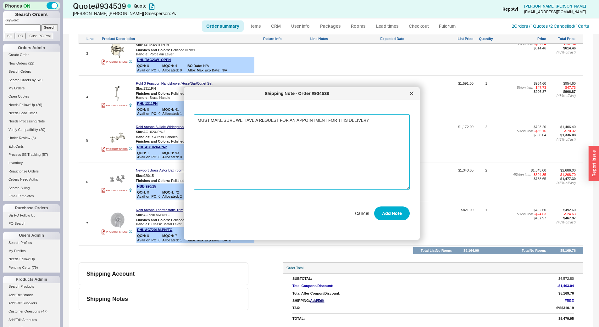
click at [246, 122] on textarea "MUST MAKE SURE WE HAVE A REQUEST FOR AN APPOINTMENT FOR THIS DELIVERY" at bounding box center [302, 151] width 216 height 75
click at [246, 138] on textarea "MUST MAKE SURE WE HAVE A REQUEST FOR AN APPOINTMENT FOR THIS DELIVERY" at bounding box center [302, 151] width 216 height 75
click at [340, 134] on textarea "MUST MAKE SURE WE HAVE A REQUEST FOR AN APPOINTMENT FOR THIS DELIVERY" at bounding box center [302, 151] width 216 height 75
drag, startPoint x: 382, startPoint y: 119, endPoint x: 228, endPoint y: 121, distance: 154.1
click at [228, 121] on textarea "MUST MAKE SURE WE HAVE A REQUEST FOR AN APPOINTMENT FOR THIS DELIVERY" at bounding box center [302, 151] width 216 height 75
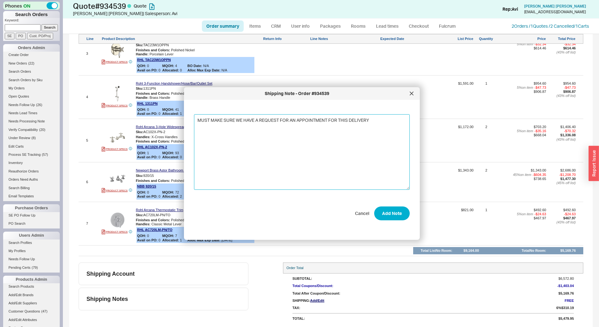
click at [237, 123] on textarea "MUST MAKE SURE WE HAVE A REQUEST FOR AN APPOINTMENT FOR THIS DELIVERY" at bounding box center [302, 151] width 216 height 75
drag, startPoint x: 212, startPoint y: 119, endPoint x: 233, endPoint y: 120, distance: 21.7
click at [233, 120] on textarea "MUST MAKE SURE WE HAVE A REQUEST FOR AN APPOINTMENT FOR THIS DELIVERY" at bounding box center [302, 151] width 216 height 75
click at [247, 126] on textarea "MUST MAKE SURE WE HAVE A REQUEST FOR AN APPOINTMENT FOR THIS DELIVERY" at bounding box center [302, 151] width 216 height 75
drag, startPoint x: 236, startPoint y: 119, endPoint x: 372, endPoint y: 117, distance: 135.5
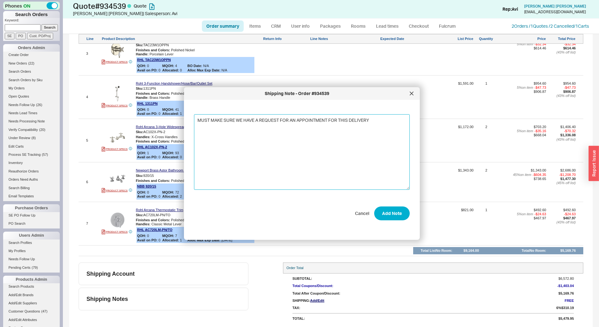
click at [372, 117] on textarea "MUST MAKE SURE WE HAVE A REQUEST FOR AN APPOINTMENT FOR THIS DELIVERY" at bounding box center [302, 151] width 216 height 75
click at [262, 139] on textarea "MUST MAKE SURE THAT" at bounding box center [302, 151] width 216 height 75
type textarea "MUST MAKE SURE THAT CARRIER CALLS FOR AN APPOINTMENT"
click at [389, 215] on button "Add Note" at bounding box center [392, 213] width 36 height 14
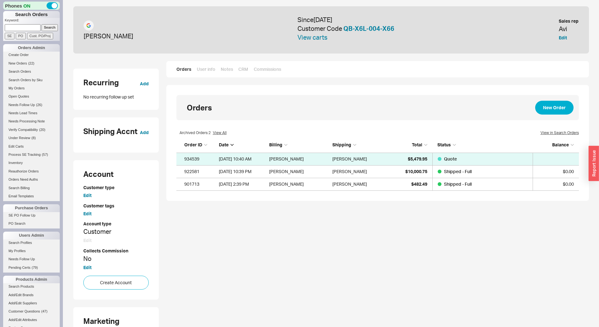
scroll to position [221, 0]
